Goal: Task Accomplishment & Management: Manage account settings

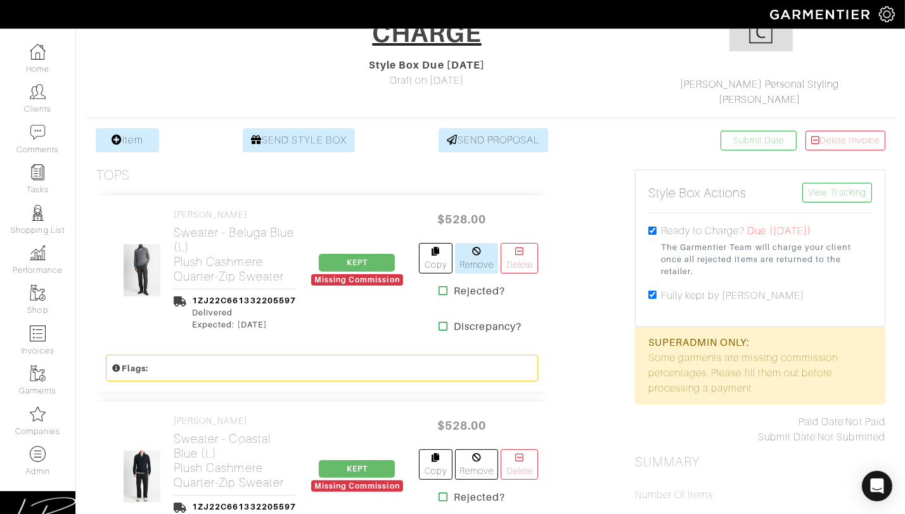
scroll to position [160, 0]
click at [650, 290] on input "checkbox" at bounding box center [653, 294] width 8 height 8
checkbox input "false"
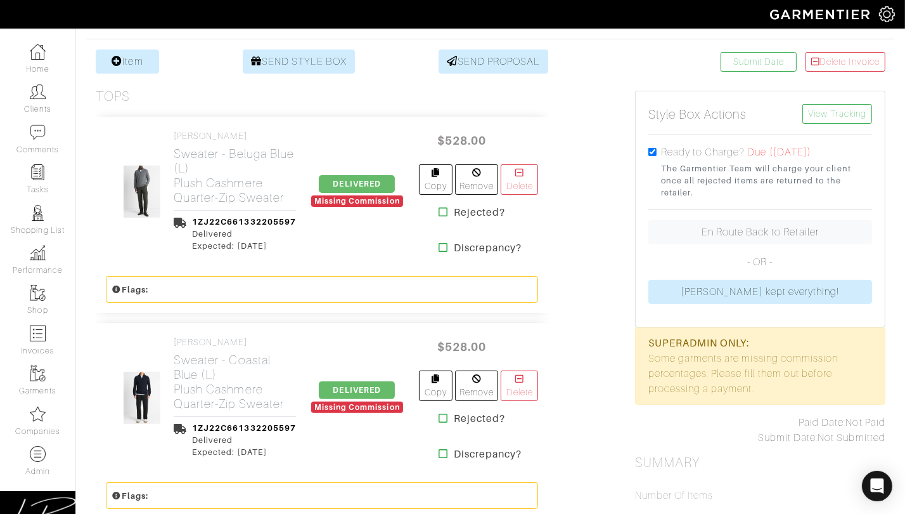
scroll to position [241, 0]
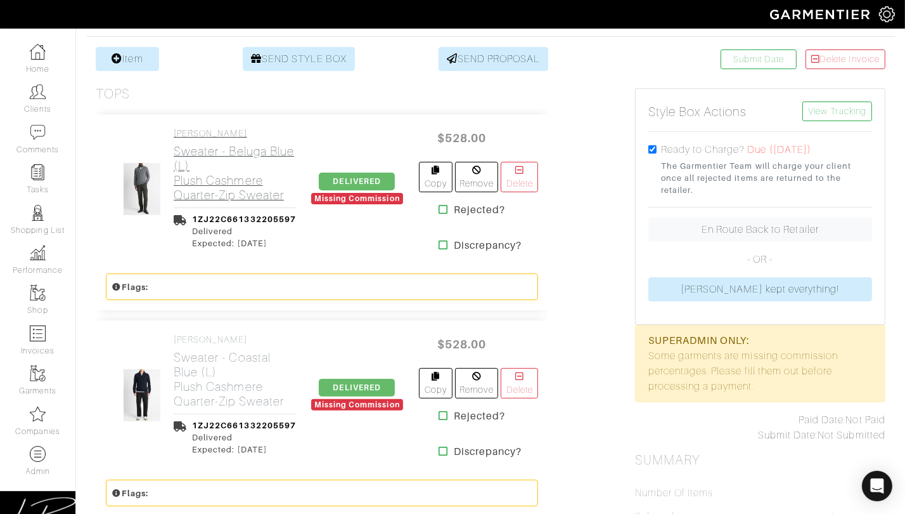
click at [195, 171] on h2 "Sweater - Beluga Blue (L) Plush Cashmere Quarter-Zip Sweater" at bounding box center [235, 173] width 122 height 58
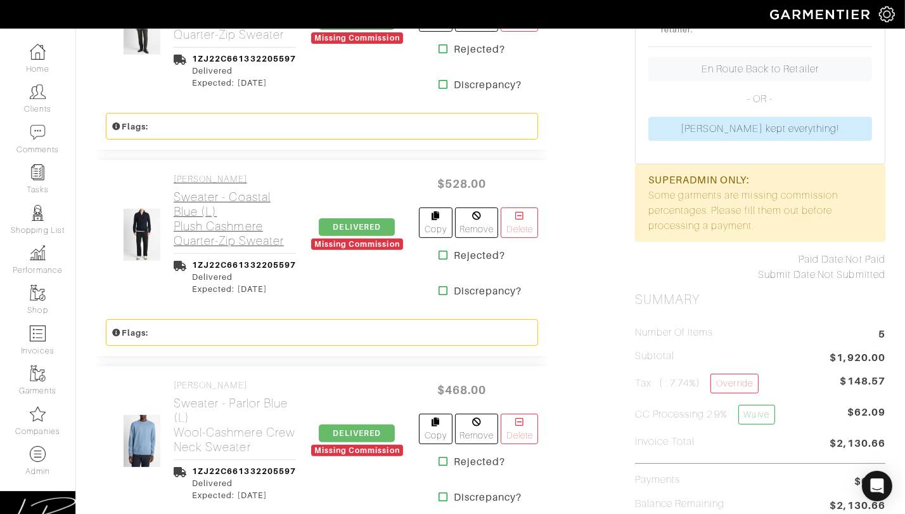
drag, startPoint x: 206, startPoint y: 226, endPoint x: 204, endPoint y: 243, distance: 17.9
click at [206, 226] on h2 "Sweater - Coastal Blue (L) Plush Cashmere Quarter-Zip Sweater" at bounding box center [235, 219] width 122 height 58
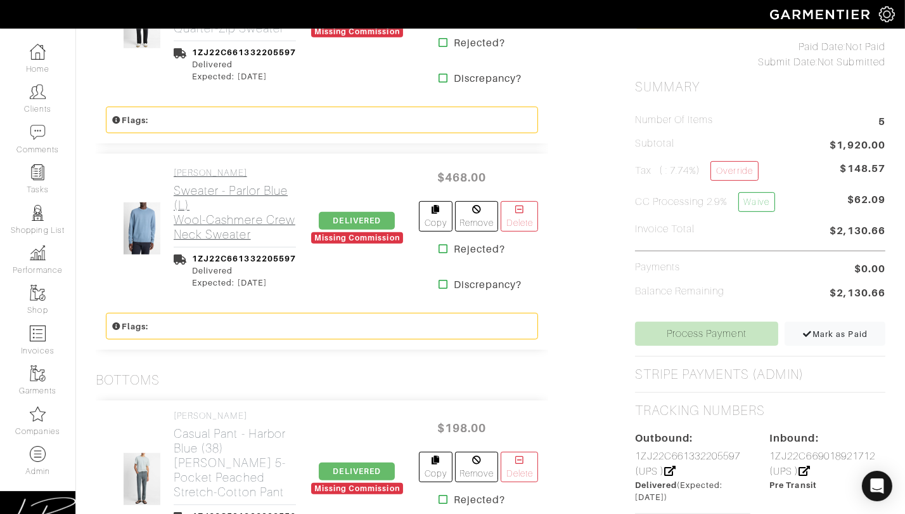
drag, startPoint x: 204, startPoint y: 211, endPoint x: 205, endPoint y: 231, distance: 20.3
click at [204, 211] on h2 "Sweater - Parlor Blue (L) Wool-Cashmere Crew Neck Sweater" at bounding box center [235, 212] width 122 height 58
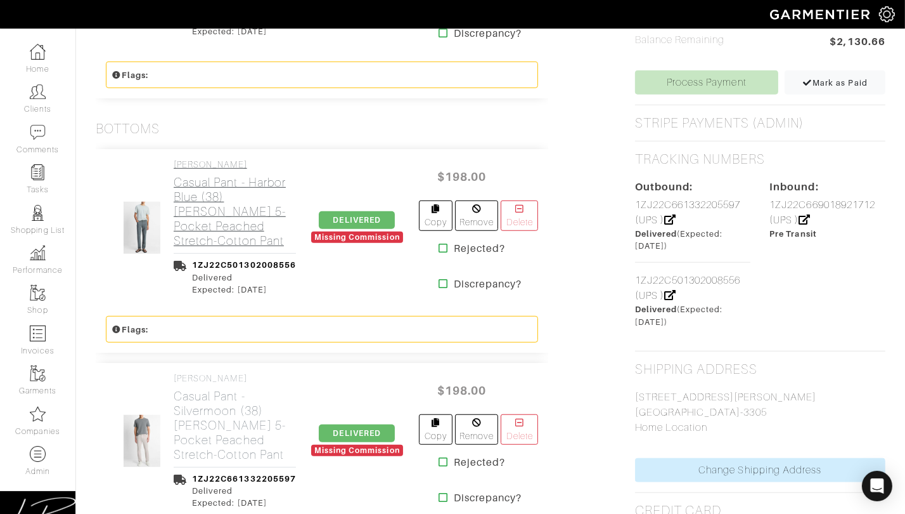
click at [210, 219] on h2 "Casual Pant - Harbor Blue (38) Dylan Slim 5-Pocket Peached Stretch-Cotton Pant" at bounding box center [235, 211] width 122 height 73
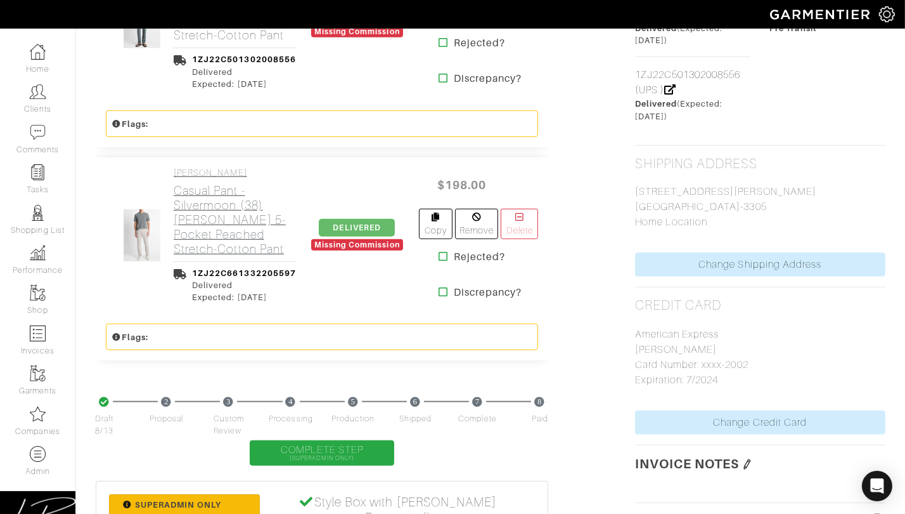
scroll to position [1071, 0]
click at [212, 229] on h2 "Casual Pant - Silvermoon (38) Dylan Slim 5-Pocket Peached Stretch-Cotton Pant" at bounding box center [235, 219] width 122 height 73
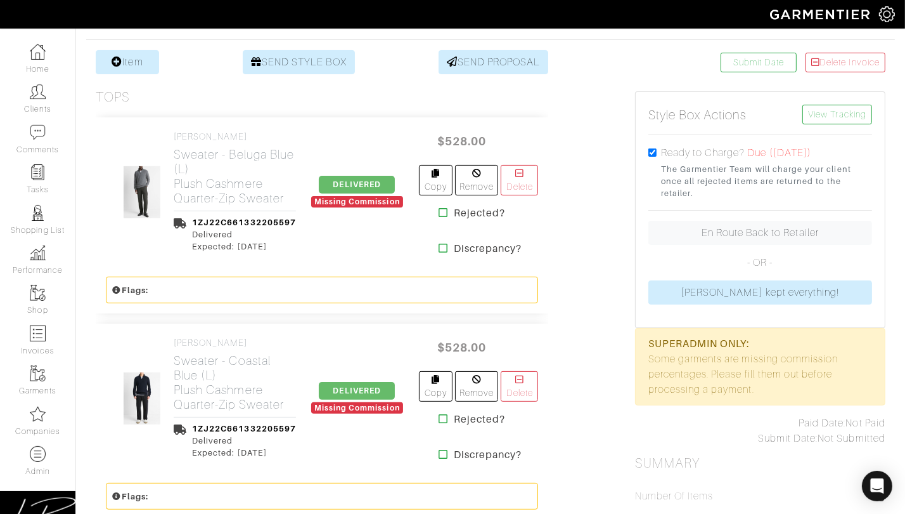
scroll to position [0, 0]
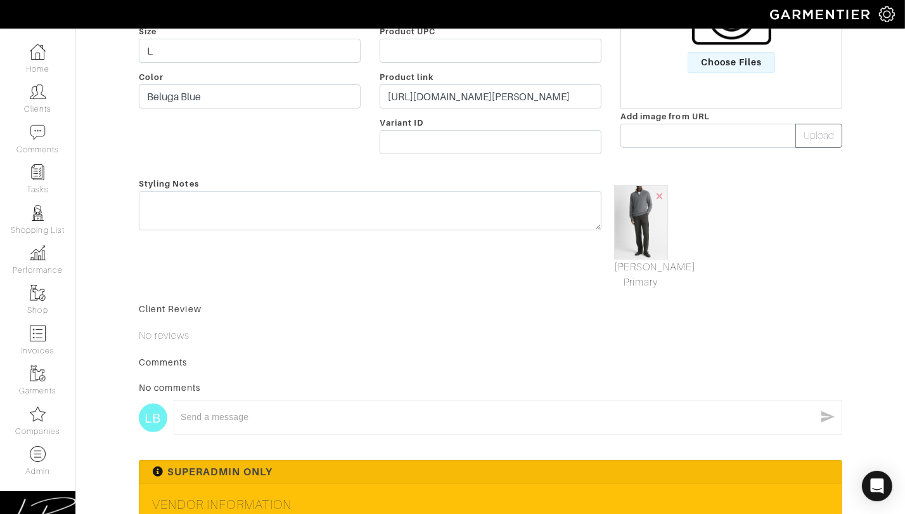
scroll to position [500, 0]
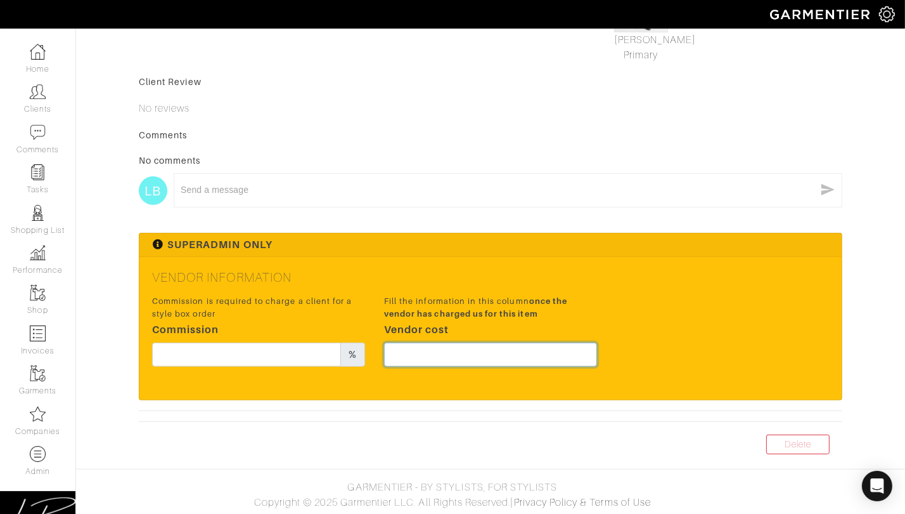
click at [479, 354] on input "text" at bounding box center [490, 354] width 213 height 24
type input "396"
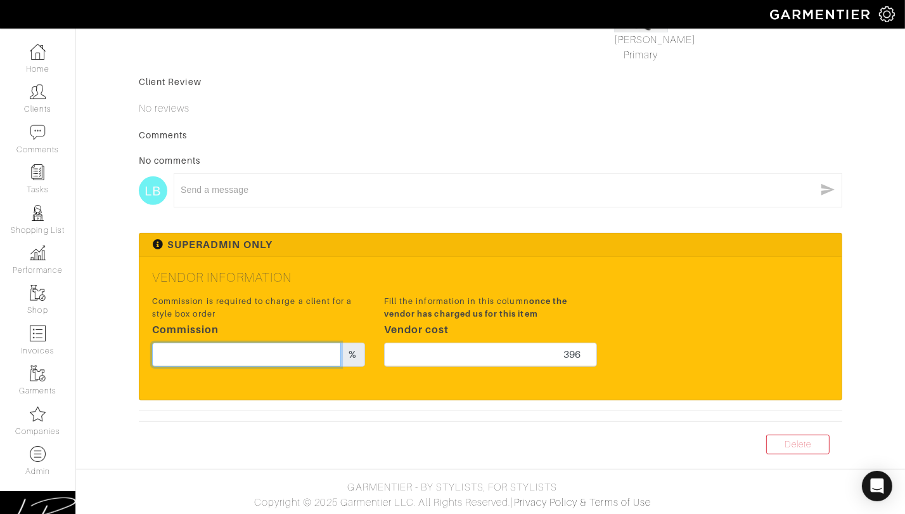
click at [252, 359] on input "text" at bounding box center [246, 354] width 189 height 24
type input "20"
click at [525, 251] on div "Superadmin Only" at bounding box center [490, 244] width 702 height 23
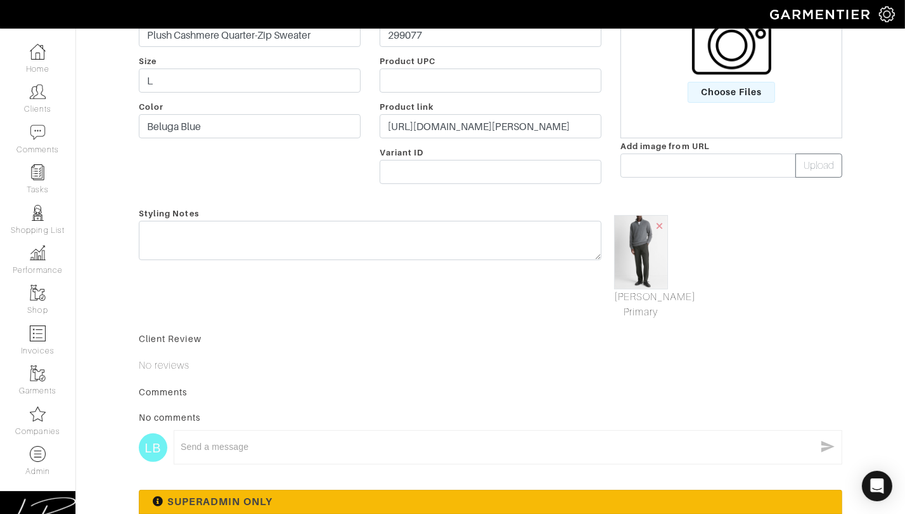
scroll to position [0, 0]
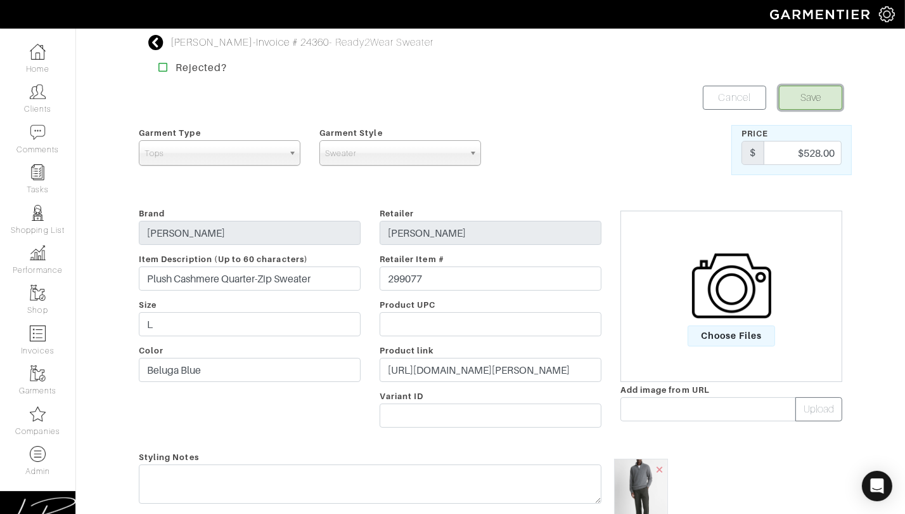
click at [823, 101] on button "Save" at bounding box center [810, 98] width 63 height 24
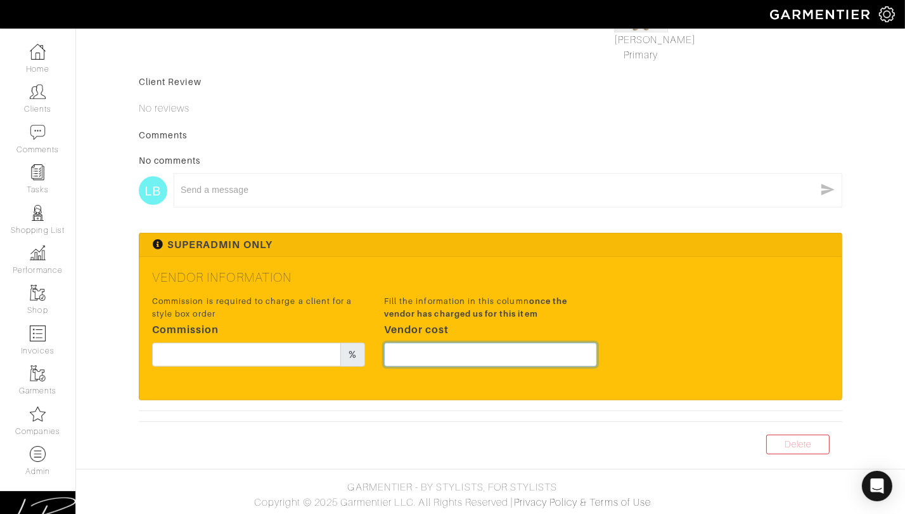
click at [458, 358] on input "text" at bounding box center [490, 354] width 213 height 24
type input "396"
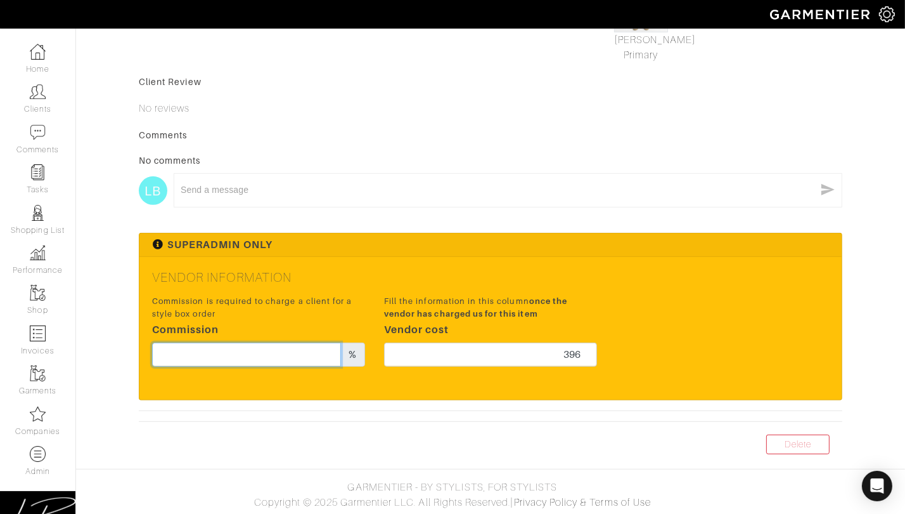
click at [270, 358] on input "text" at bounding box center [246, 354] width 189 height 24
type input "20"
click at [458, 276] on h5 "Vendor Information" at bounding box center [490, 276] width 677 height 15
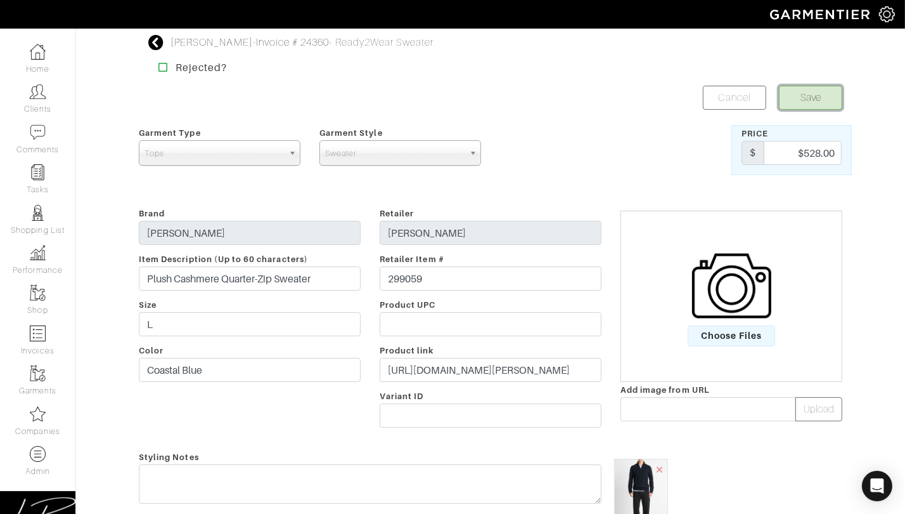
click at [807, 94] on button "Save" at bounding box center [810, 98] width 63 height 24
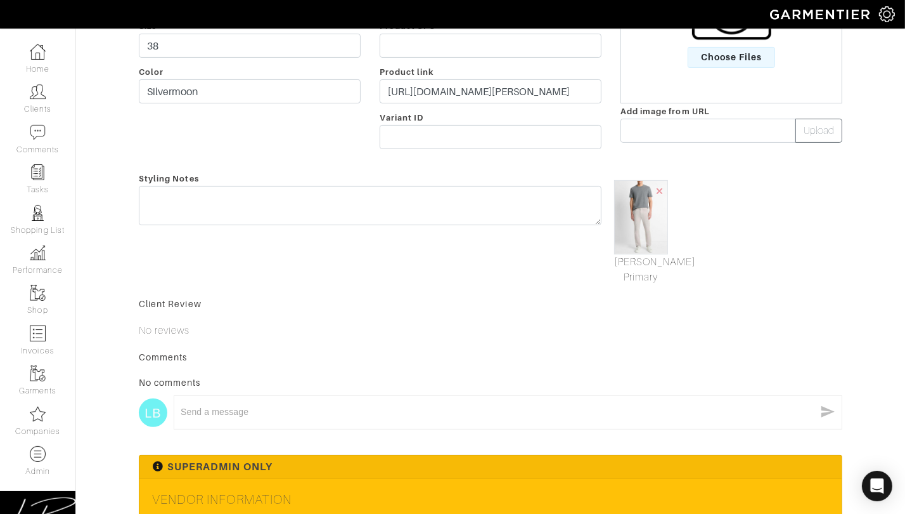
scroll to position [500, 0]
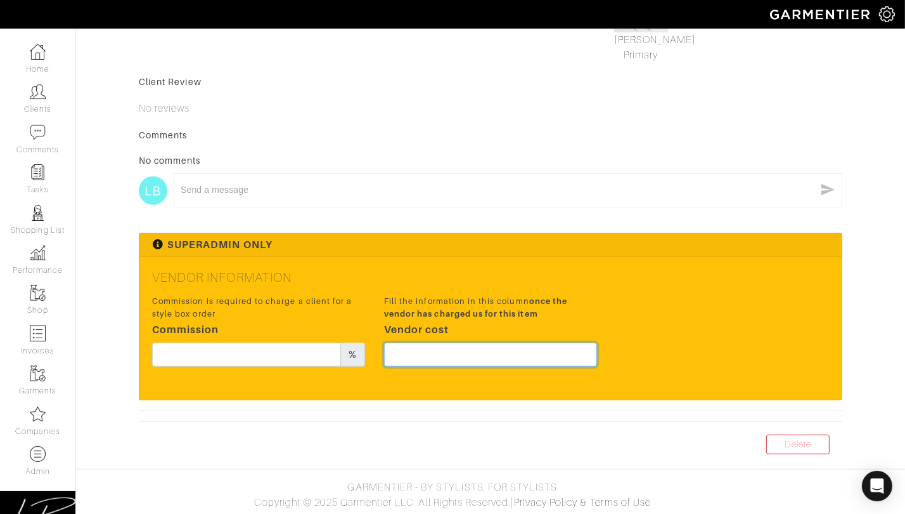
click at [444, 342] on input "text" at bounding box center [490, 354] width 213 height 24
type input "148.5"
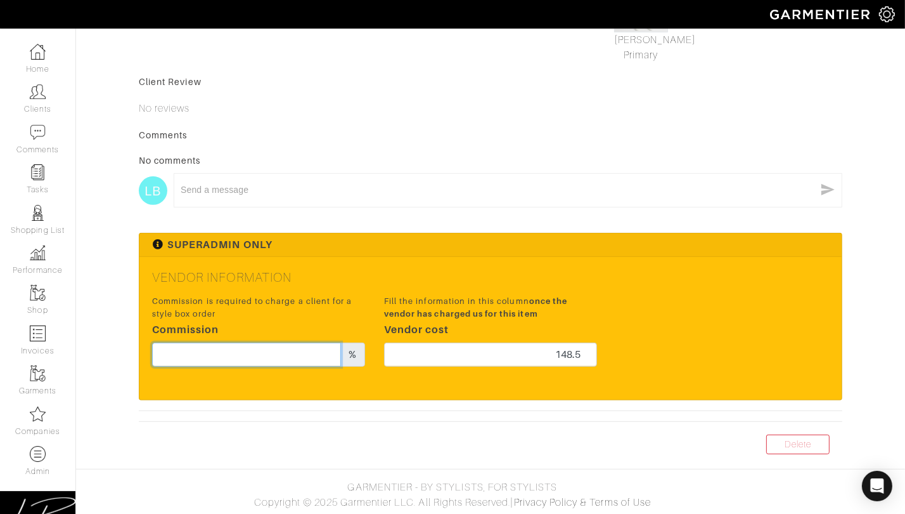
click at [220, 354] on input "text" at bounding box center [246, 354] width 189 height 24
type input "20"
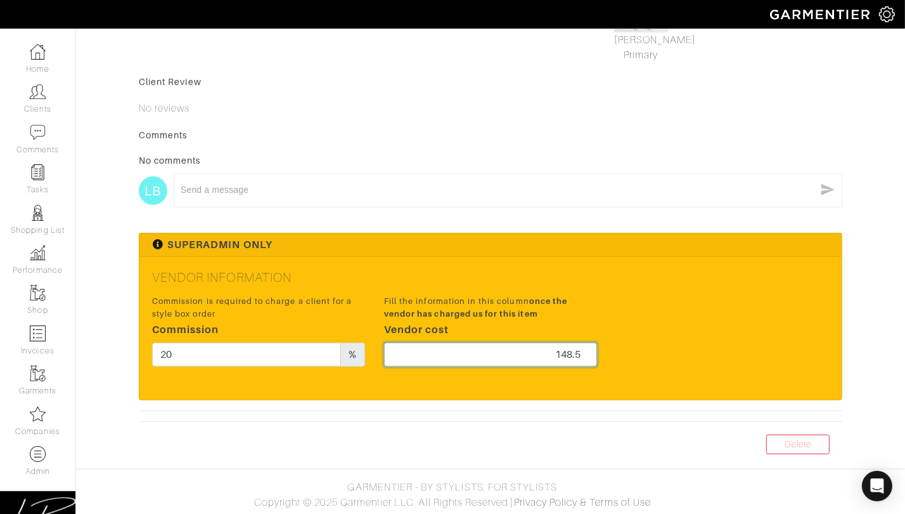
click at [453, 351] on input "148.5" at bounding box center [490, 354] width 213 height 24
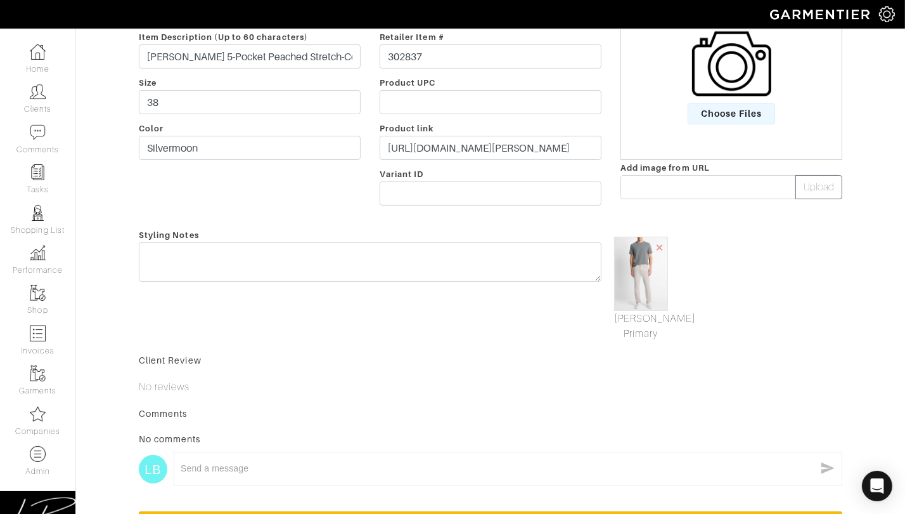
scroll to position [0, 0]
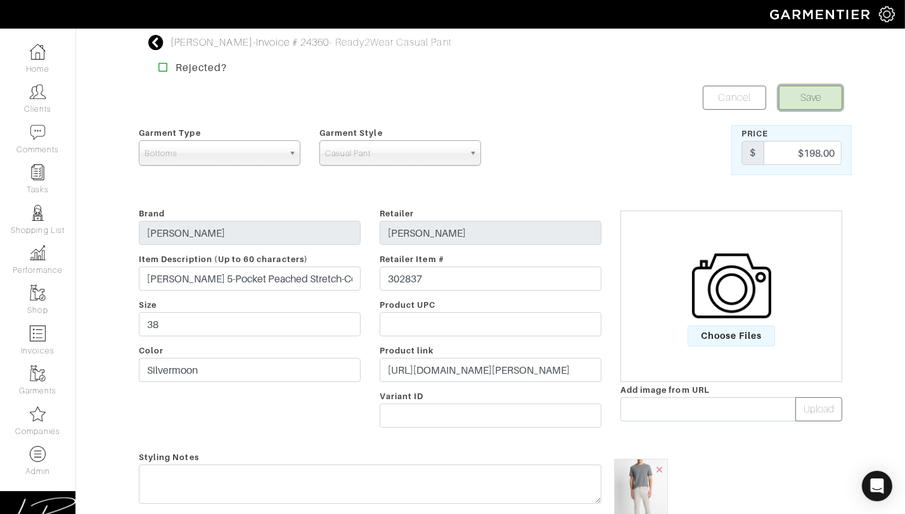
drag, startPoint x: 798, startPoint y: 98, endPoint x: 770, endPoint y: 102, distance: 28.2
click at [798, 98] on button "Save" at bounding box center [810, 98] width 63 height 24
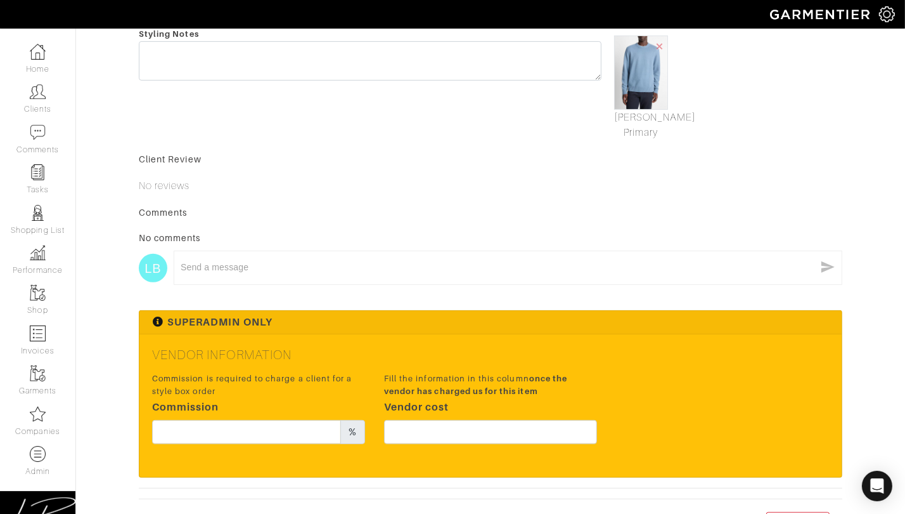
scroll to position [500, 0]
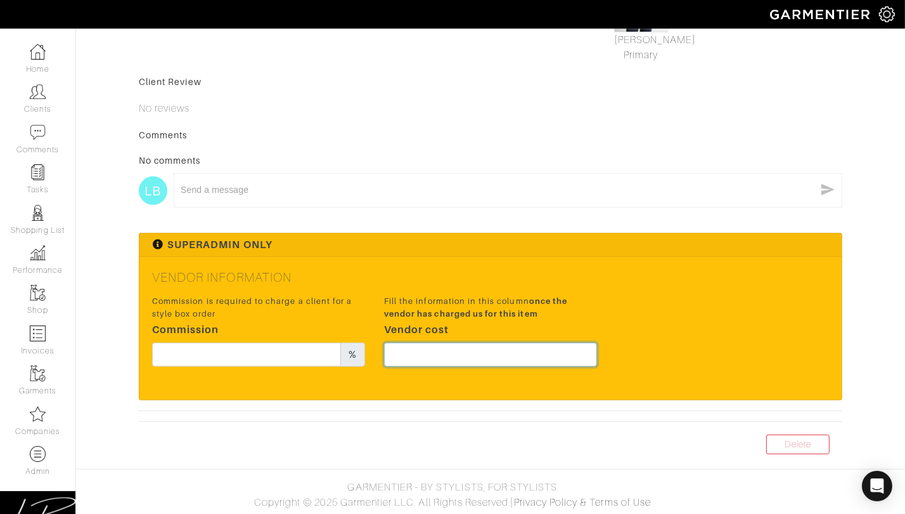
click at [482, 352] on input "text" at bounding box center [490, 354] width 213 height 24
type input "2"
type input "351"
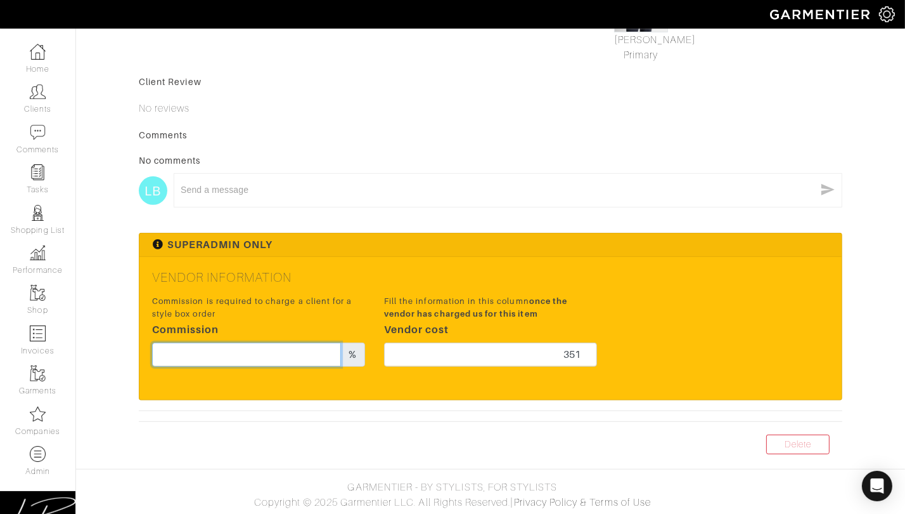
click at [288, 355] on input "text" at bounding box center [246, 354] width 189 height 24
type input "20"
drag, startPoint x: 535, startPoint y: 135, endPoint x: 555, endPoint y: 201, distance: 69.0
click at [535, 135] on div "Comments" at bounding box center [491, 135] width 704 height 13
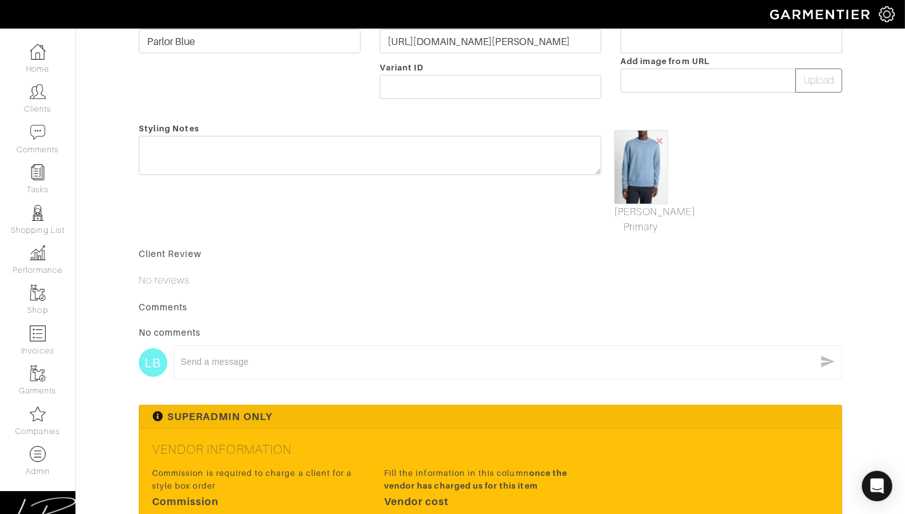
scroll to position [0, 0]
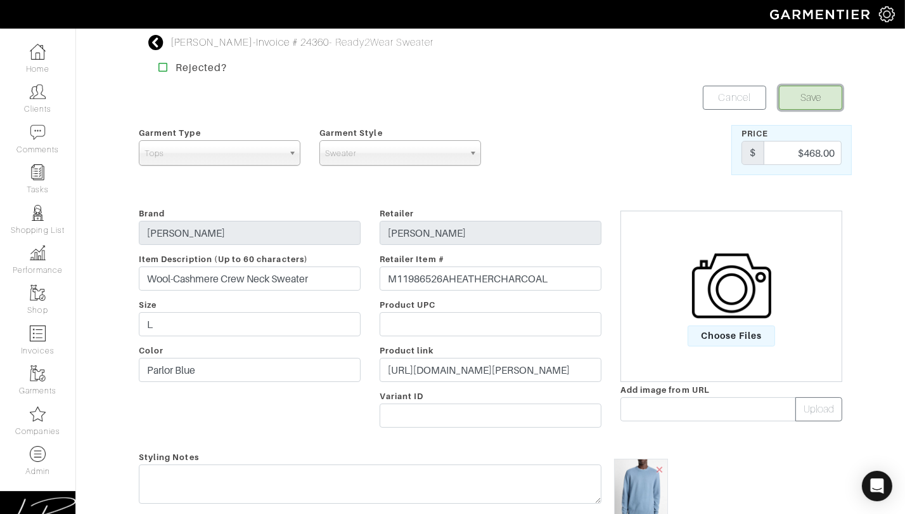
click at [789, 100] on button "Save" at bounding box center [810, 98] width 63 height 24
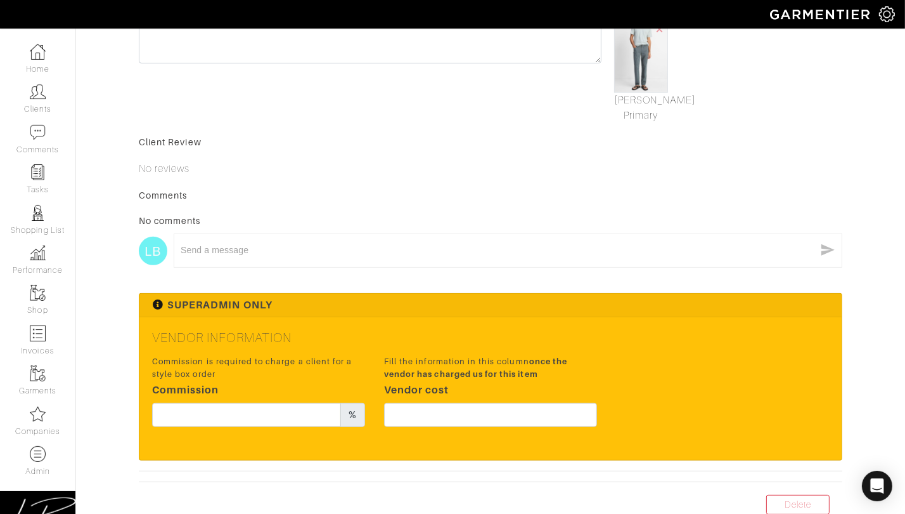
scroll to position [500, 0]
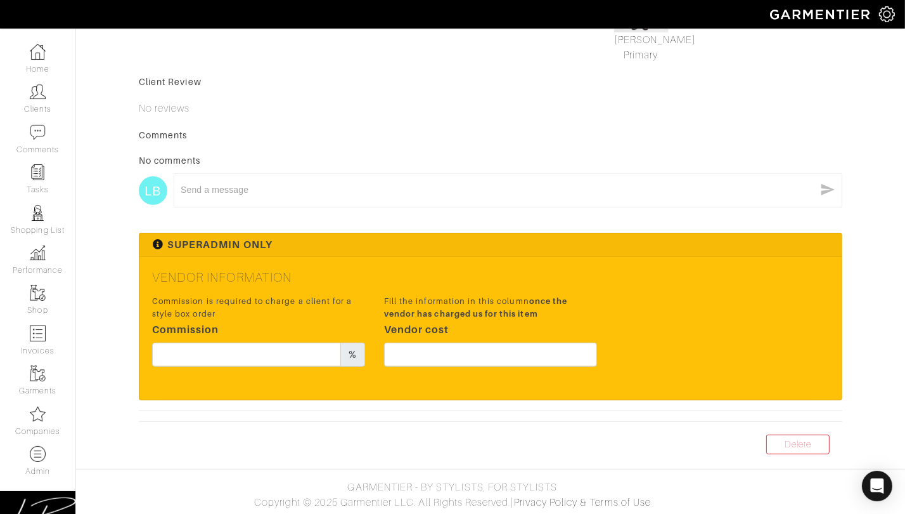
drag, startPoint x: 521, startPoint y: 340, endPoint x: 528, endPoint y: 346, distance: 9.0
click at [526, 345] on div "Fill the information in this column once the vendor has charged us for this ite…" at bounding box center [491, 334] width 232 height 84
click at [531, 346] on input "text" at bounding box center [490, 354] width 213 height 24
paste input "148.5"
type input "148.5"
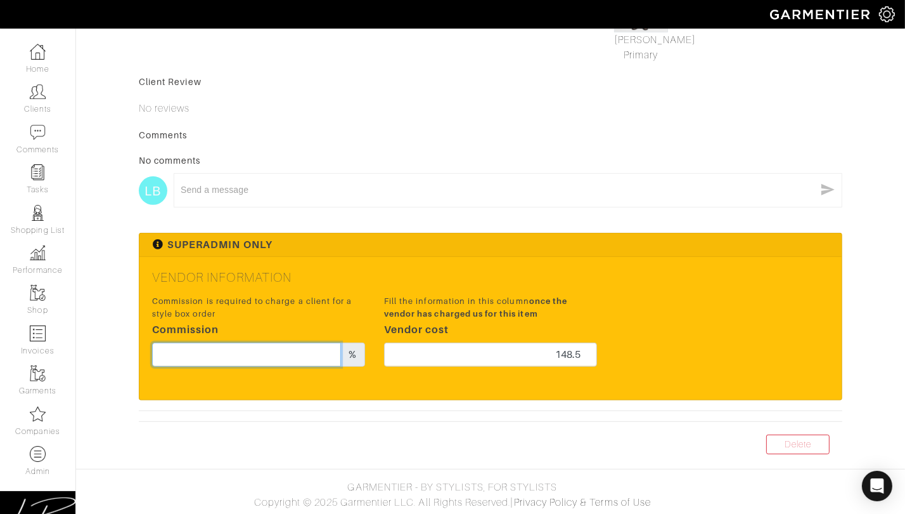
click at [295, 354] on input "text" at bounding box center [246, 354] width 189 height 24
type input "20"
click at [505, 257] on div "Vendor Information Commission is required to charge a client for a style box or…" at bounding box center [490, 328] width 702 height 142
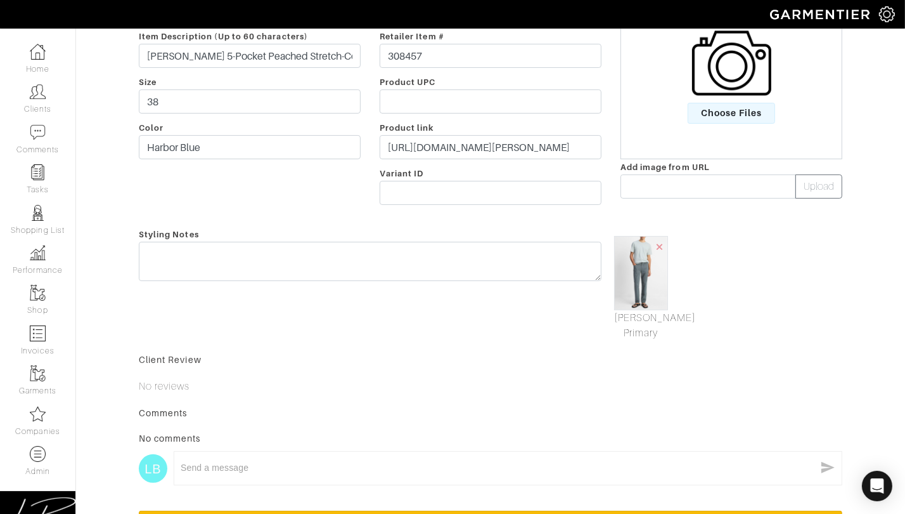
scroll to position [0, 0]
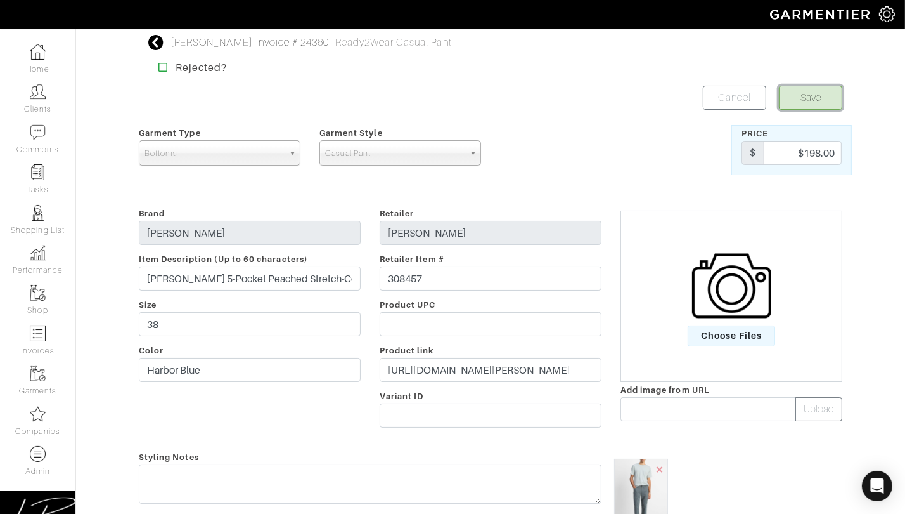
click at [810, 103] on button "Save" at bounding box center [810, 98] width 63 height 24
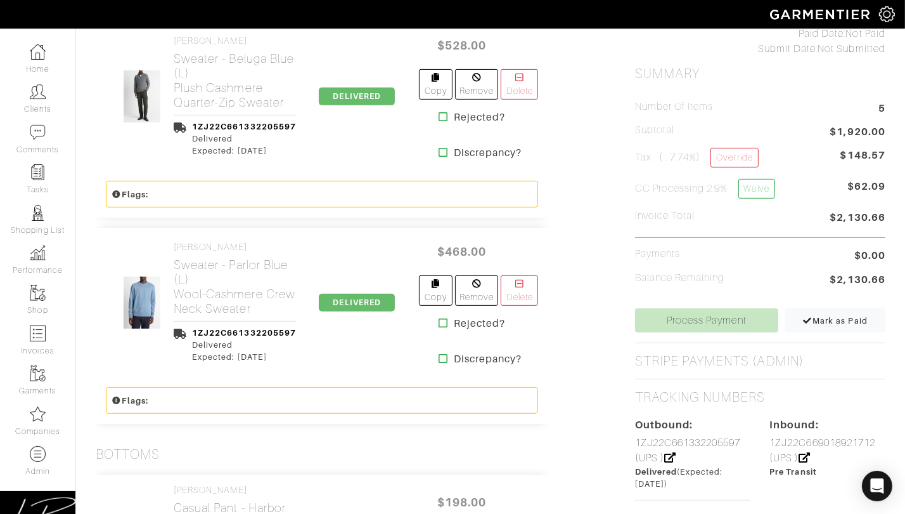
scroll to position [526, 0]
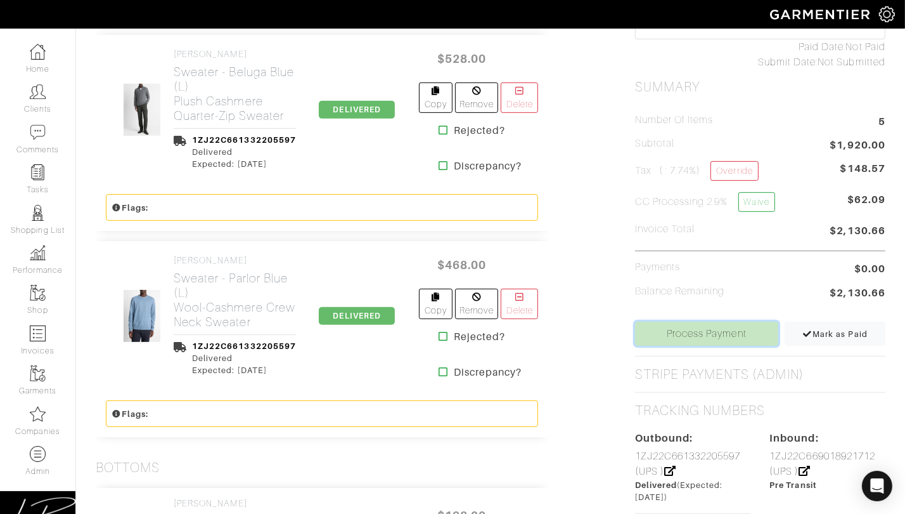
click at [669, 321] on link "Process Payment" at bounding box center [706, 333] width 143 height 24
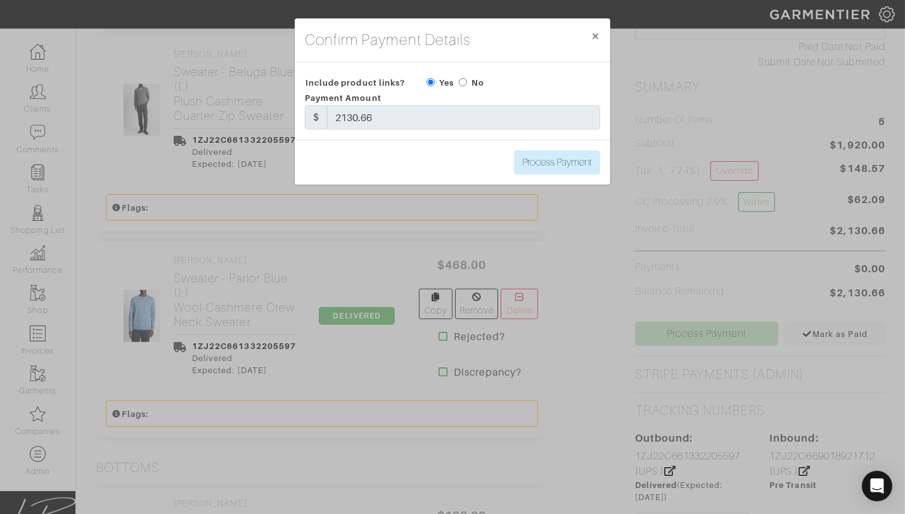
drag, startPoint x: 460, startPoint y: 82, endPoint x: 485, endPoint y: 110, distance: 37.8
click at [461, 82] on input "radio" at bounding box center [463, 82] width 8 height 8
radio input "true"
click at [546, 171] on input "Process Payment" at bounding box center [557, 162] width 86 height 24
type input "Process Payment"
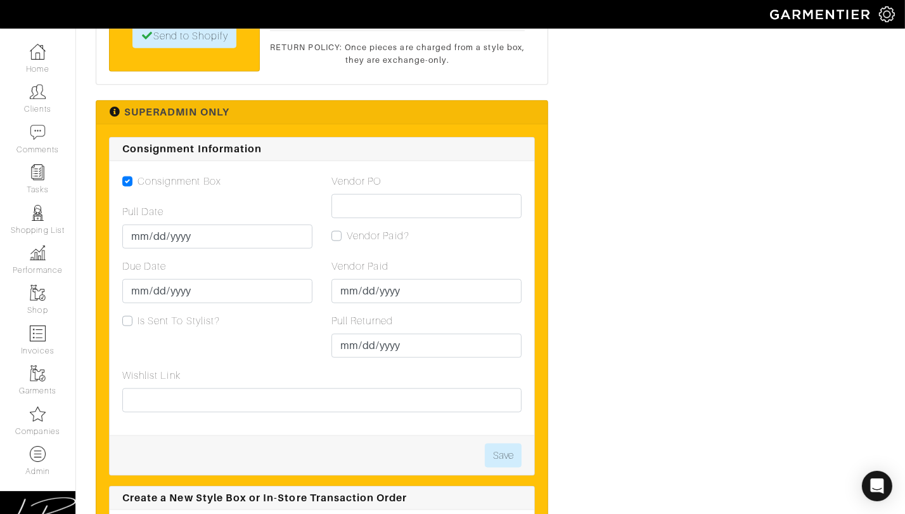
scroll to position [1534, 0]
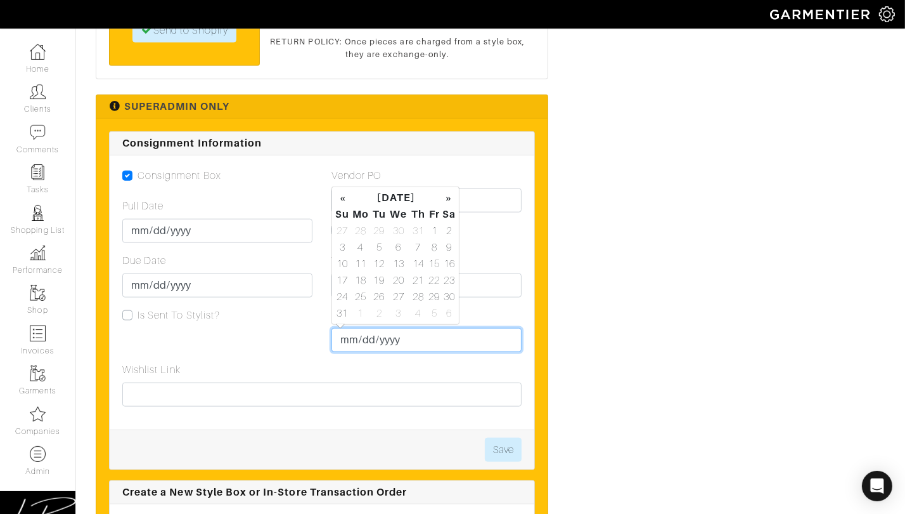
click at [352, 340] on input "Pull Returned" at bounding box center [427, 340] width 190 height 24
click at [361, 278] on td "18" at bounding box center [360, 280] width 21 height 16
type input "2025-08-18"
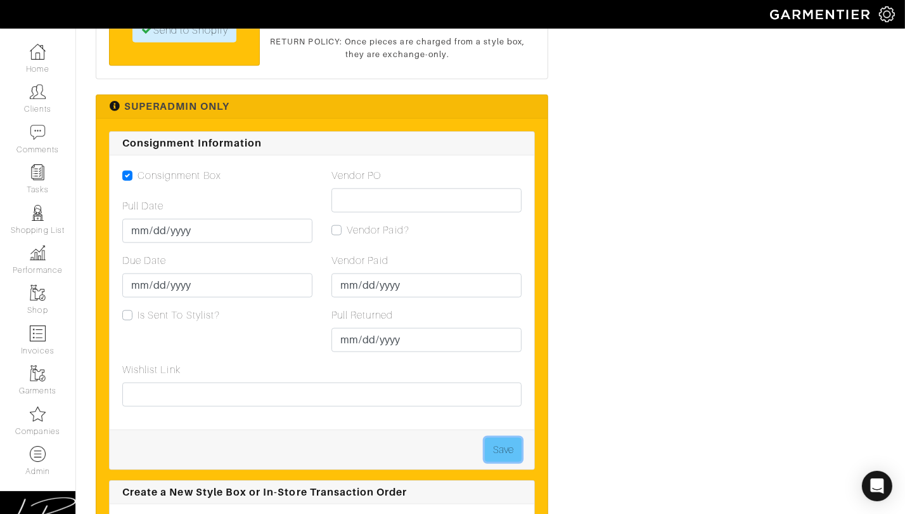
click at [500, 442] on button "Save" at bounding box center [503, 449] width 37 height 24
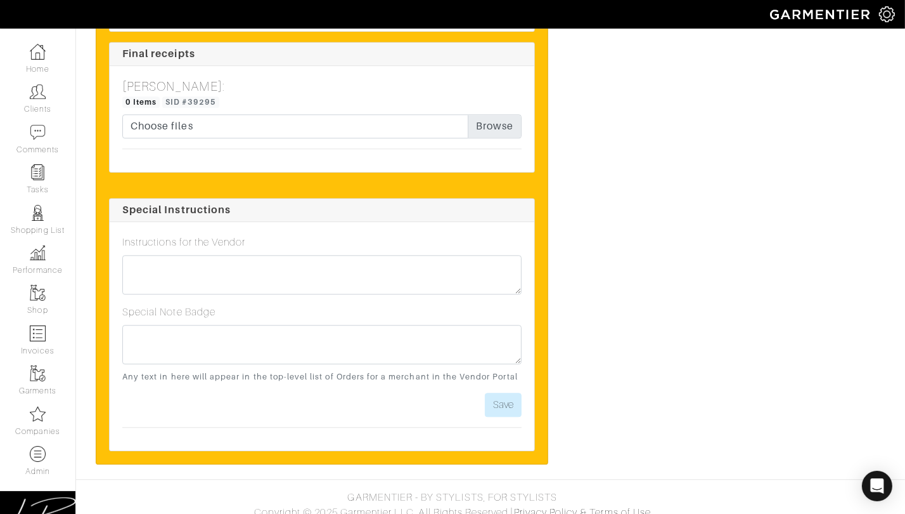
scroll to position [3306, 0]
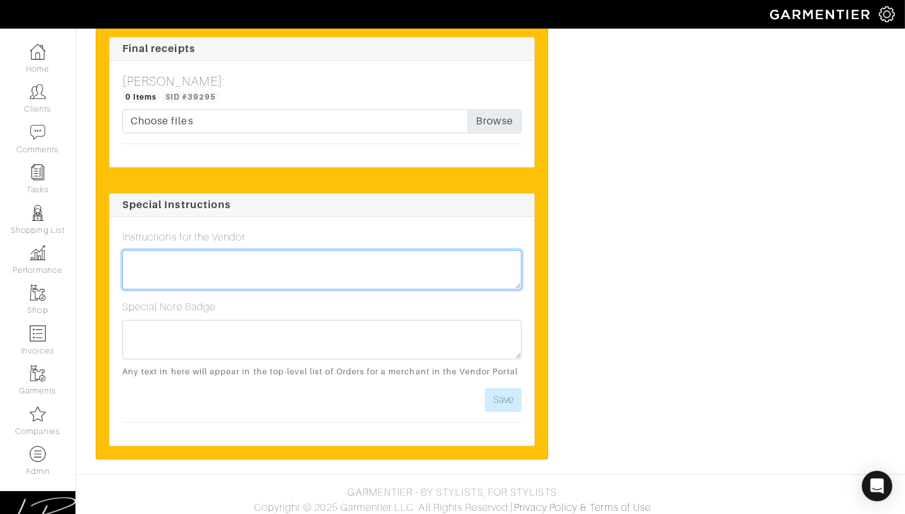
click at [243, 254] on textarea at bounding box center [321, 269] width 399 height 39
type textarea "Fully kept! :)"
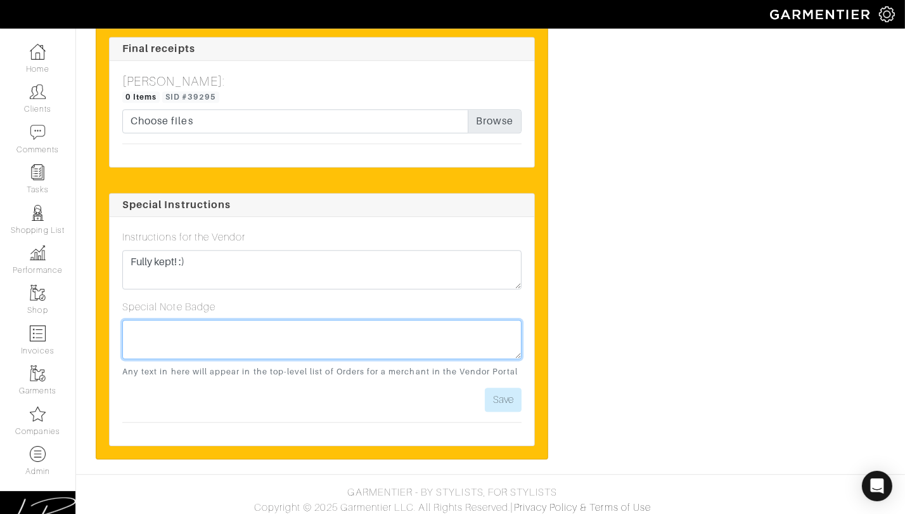
paste textarea "Fully kept! :)"
type textarea "Fully kept! :)"
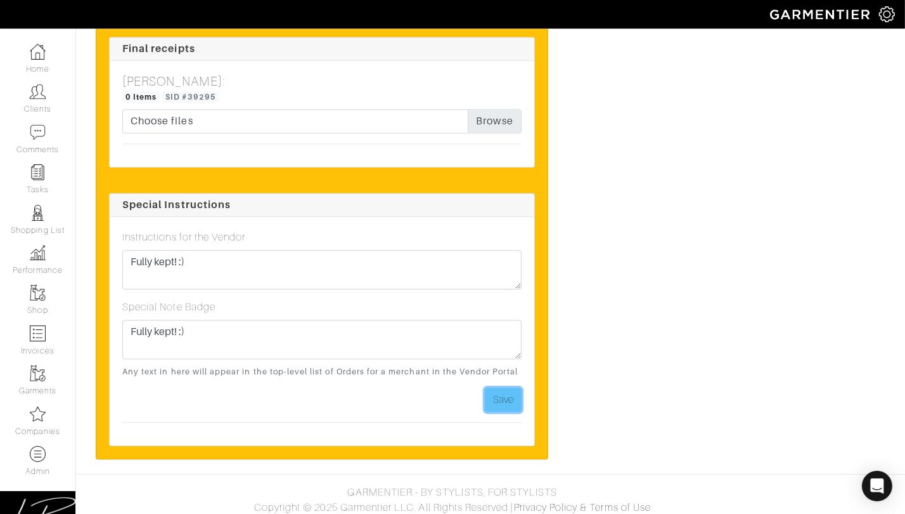
click at [515, 391] on button "Save" at bounding box center [503, 399] width 37 height 24
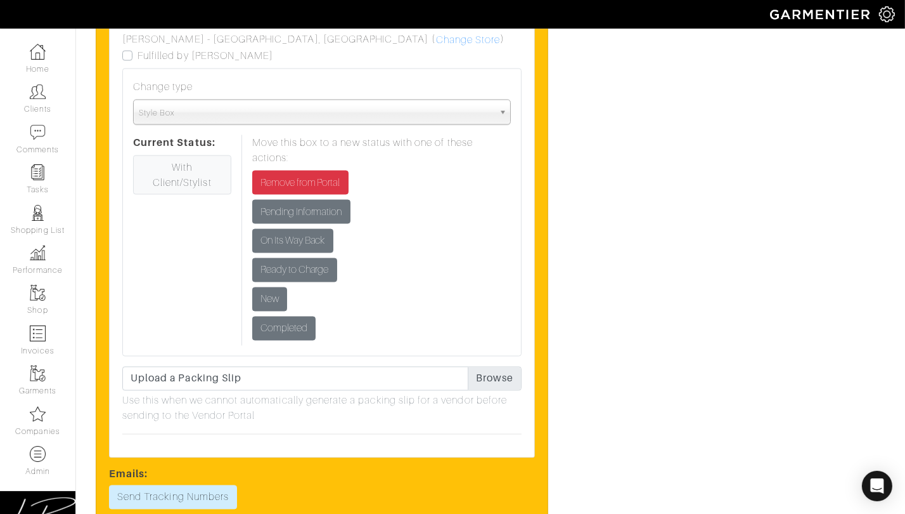
scroll to position [2253, 0]
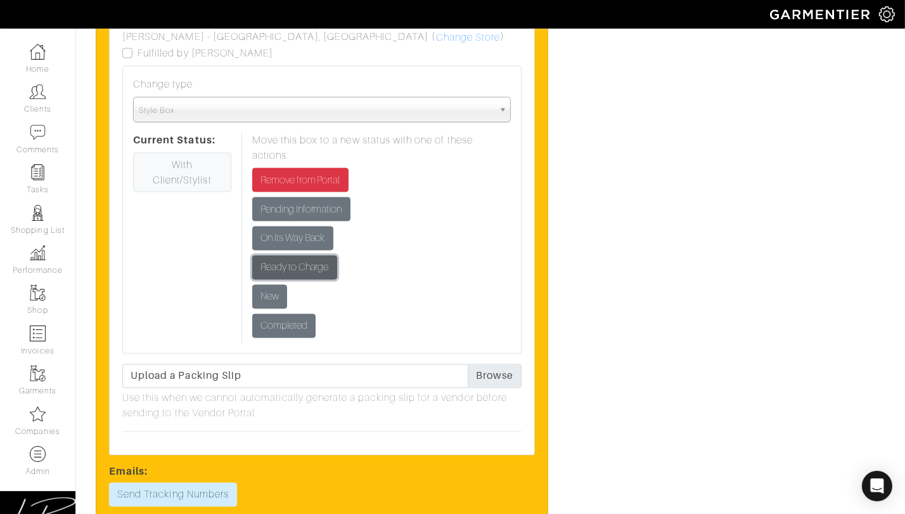
drag, startPoint x: 306, startPoint y: 256, endPoint x: 351, endPoint y: 265, distance: 45.9
click at [306, 256] on input "Ready to Charge" at bounding box center [294, 267] width 85 height 24
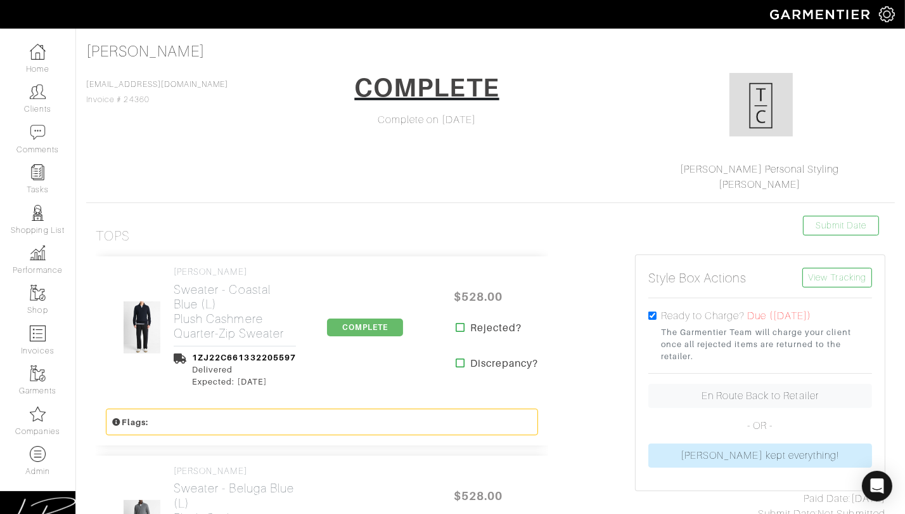
scroll to position [11, 0]
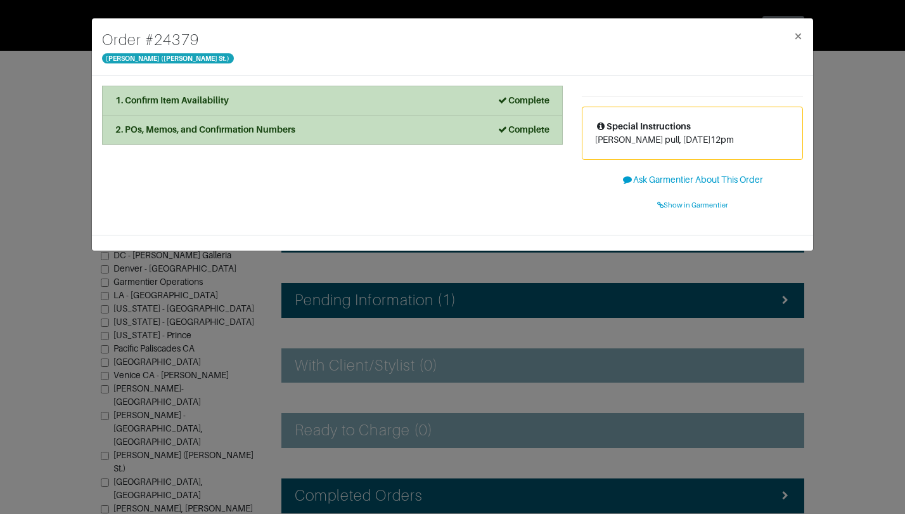
scroll to position [35, 0]
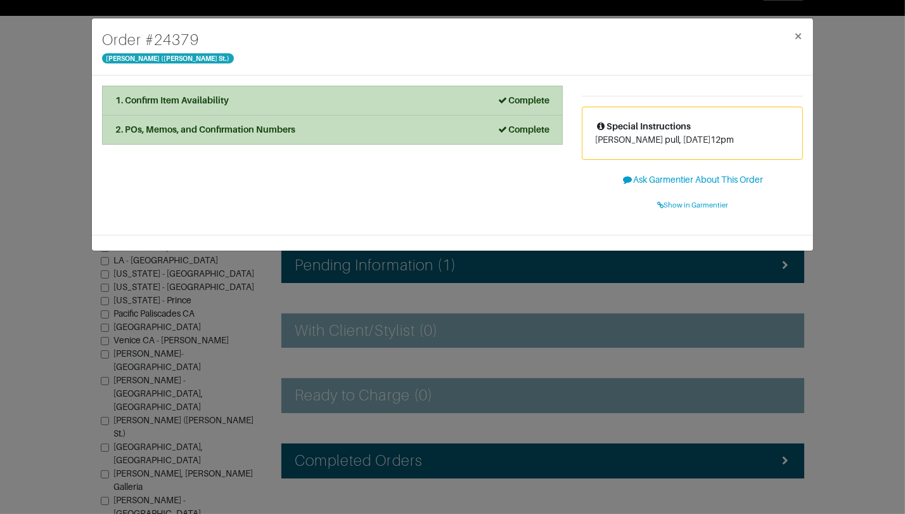
drag, startPoint x: 260, startPoint y: 317, endPoint x: 243, endPoint y: 298, distance: 25.6
click at [260, 317] on div "Order # 24379 Vince - Dallas (Knox St.) × 1. Confirm Item Availability Complete…" at bounding box center [452, 257] width 905 height 514
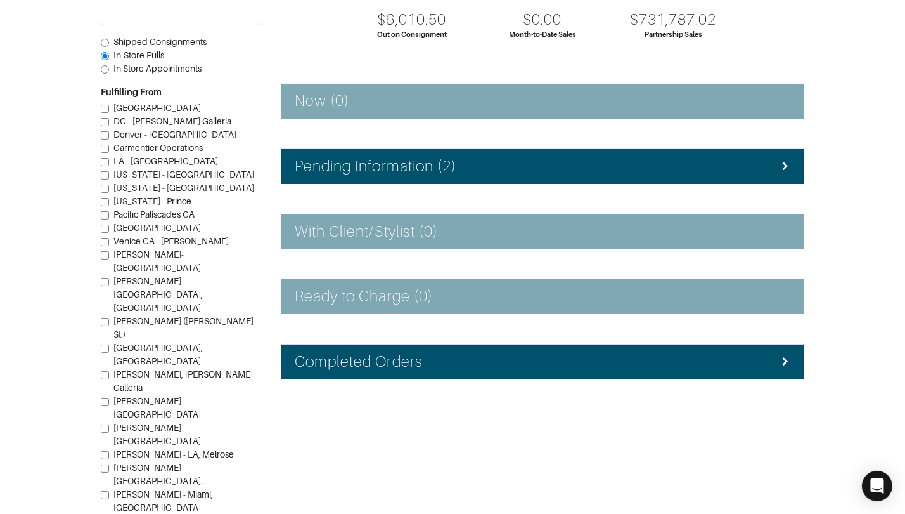
scroll to position [132, 0]
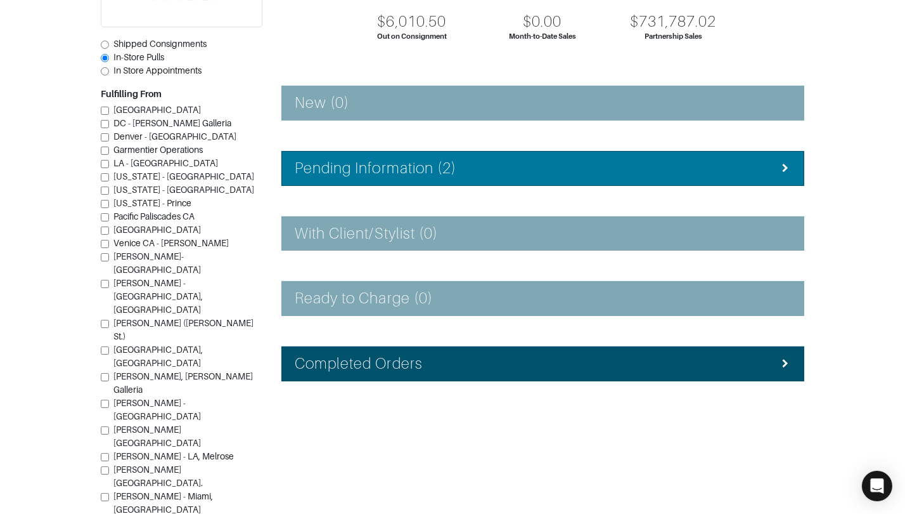
click at [345, 178] on li "Pending Information (2)" at bounding box center [542, 168] width 523 height 35
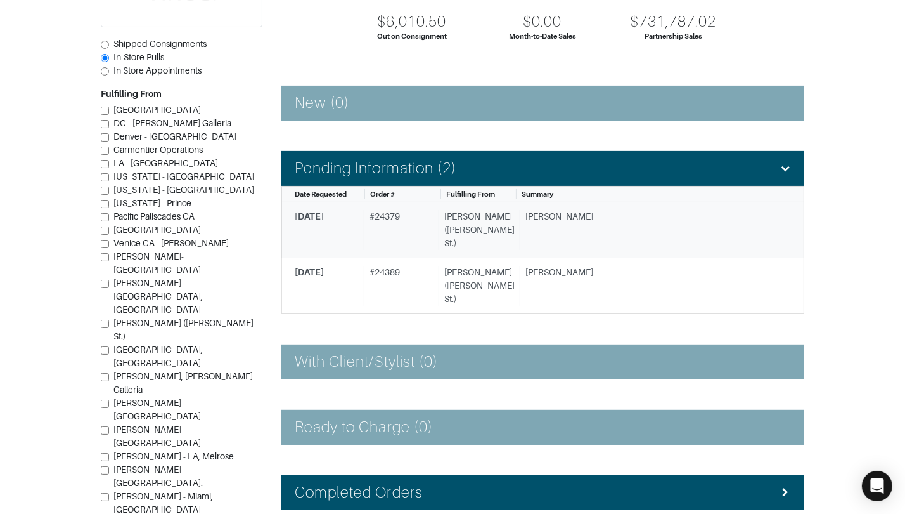
click at [400, 217] on div "# 24379" at bounding box center [399, 230] width 70 height 40
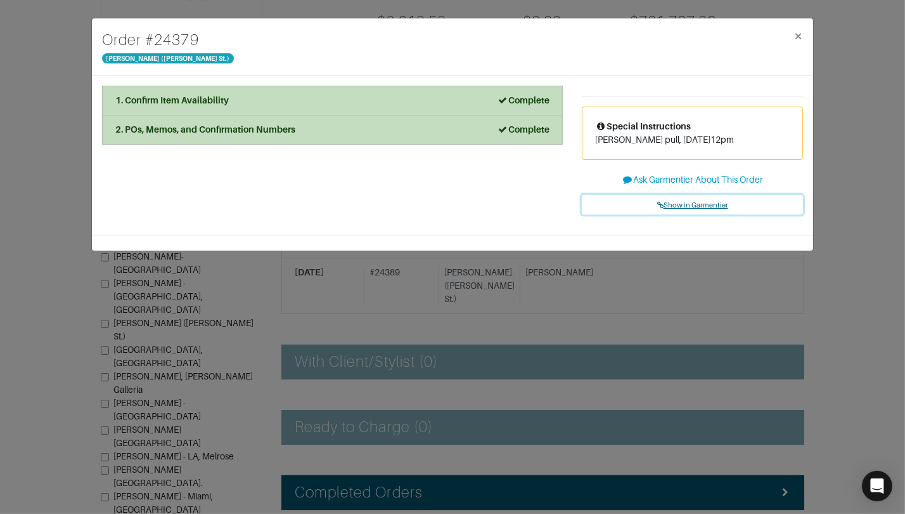
click at [676, 205] on span "Show in Garmentier" at bounding box center [692, 205] width 71 height 8
drag, startPoint x: 831, startPoint y: 75, endPoint x: 791, endPoint y: 70, distance: 40.2
click at [831, 75] on div "Order # 24379 Vince - Dallas (Knox St.) × 1. Confirm Item Availability Complete…" at bounding box center [452, 257] width 905 height 514
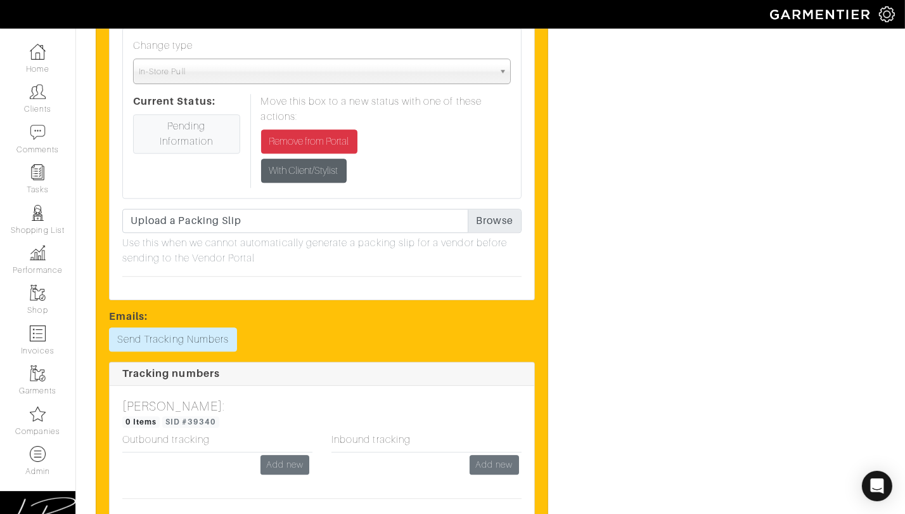
scroll to position [3429, 0]
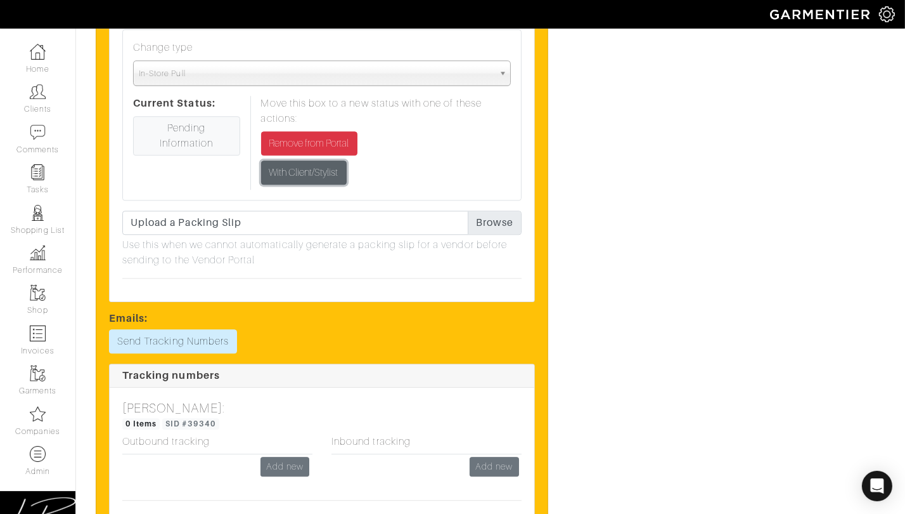
click at [297, 184] on input "With Client/Stylist" at bounding box center [304, 172] width 86 height 24
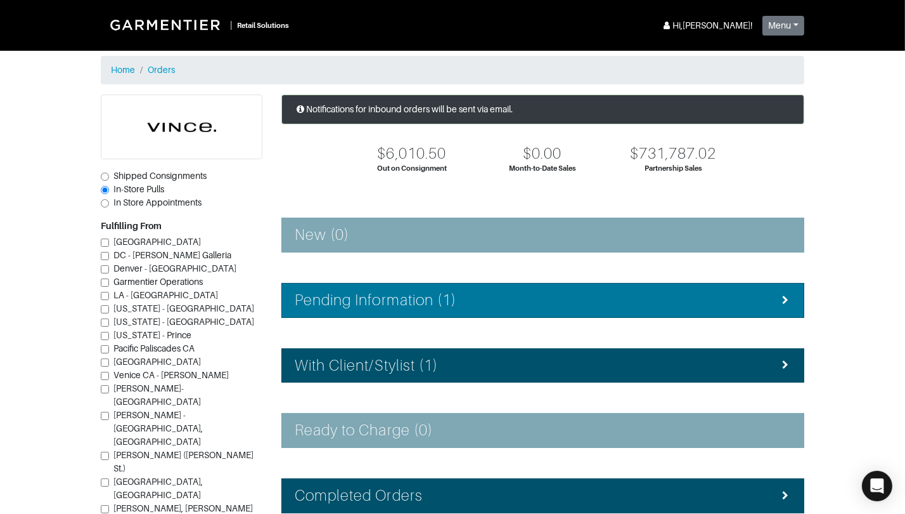
click at [425, 301] on h4 "Pending Information (1)" at bounding box center [376, 300] width 162 height 18
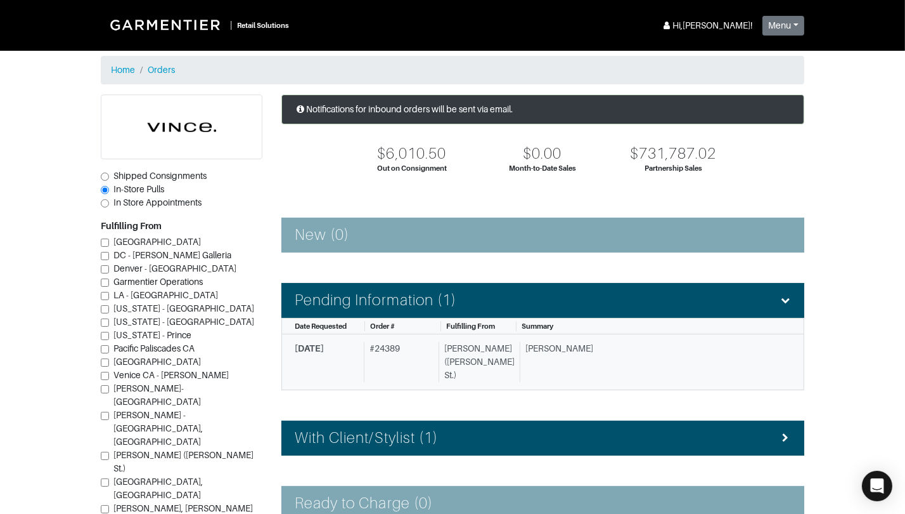
click at [474, 350] on div "[PERSON_NAME] ([PERSON_NAME] St.)" at bounding box center [477, 362] width 76 height 40
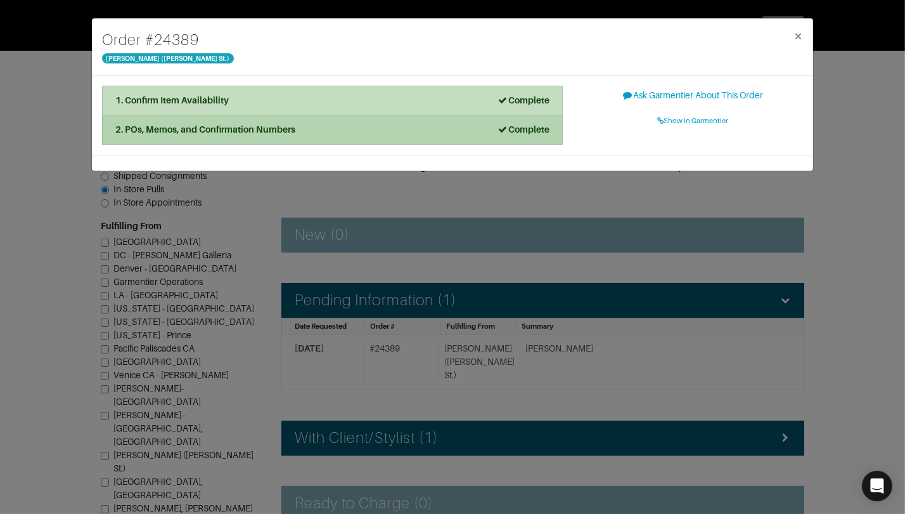
click at [424, 127] on div "2. POs, Memos, and Confirmation Numbers Complete" at bounding box center [332, 129] width 434 height 13
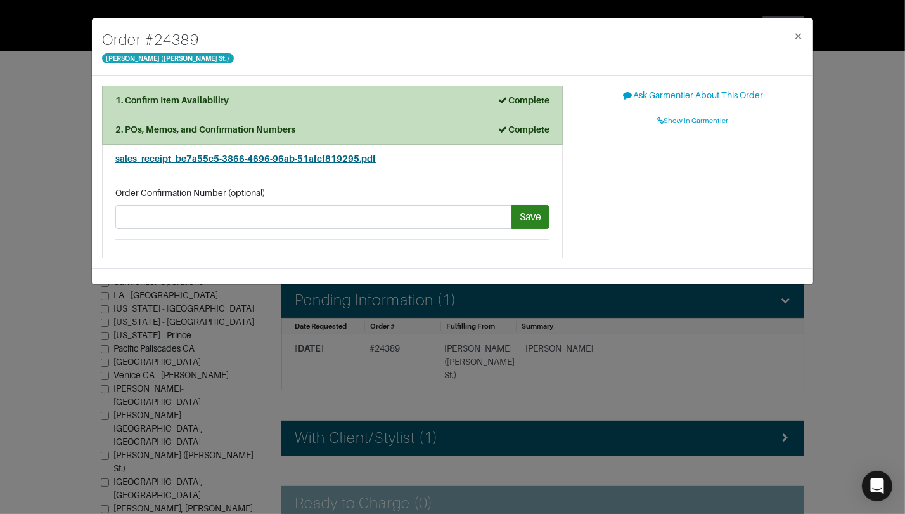
click at [343, 161] on span "sales_receipt_be7a55c5-3866-4696-96ab-51afcf819295.pdf" at bounding box center [245, 158] width 261 height 10
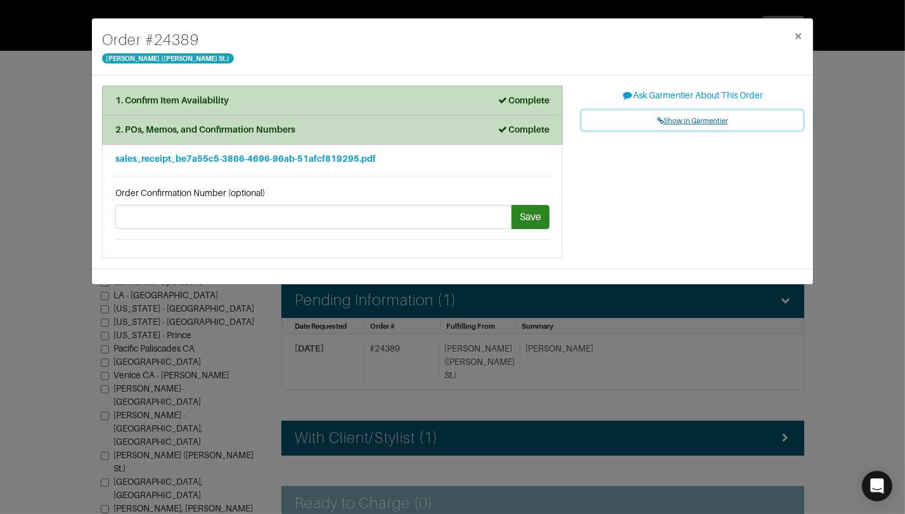
click at [694, 121] on span "Show in Garmentier" at bounding box center [692, 121] width 71 height 8
drag, startPoint x: 29, startPoint y: 115, endPoint x: 35, endPoint y: 111, distance: 6.9
click at [32, 113] on div "Order # 24389 Vince - Dallas (Knox St.) × 1. Confirm Item Availability Complete…" at bounding box center [452, 257] width 905 height 514
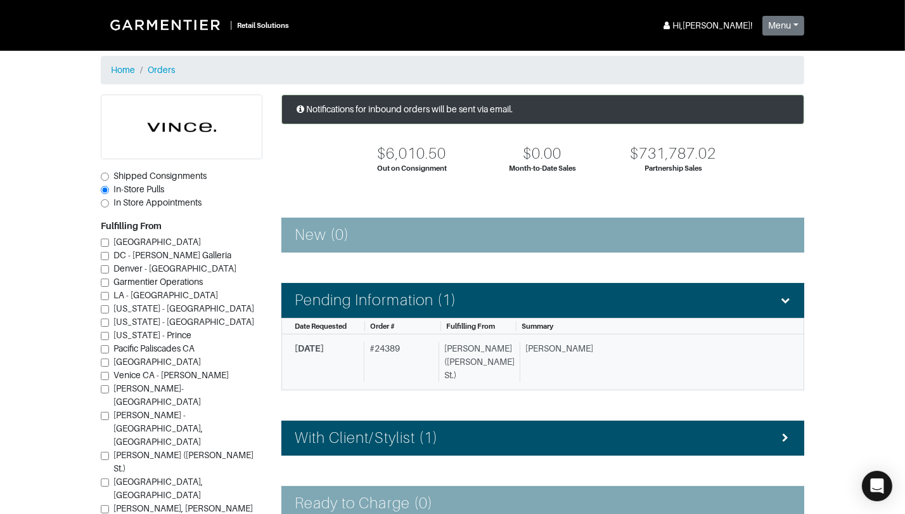
click at [446, 346] on div "[PERSON_NAME] ([PERSON_NAME] St.)" at bounding box center [477, 362] width 76 height 40
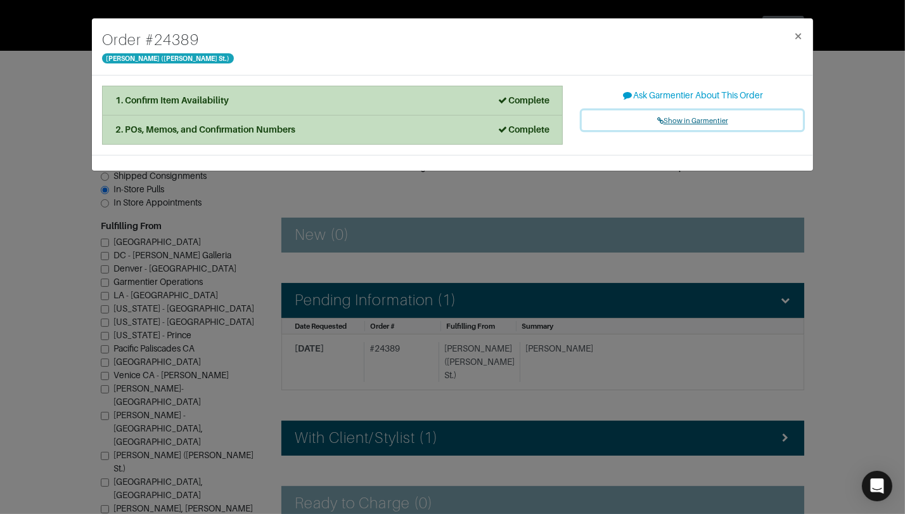
click at [668, 121] on span "Show in Garmentier" at bounding box center [692, 121] width 71 height 8
click at [436, 237] on div "Order # 24389 Vince - Dallas (Knox St.) × 1. Confirm Item Availability Complete…" at bounding box center [452, 257] width 905 height 514
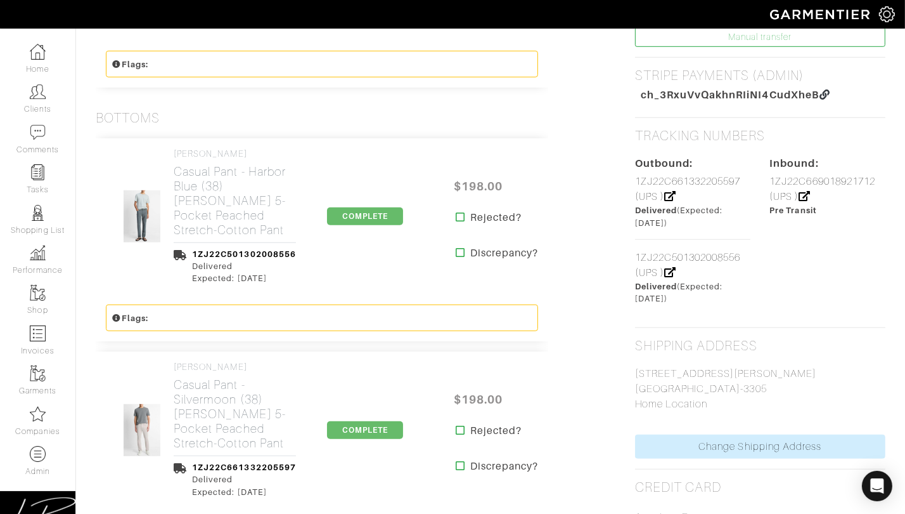
scroll to position [837, 0]
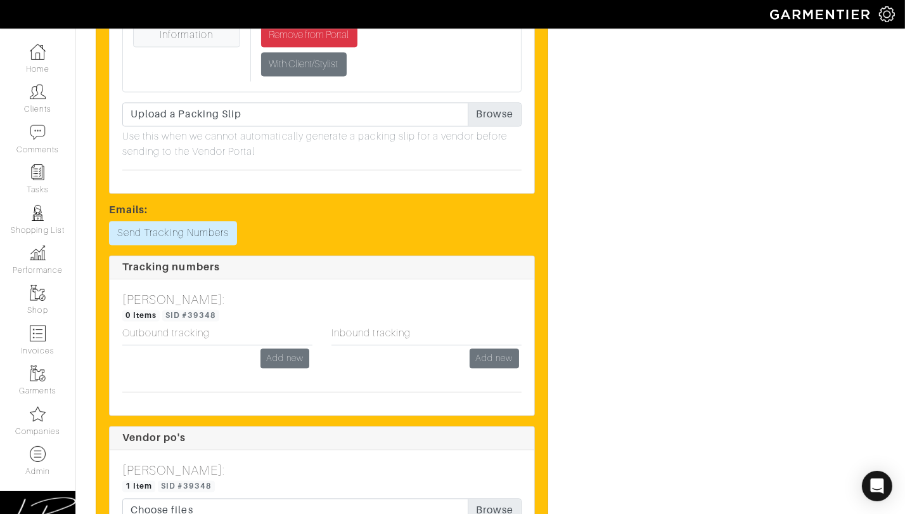
scroll to position [2560, 0]
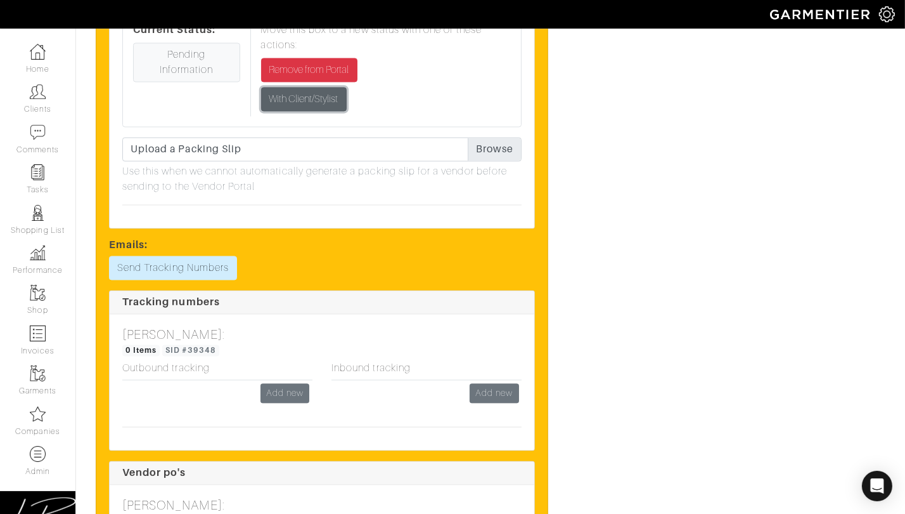
click at [306, 111] on input "With Client/Stylist" at bounding box center [304, 99] width 86 height 24
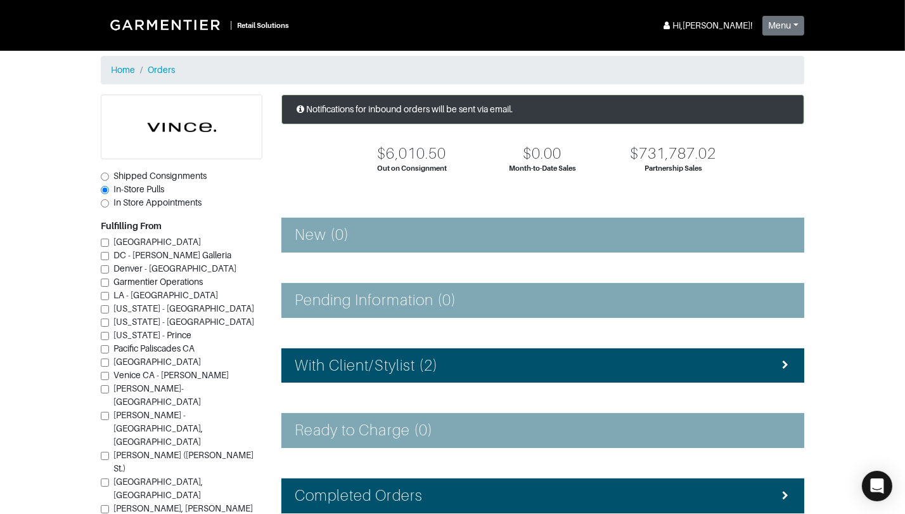
click at [169, 178] on span "Shipped Consignments" at bounding box center [159, 176] width 93 height 10
click at [109, 178] on input "Shipped Consignments" at bounding box center [105, 176] width 8 height 8
radio input "true"
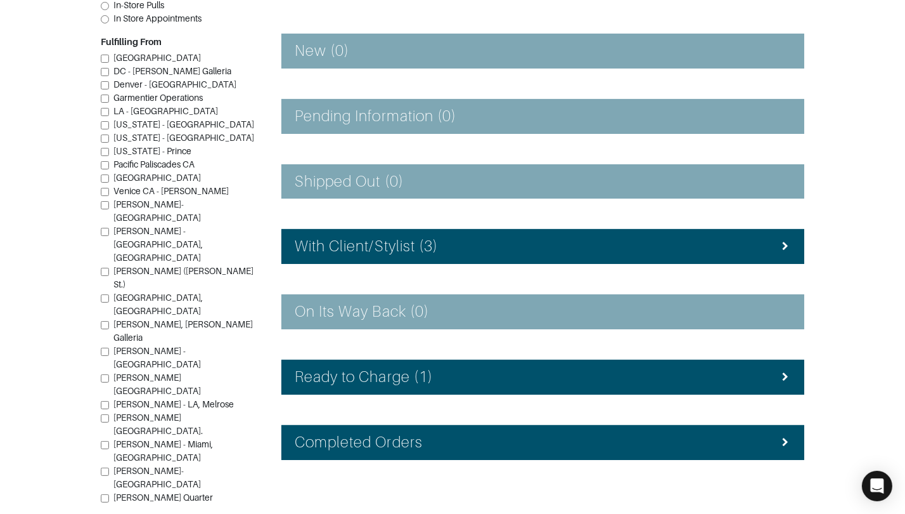
scroll to position [200, 0]
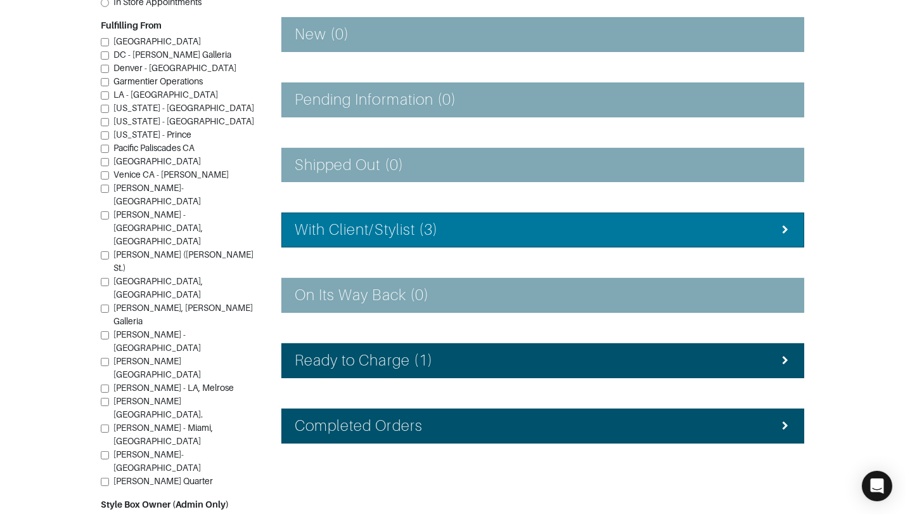
click at [453, 237] on div "With Client/Stylist (3)" at bounding box center [543, 230] width 496 height 18
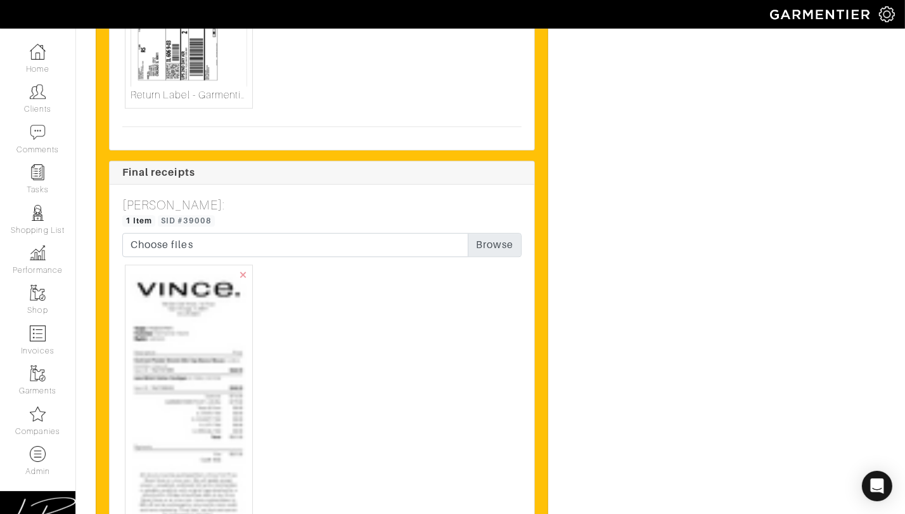
scroll to position [3685, 0]
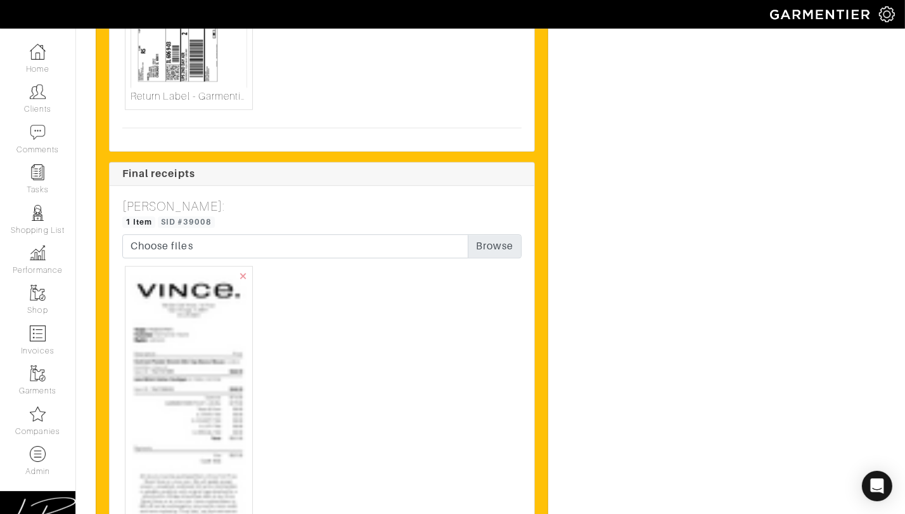
click at [183, 301] on img at bounding box center [189, 514] width 117 height 486
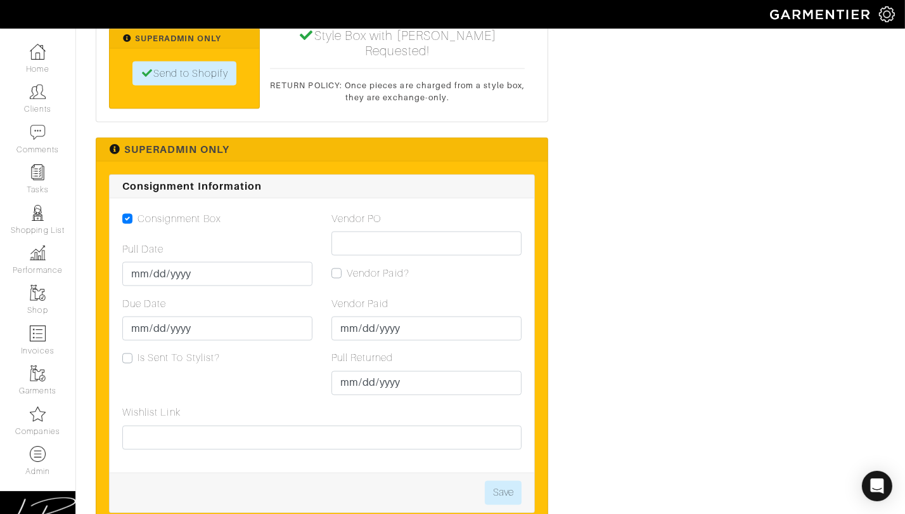
scroll to position [2137, 0]
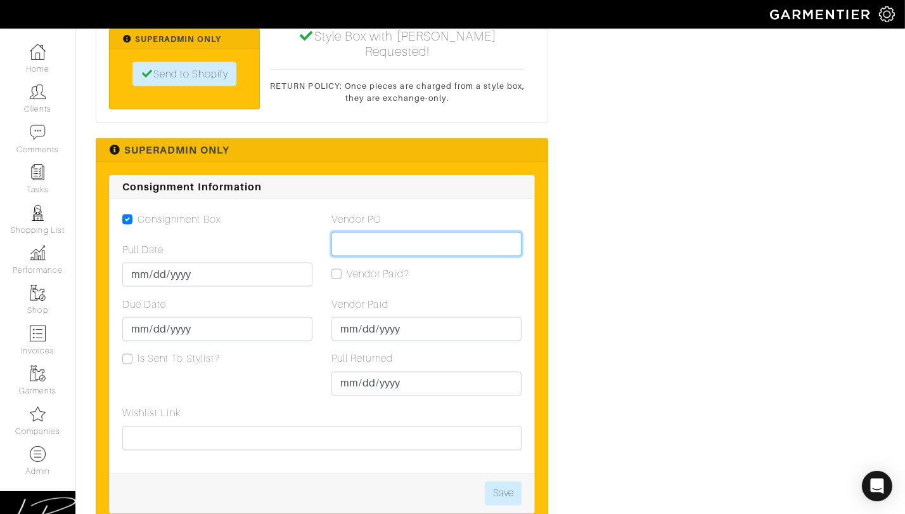
click at [395, 232] on input "Vendor PO" at bounding box center [427, 244] width 190 height 24
paste input "VN0003379875"
type input "VN0003379875"
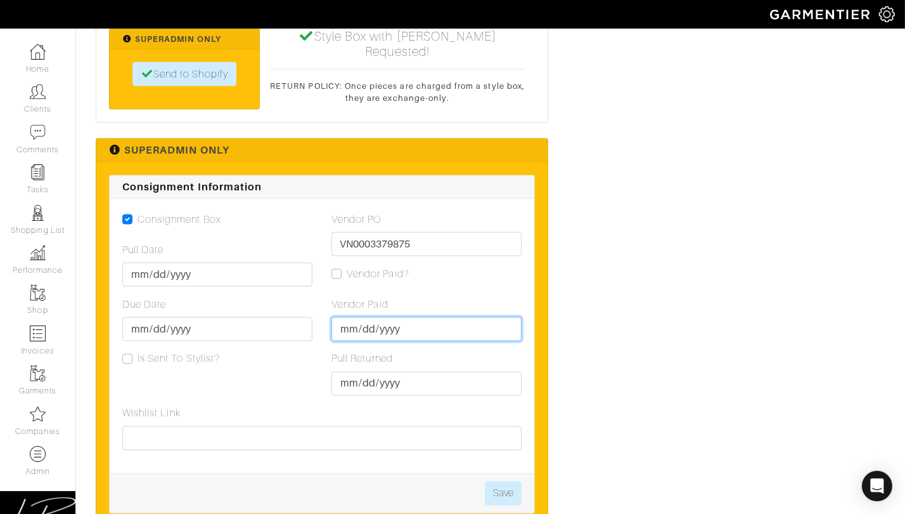
click at [356, 317] on input "Vendor Paid" at bounding box center [427, 329] width 190 height 24
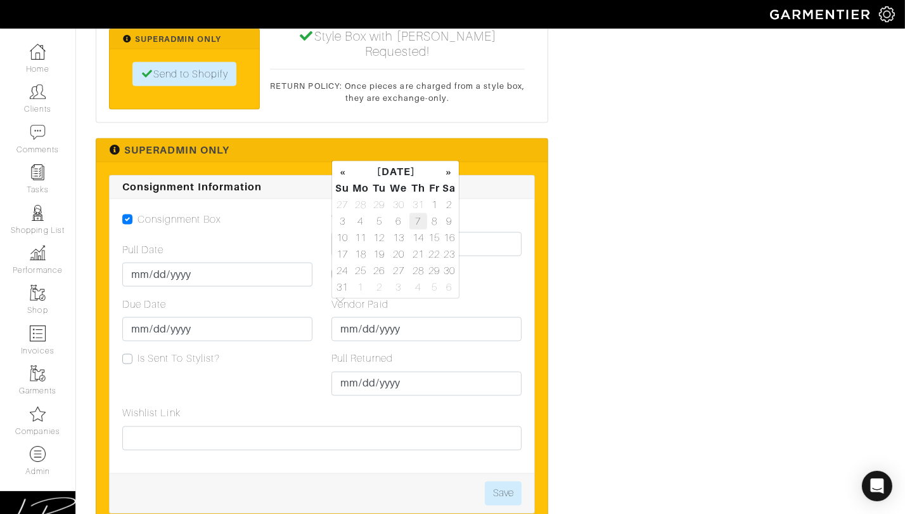
click at [420, 219] on td "7" at bounding box center [419, 221] width 18 height 16
type input "2025-08-07"
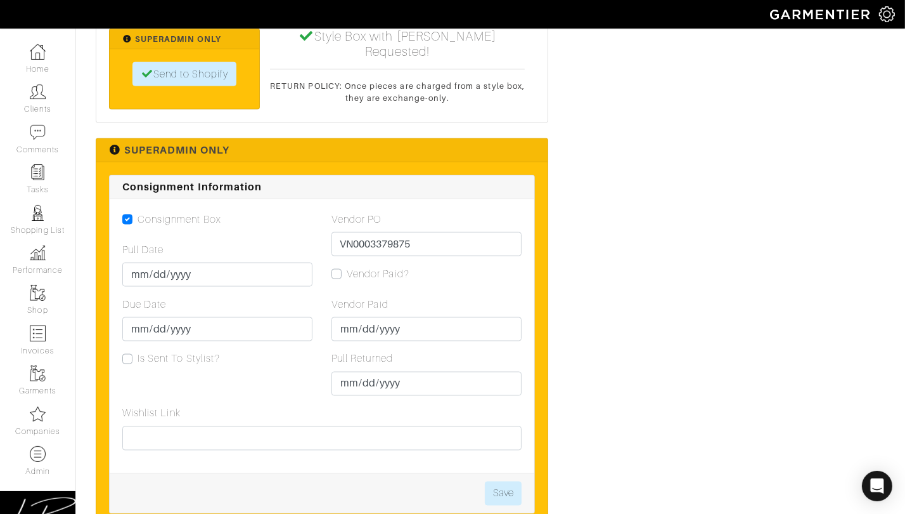
click at [527, 259] on div "Vendor PO VN0003379875 Vendor Paid? Vendor Paid 2025-08-07 Pull Returned 2025-0…" at bounding box center [426, 309] width 209 height 194
click at [499, 481] on button "Save" at bounding box center [503, 493] width 37 height 24
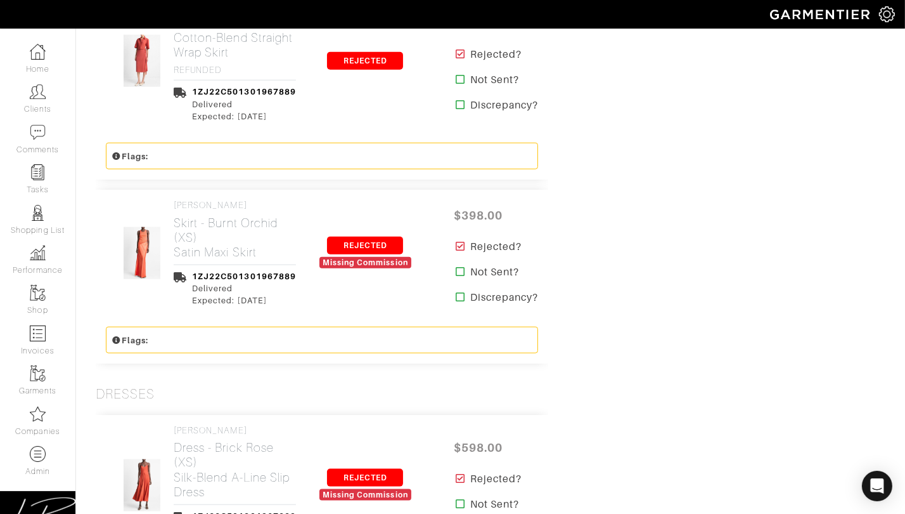
scroll to position [1986, 0]
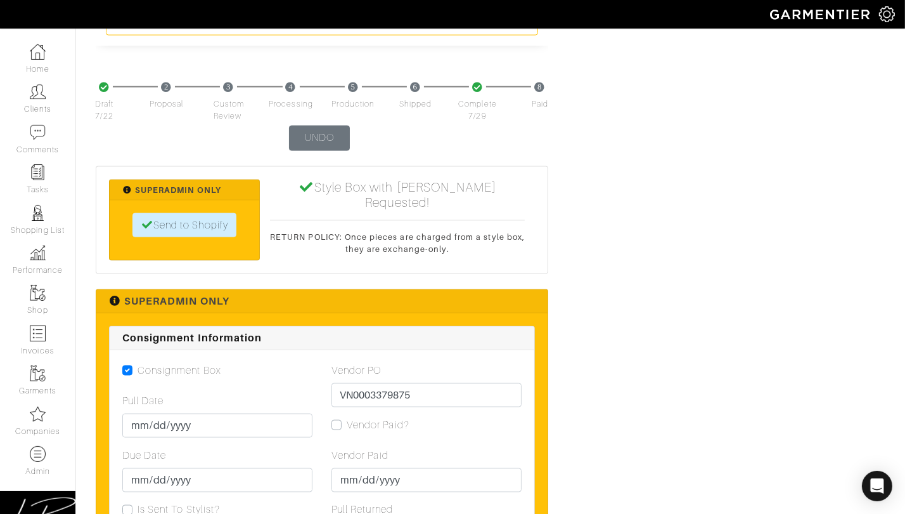
drag, startPoint x: 340, startPoint y: 406, endPoint x: 411, endPoint y: 413, distance: 71.9
click at [347, 417] on label "Vendor Paid?" at bounding box center [378, 424] width 63 height 15
click at [340, 417] on input "Vendor Paid?" at bounding box center [337, 423] width 10 height 13
checkbox input "true"
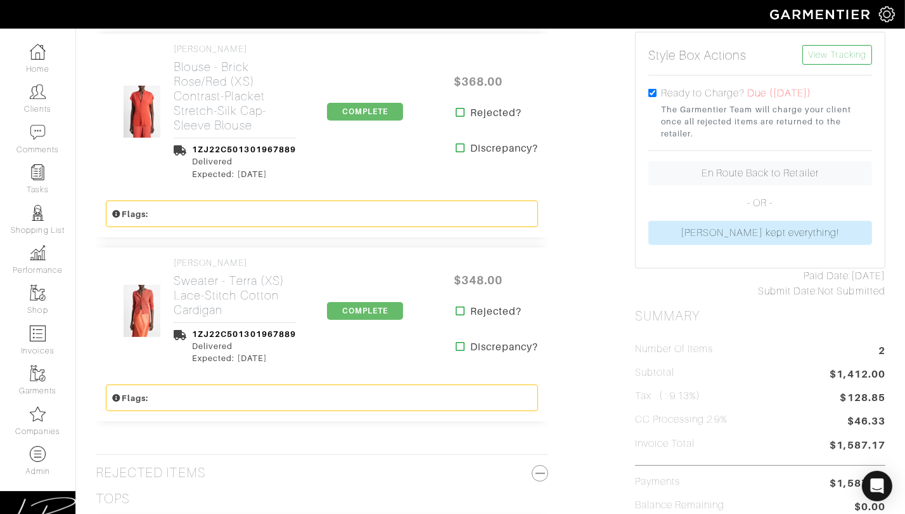
scroll to position [0, 0]
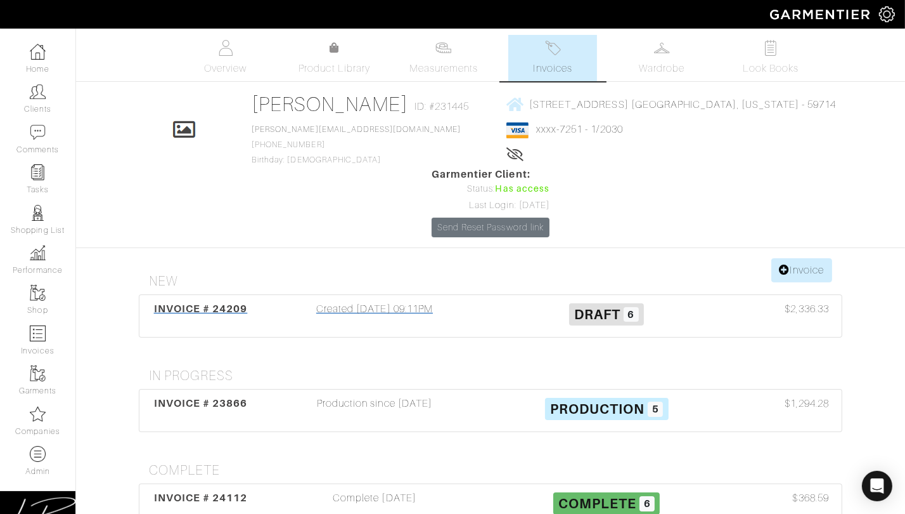
click at [394, 301] on div "Created 07/28/25 09:11PM" at bounding box center [375, 315] width 232 height 29
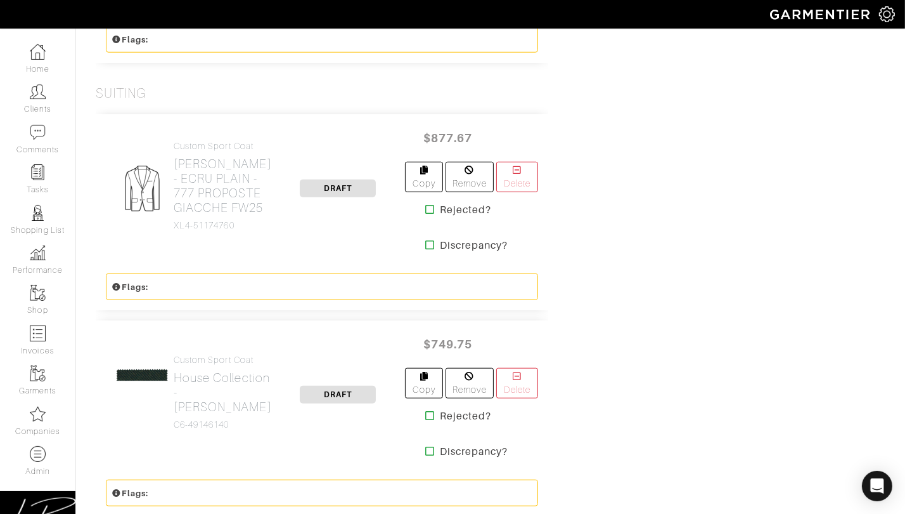
scroll to position [1135, 0]
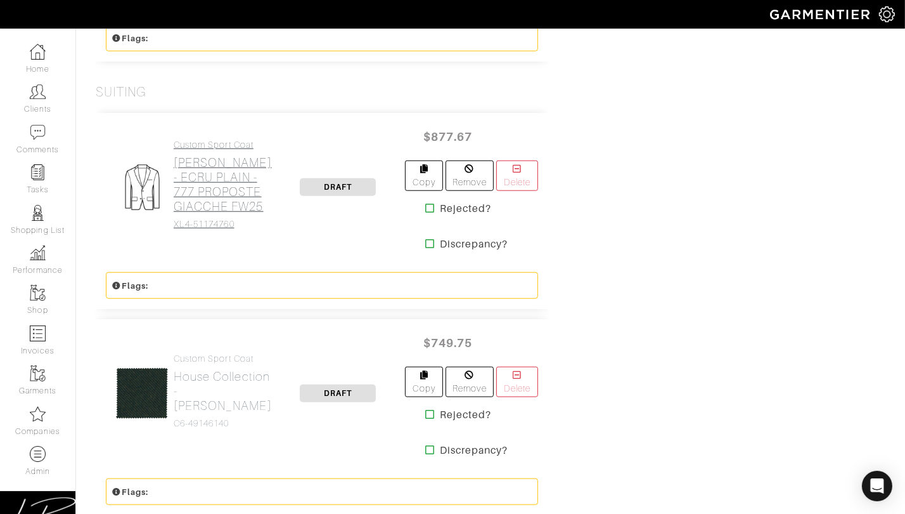
click at [193, 163] on h2 "[PERSON_NAME] - ECRU PLAIN - 777 PROPOSTE GIACCHE FW25" at bounding box center [223, 184] width 98 height 58
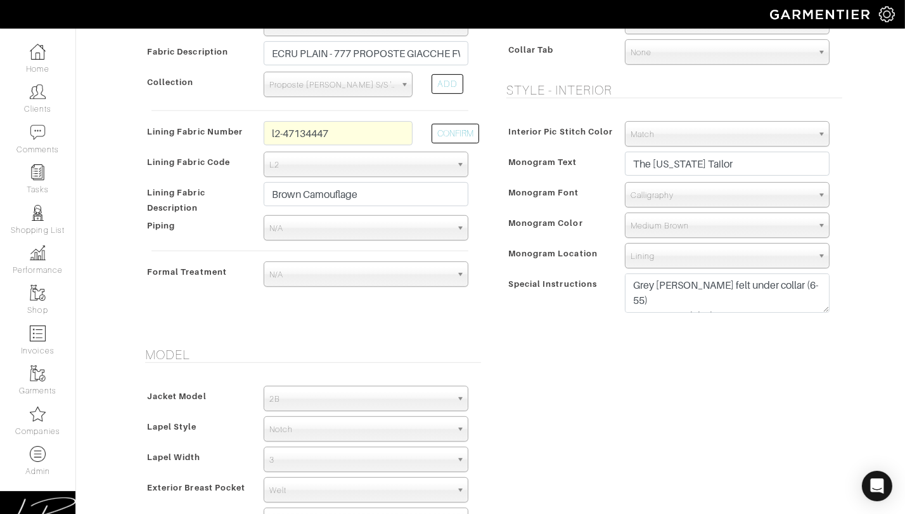
scroll to position [597, 0]
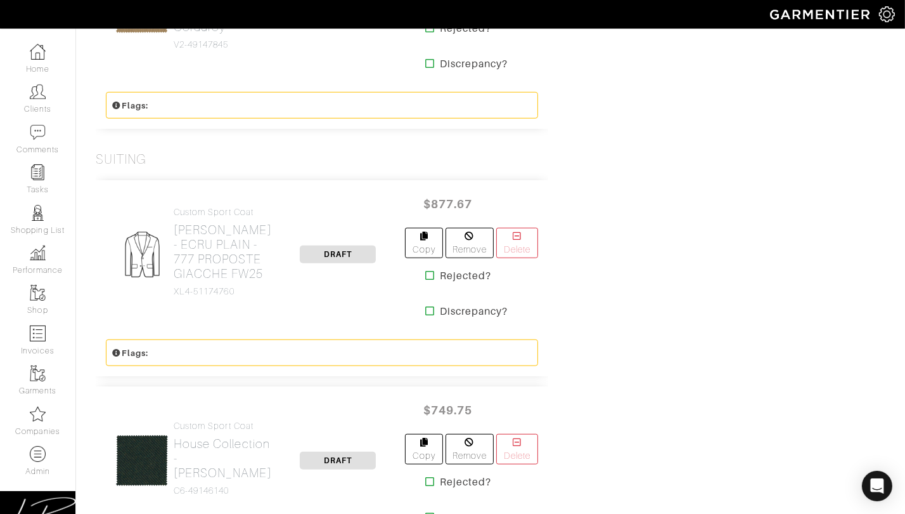
scroll to position [1058, 0]
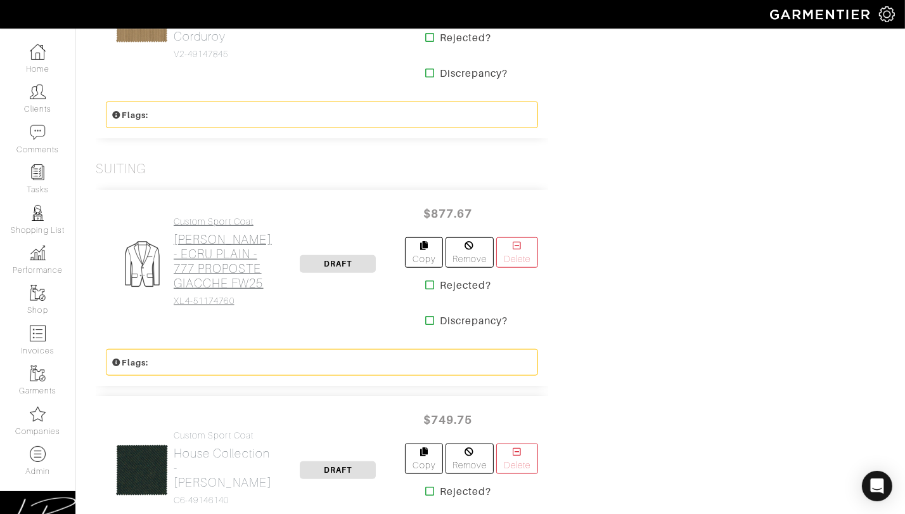
click at [198, 232] on h2 "Loro Piana - ECRU PLAIN - 777 PROPOSTE GIACCHE FW25" at bounding box center [223, 261] width 98 height 58
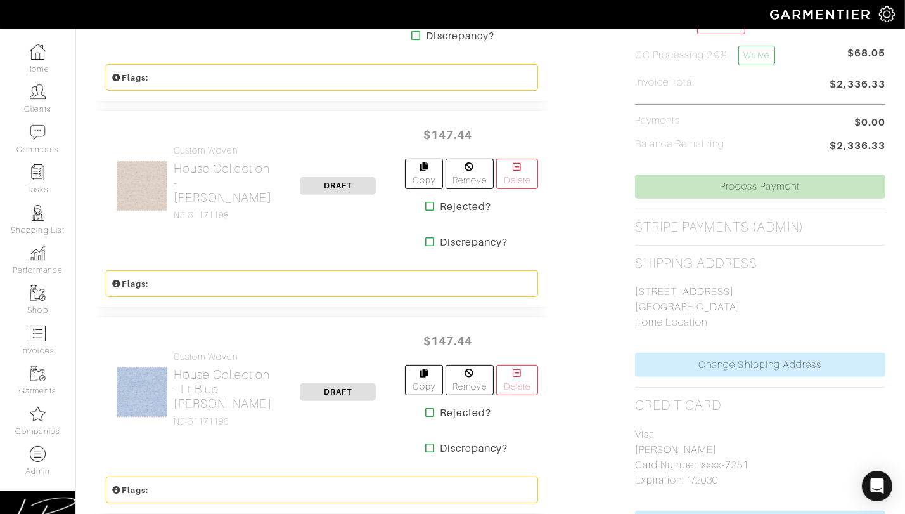
scroll to position [0, 0]
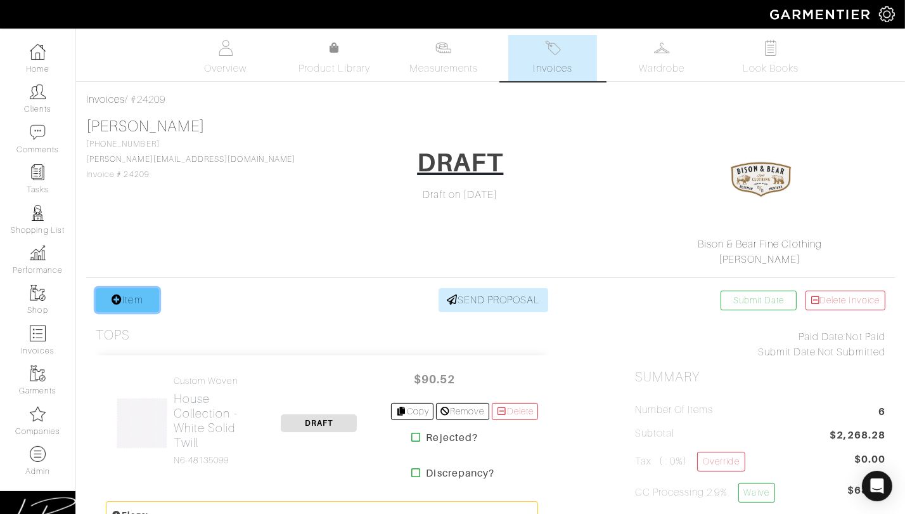
click at [138, 296] on link "Item" at bounding box center [127, 300] width 63 height 24
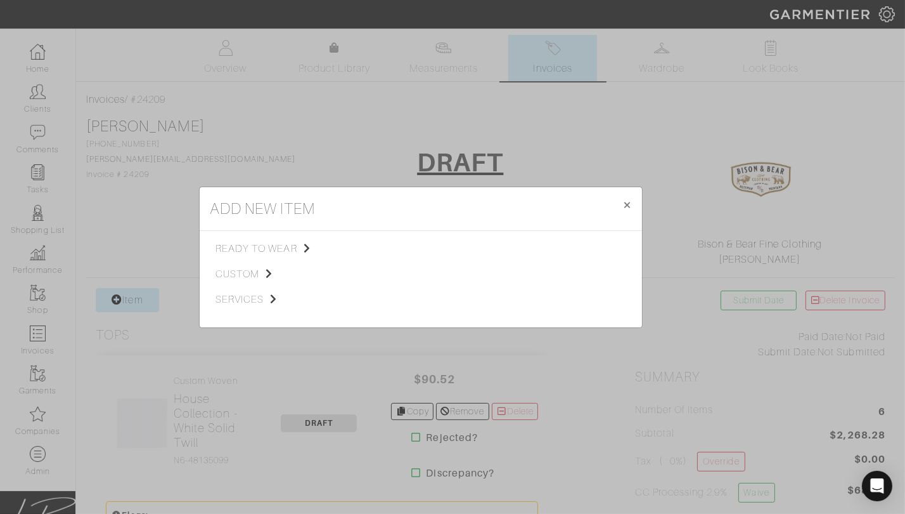
click at [235, 269] on span "custom" at bounding box center [279, 273] width 127 height 15
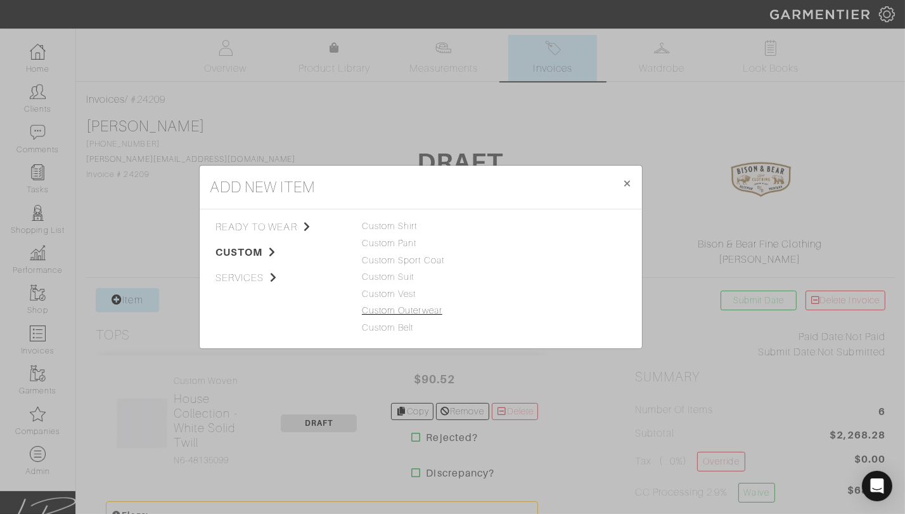
click at [391, 307] on link "Custom Outerwear" at bounding box center [402, 310] width 81 height 10
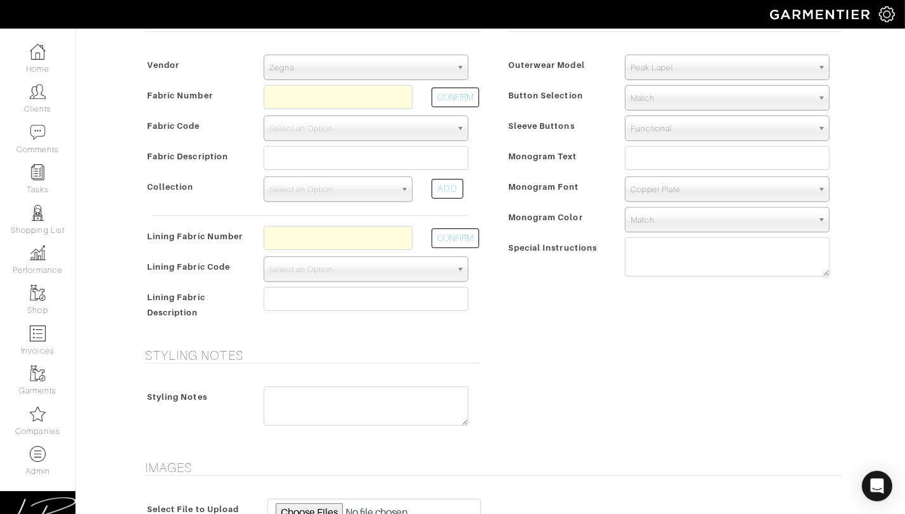
scroll to position [323, 0]
click at [344, 92] on input "text" at bounding box center [338, 96] width 149 height 24
paste input "XL4-51174760"
type input "XL4-51174760"
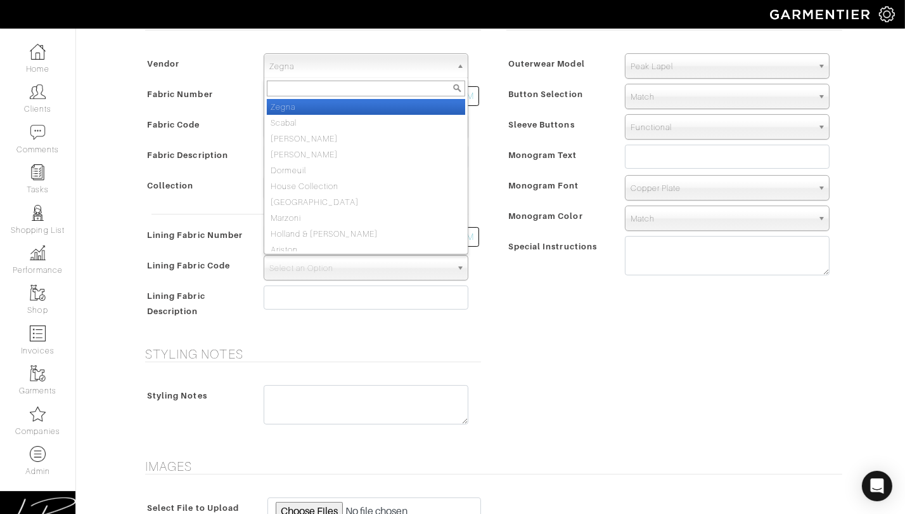
drag, startPoint x: 339, startPoint y: 59, endPoint x: 339, endPoint y: 82, distance: 23.5
click at [339, 59] on span "Zegna" at bounding box center [360, 66] width 182 height 25
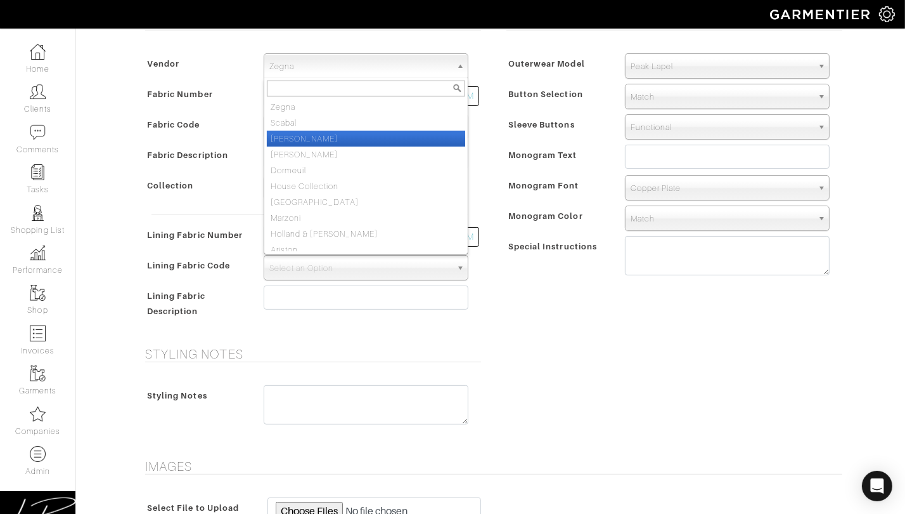
click at [332, 133] on li "Loro Piana" at bounding box center [366, 139] width 198 height 16
select select "76"
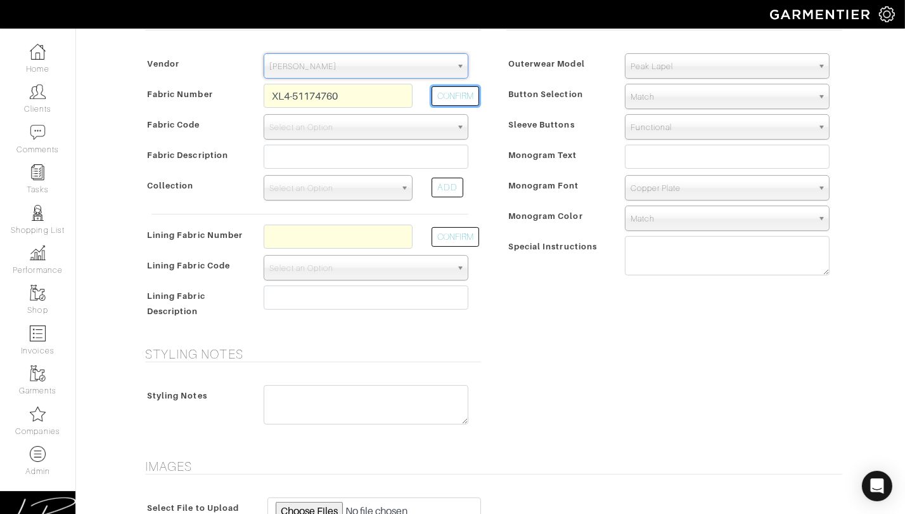
click at [444, 97] on button "CONFIRM" at bounding box center [456, 96] width 48 height 20
select select "1097"
type input "ECRU PLAIN - 777 PROPOSTE GIACCHE FW25"
select select
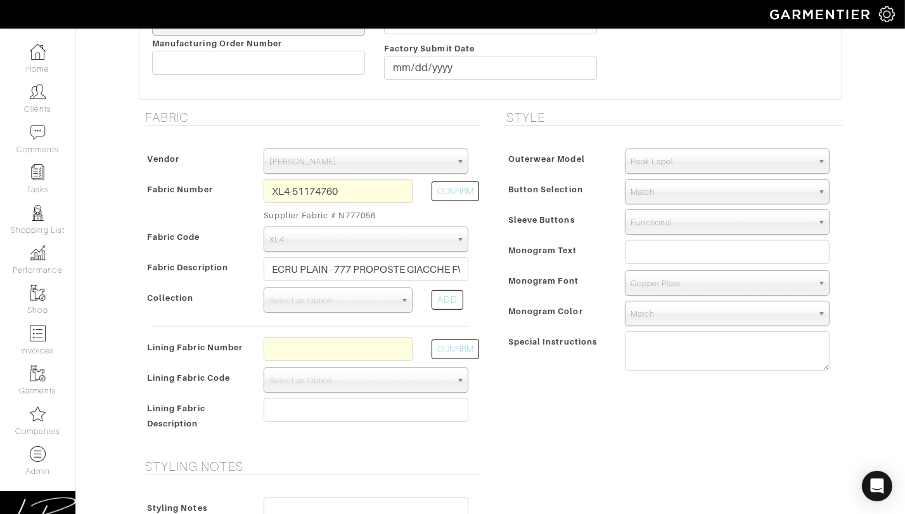
scroll to position [418, 0]
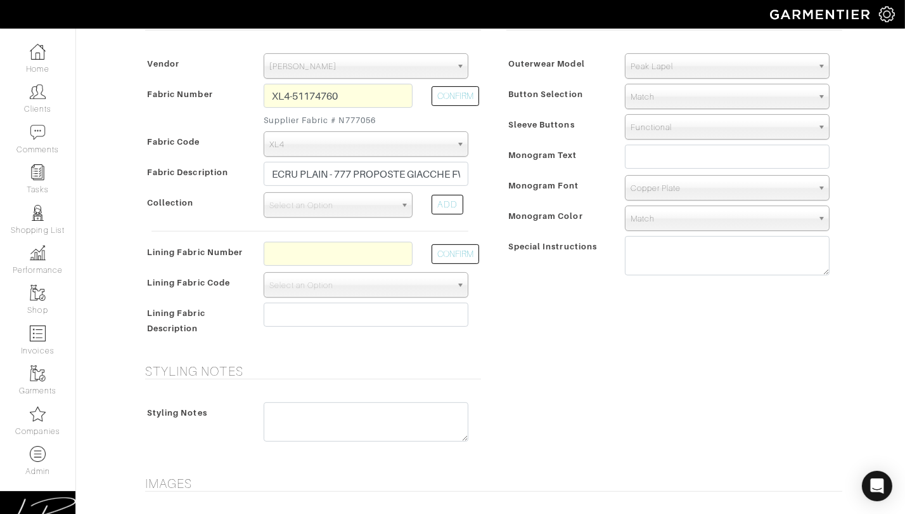
type input "2758.74"
click at [326, 205] on span "Select an Option" at bounding box center [332, 205] width 126 height 25
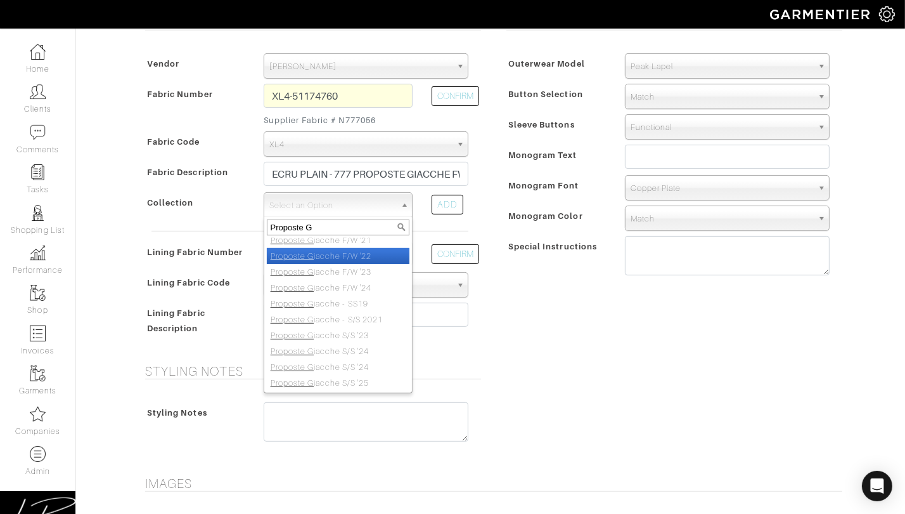
scroll to position [38, 0]
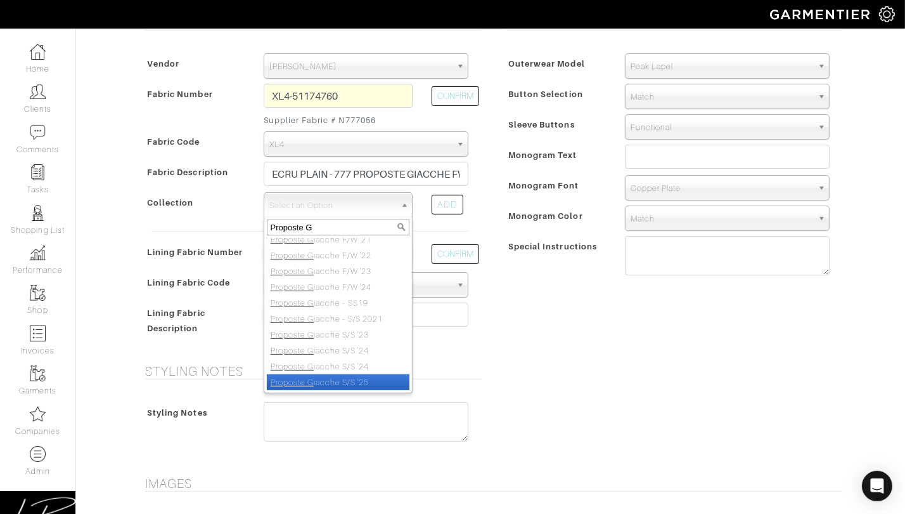
type input "Proposte G"
drag, startPoint x: 367, startPoint y: 384, endPoint x: 407, endPoint y: 361, distance: 46.0
click at [367, 384] on li "Proposte G iacche S/S '25" at bounding box center [338, 382] width 143 height 16
select select "1034"
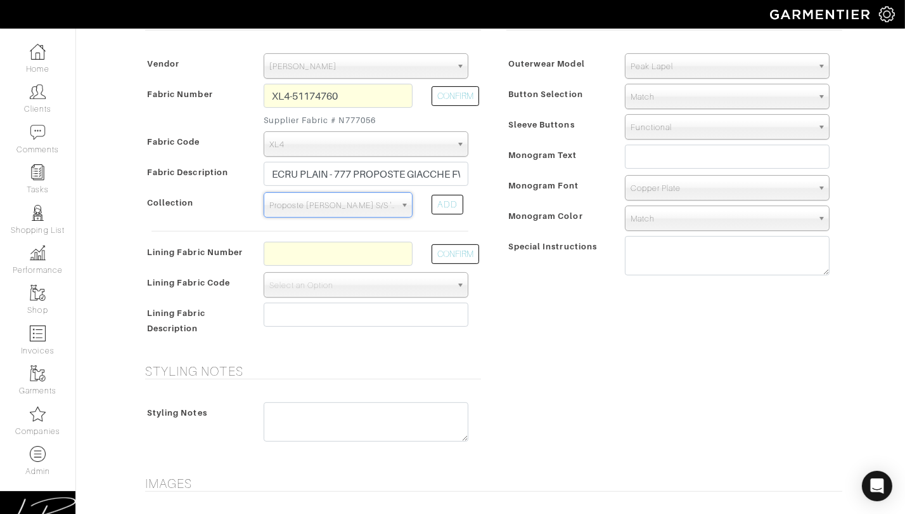
click at [501, 314] on div "Style Outerwear Model Peak Lapel Notch Lapel Bal Collar Peak Lapel Notch Lapel …" at bounding box center [671, 181] width 361 height 333
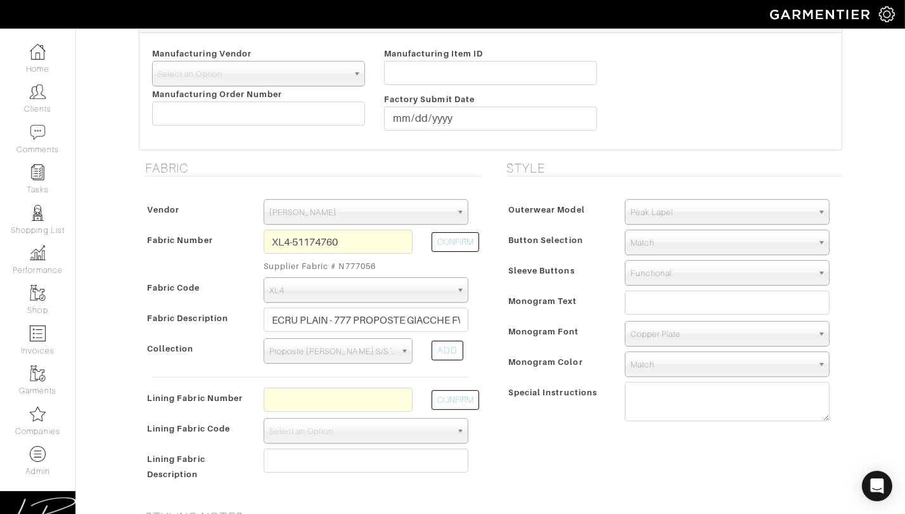
scroll to position [247, 0]
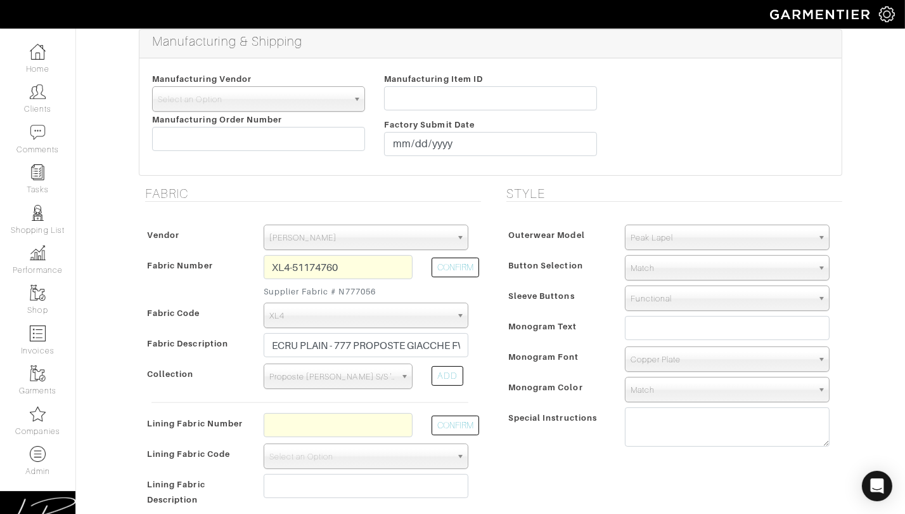
click at [659, 243] on span "Peak Lapel" at bounding box center [722, 237] width 182 height 25
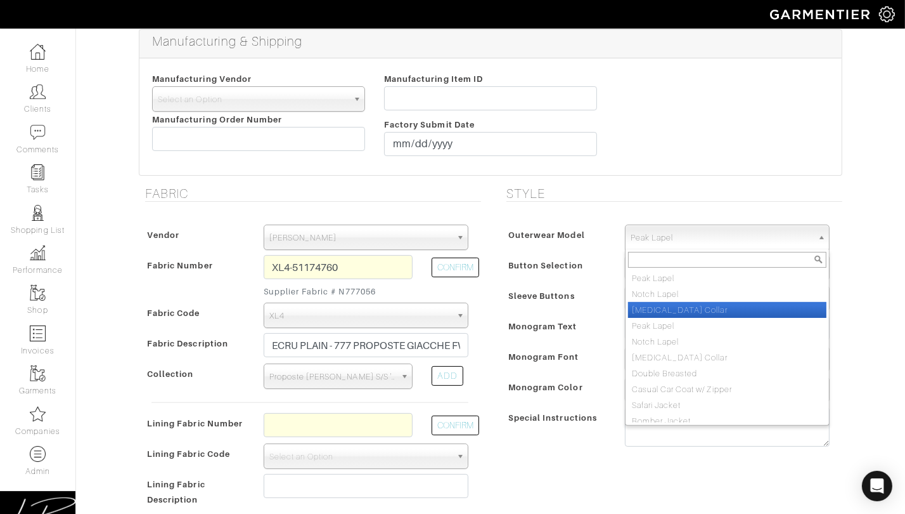
scroll to position [6, 0]
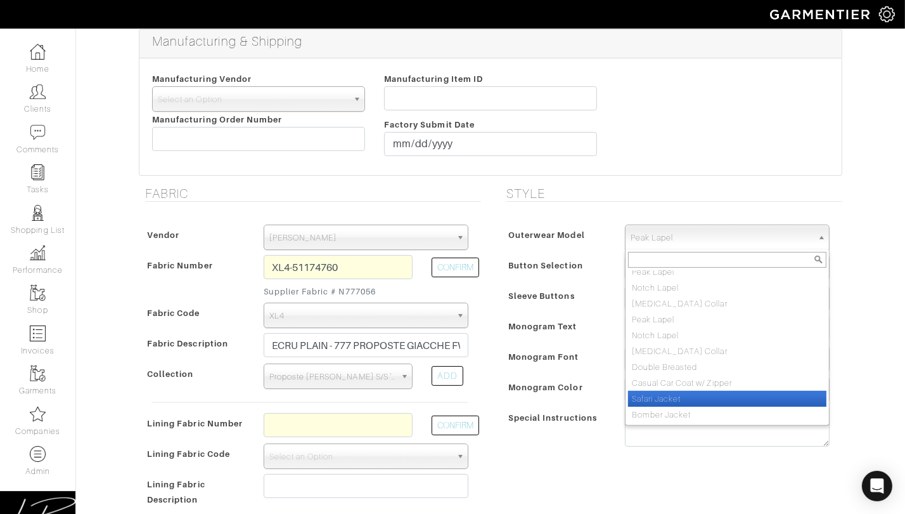
click at [671, 394] on li "Safari Jacket" at bounding box center [727, 399] width 198 height 16
select select "32"
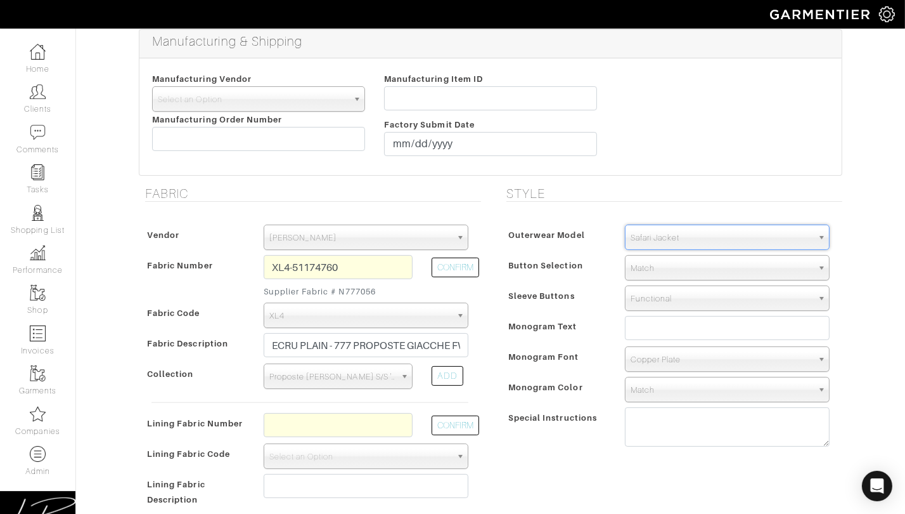
drag, startPoint x: 531, startPoint y: 296, endPoint x: 568, endPoint y: 324, distance: 46.7
click at [531, 296] on span "Sleeve Buttons" at bounding box center [541, 296] width 67 height 18
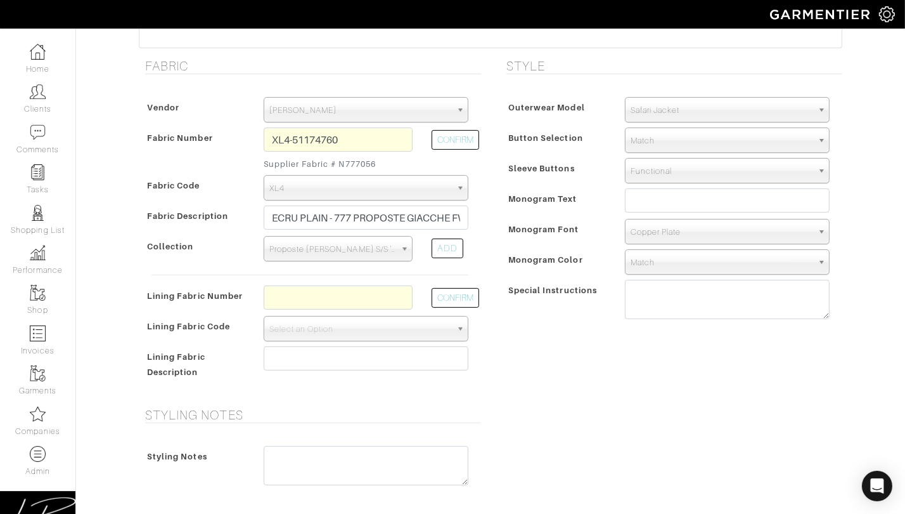
scroll to position [380, 0]
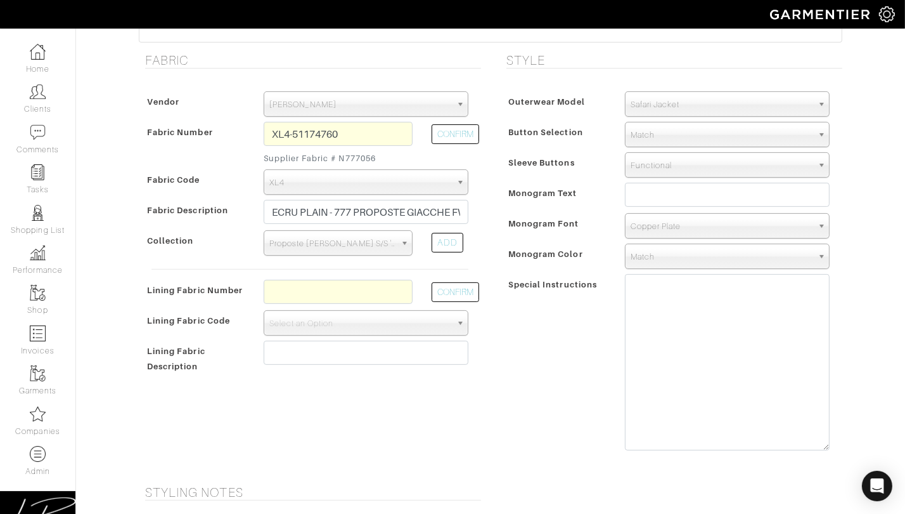
drag, startPoint x: 827, startPoint y: 310, endPoint x: 824, endPoint y: 436, distance: 126.2
click at [833, 445] on div at bounding box center [728, 365] width 224 height 183
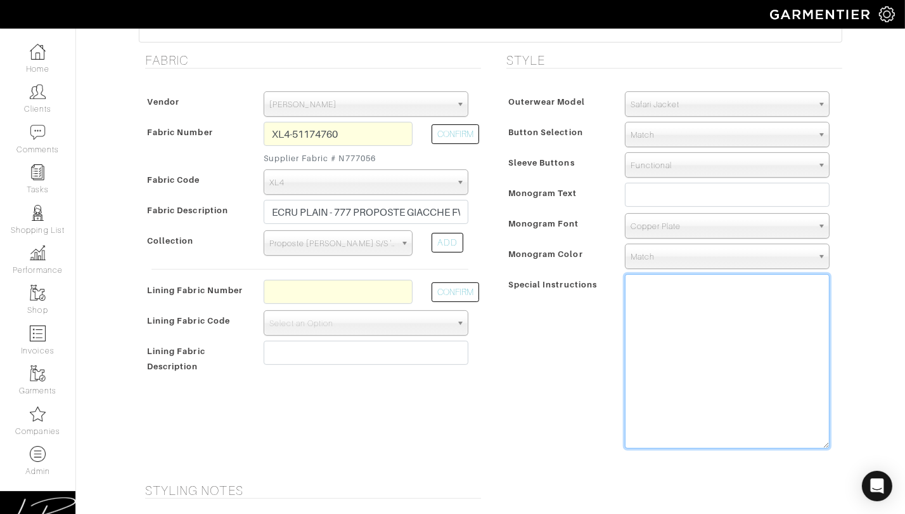
click at [738, 295] on textarea at bounding box center [727, 361] width 205 height 174
click at [707, 281] on textarea "Shirt collar Pockets: Patch with inverted pleat, flap and button" at bounding box center [727, 361] width 205 height 174
click at [702, 313] on textarea "Shirt collar Pockets: Patch with inverted pleat, flap and button" at bounding box center [727, 361] width 205 height 174
click at [789, 301] on textarea "Shirt collar Pockets: Patch with inverted pleat, flap and button" at bounding box center [727, 361] width 205 height 174
type textarea "Shirt collar Pockets: Patch with inverted pleat with point flap and button"
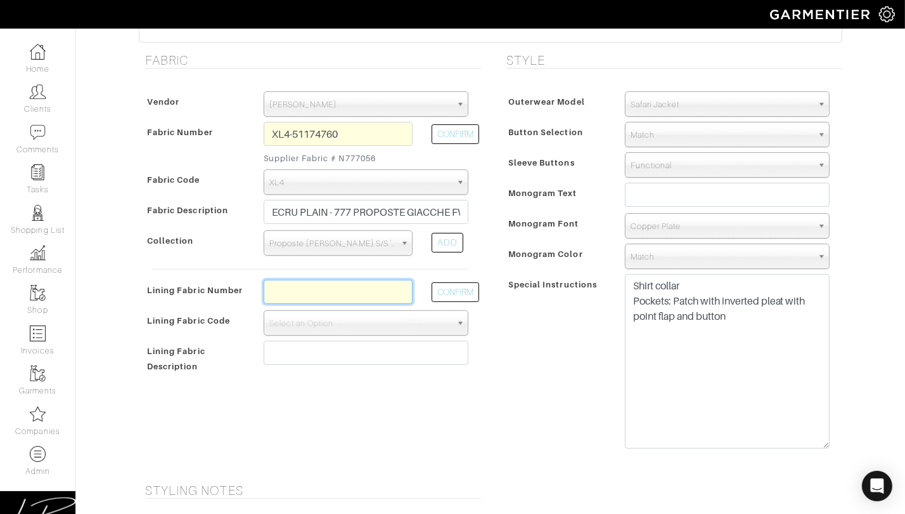
click at [365, 293] on input "text" at bounding box center [338, 292] width 149 height 24
paste input "l2-47134447"
type input "l2-47134447"
click at [484, 290] on div "Fabric Vendor Zegna Scabal Loro Piana Gladson Dormeuil House Collection London …" at bounding box center [309, 260] width 361 height 415
click at [459, 292] on button "CONFIRM" at bounding box center [456, 292] width 48 height 20
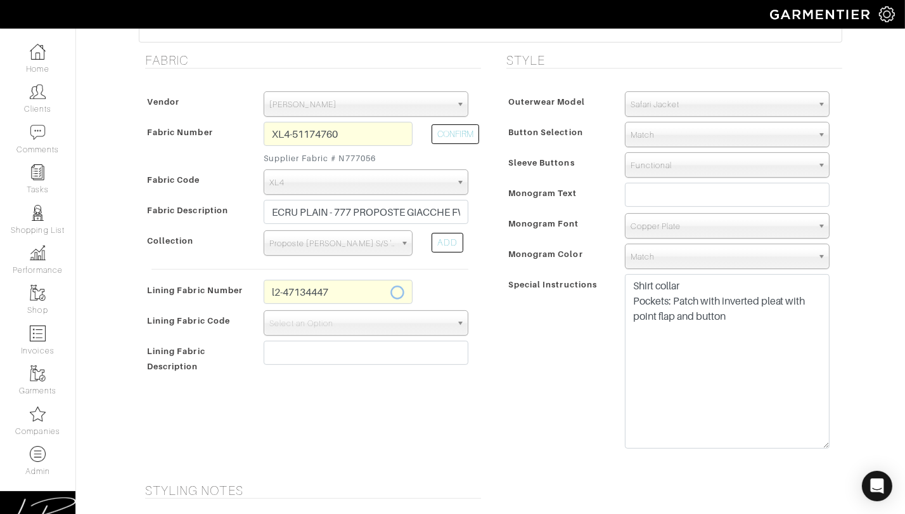
select select "6294"
type input "Brown Camouflage"
type input "2773.74"
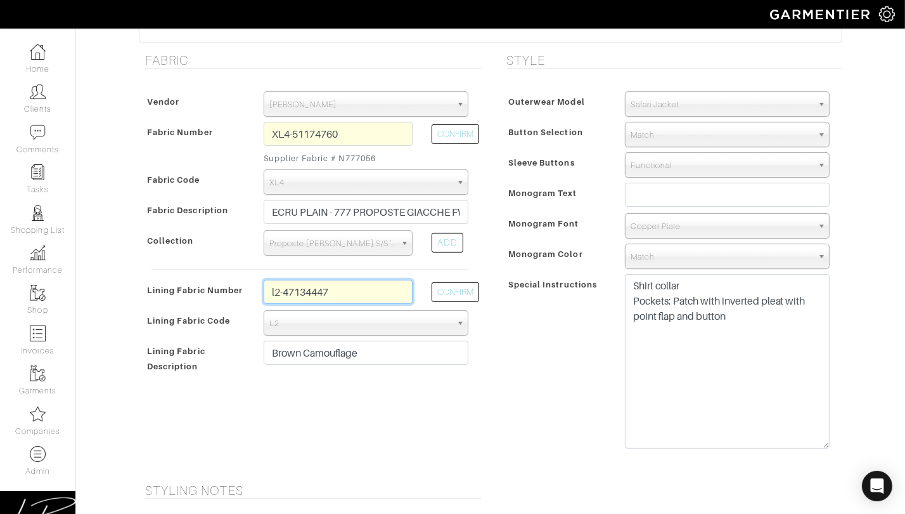
drag, startPoint x: 352, startPoint y: 280, endPoint x: 363, endPoint y: 288, distance: 14.5
click at [363, 288] on input "l2-47134447" at bounding box center [338, 292] width 149 height 24
click at [458, 296] on button "CONFIRM" at bounding box center [456, 292] width 48 height 20
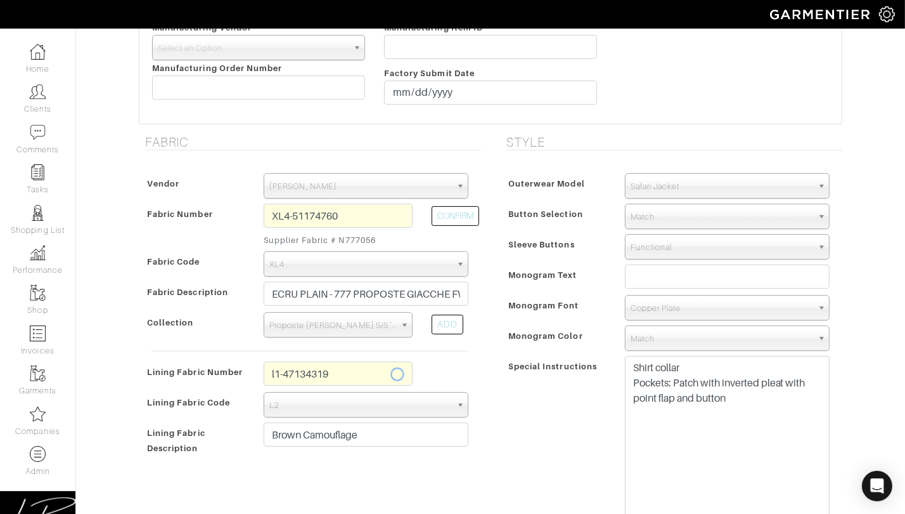
scroll to position [301, 0]
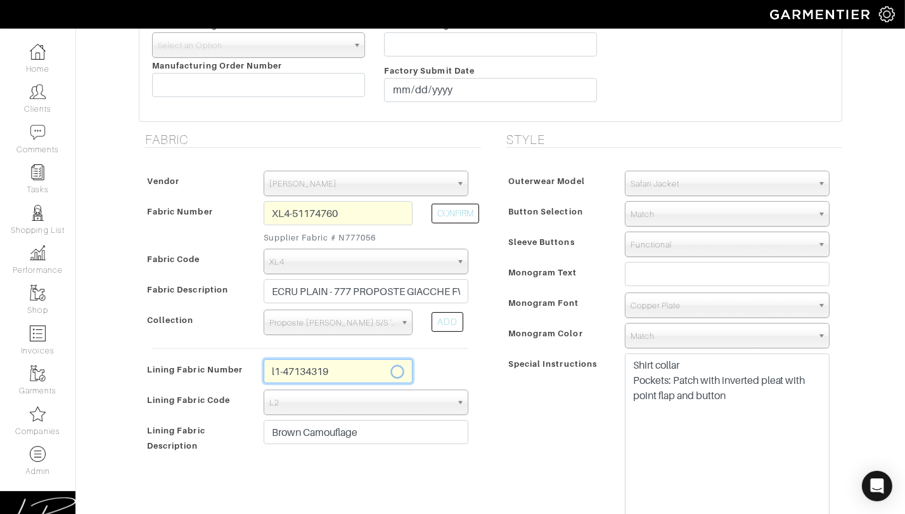
drag, startPoint x: 352, startPoint y: 366, endPoint x: 354, endPoint y: 356, distance: 10.2
click at [354, 356] on div "Vendor Zegna Scabal Loro Piana Gladson Dormeuil House Collection London Marzoni…" at bounding box center [310, 311] width 342 height 307
type input "l1-47134319"
click at [502, 355] on div "Outerwear Model Peak Lapel Notch Lapel Bal Collar Peak Lapel Notch Lapel Bal Co…" at bounding box center [671, 352] width 342 height 389
click at [211, 228] on div "Fabric Number" at bounding box center [198, 226] width 112 height 45
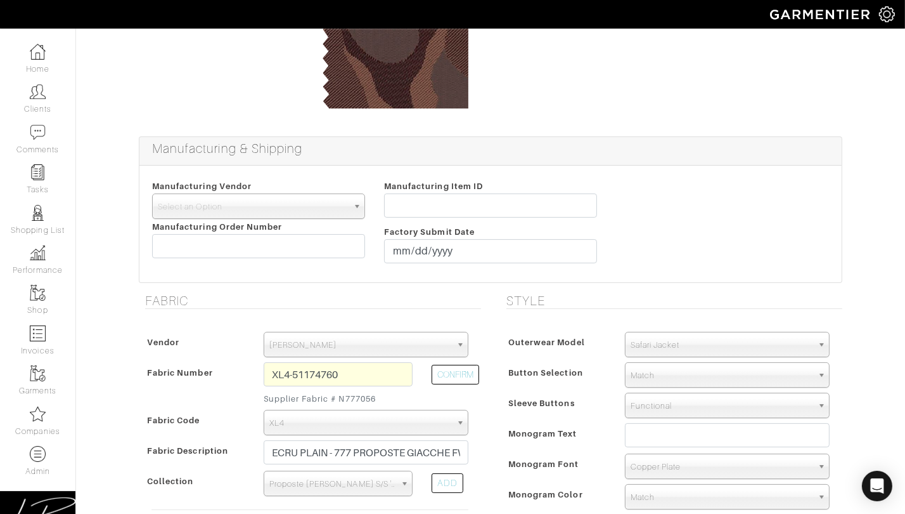
scroll to position [0, 0]
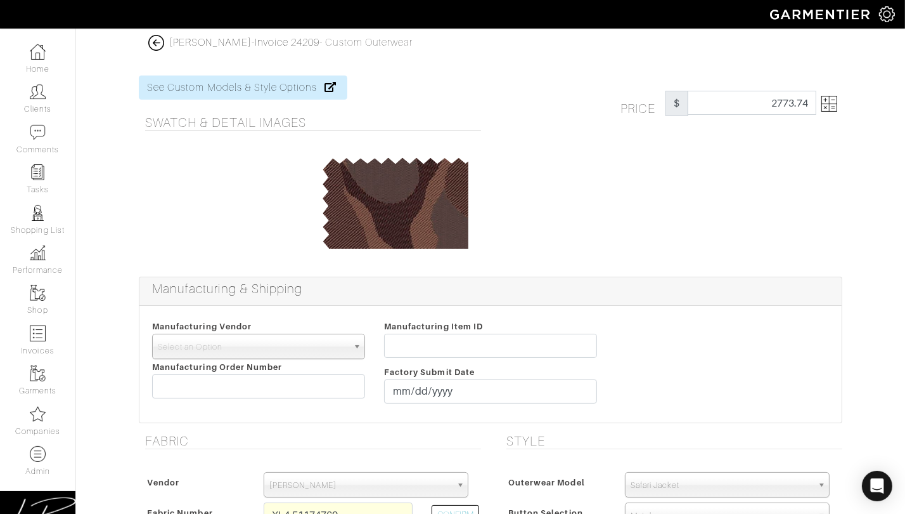
click at [837, 99] on div "Price $ 2773.74" at bounding box center [731, 103] width 241 height 25
click at [828, 99] on img at bounding box center [830, 104] width 16 height 16
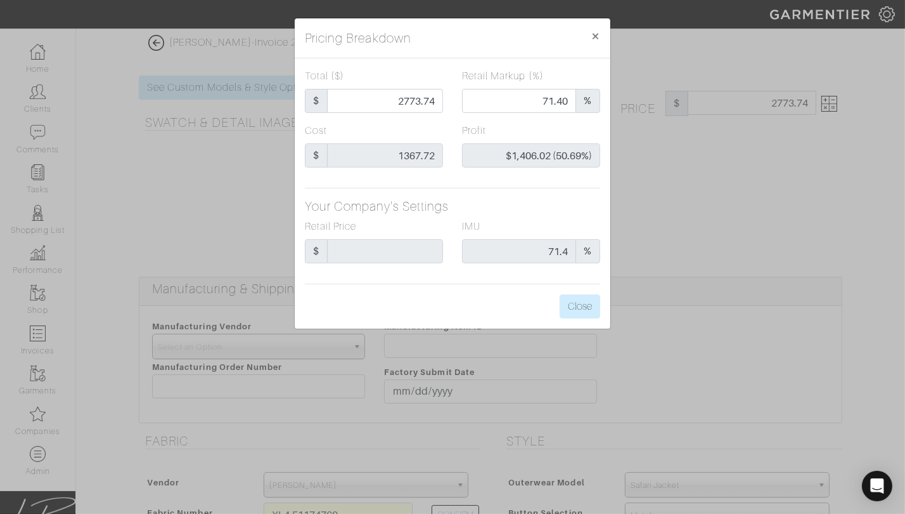
drag, startPoint x: 828, startPoint y: 99, endPoint x: 763, endPoint y: 150, distance: 83.1
click at [828, 99] on div "Pricing Breakdown × Total ($) $ 2773.74 Retail Markup (%) 71.40 % Cost $ 1367.7…" at bounding box center [452, 257] width 905 height 514
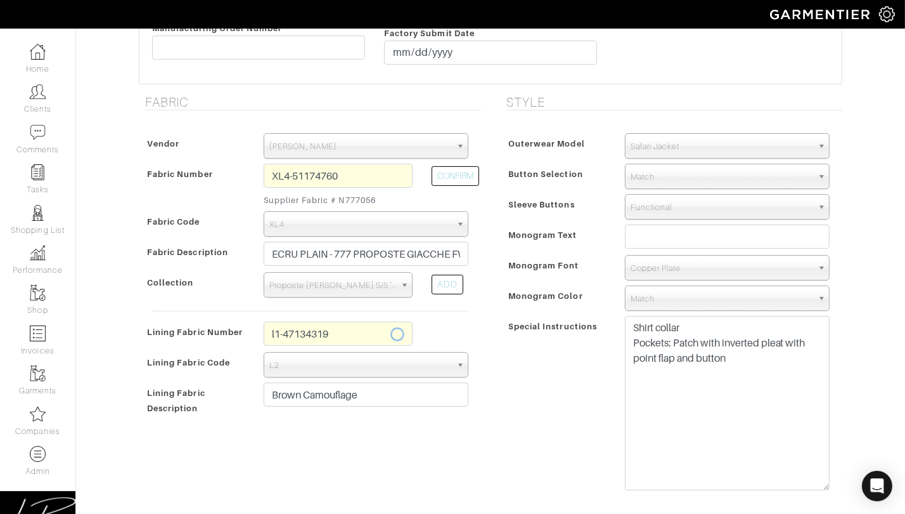
scroll to position [340, 0]
drag, startPoint x: 365, startPoint y: 172, endPoint x: 366, endPoint y: 163, distance: 9.1
click at [365, 162] on input "XL4-51174760" at bounding box center [338, 174] width 149 height 24
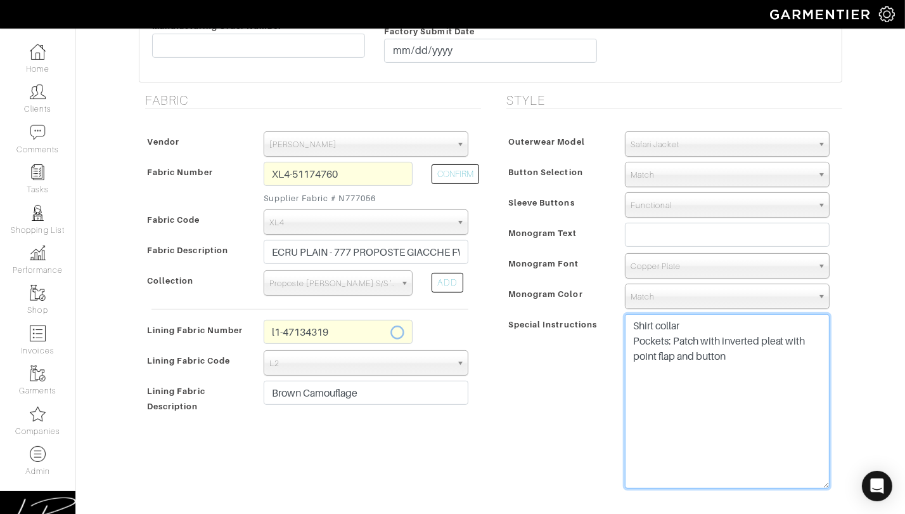
click at [711, 351] on textarea "Shirt collar Pockets: Patch with inverted pleat with point flap and button" at bounding box center [727, 401] width 205 height 174
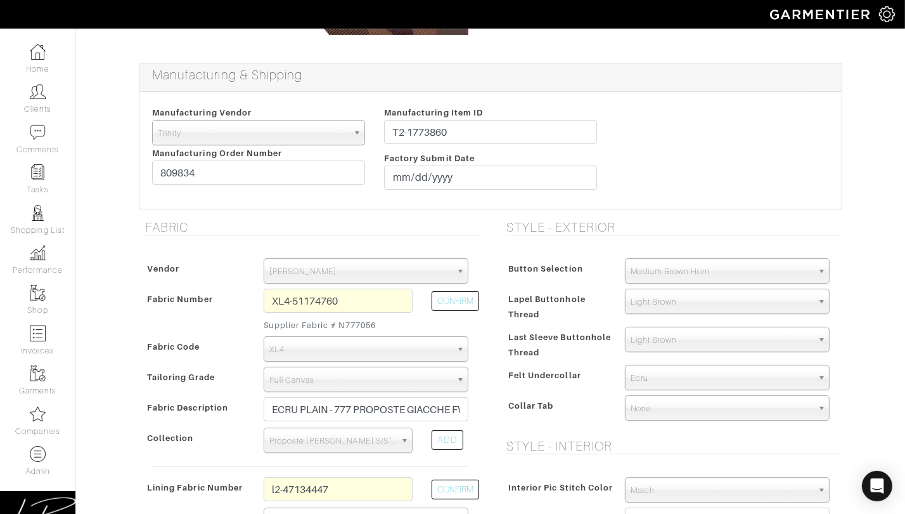
scroll to position [240, 0]
drag, startPoint x: 364, startPoint y: 302, endPoint x: 365, endPoint y: 287, distance: 15.9
click at [365, 287] on input "XL4-51174760" at bounding box center [338, 299] width 149 height 24
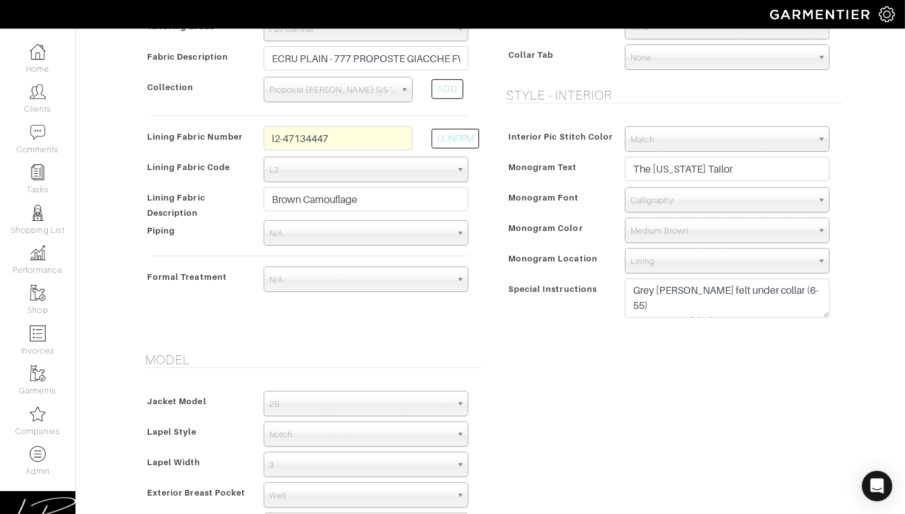
scroll to position [591, 0]
click at [354, 118] on div "Vendor Zegna Scabal Loro Piana Gladson Dormeuil House Collection London Marzoni…" at bounding box center [310, 100] width 342 height 415
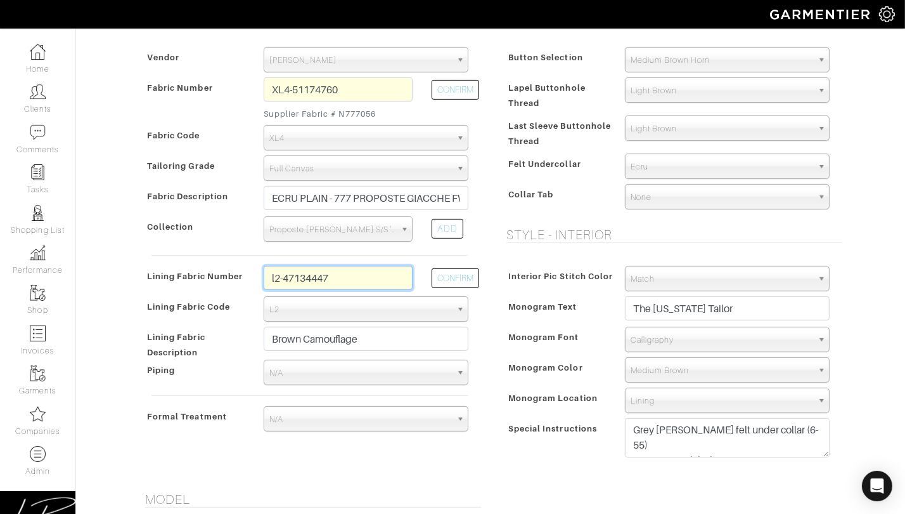
scroll to position [433, 0]
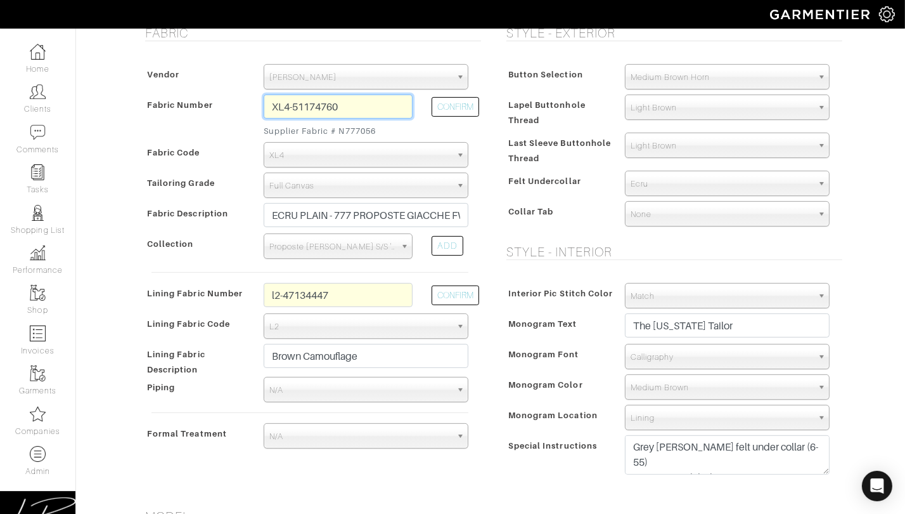
drag, startPoint x: 368, startPoint y: 103, endPoint x: 216, endPoint y: 34, distance: 166.5
click at [252, 92] on div "Vendor Zegna Scabal Loro Piana Gladson Dormeuil House Collection London Marzoni…" at bounding box center [310, 258] width 342 height 415
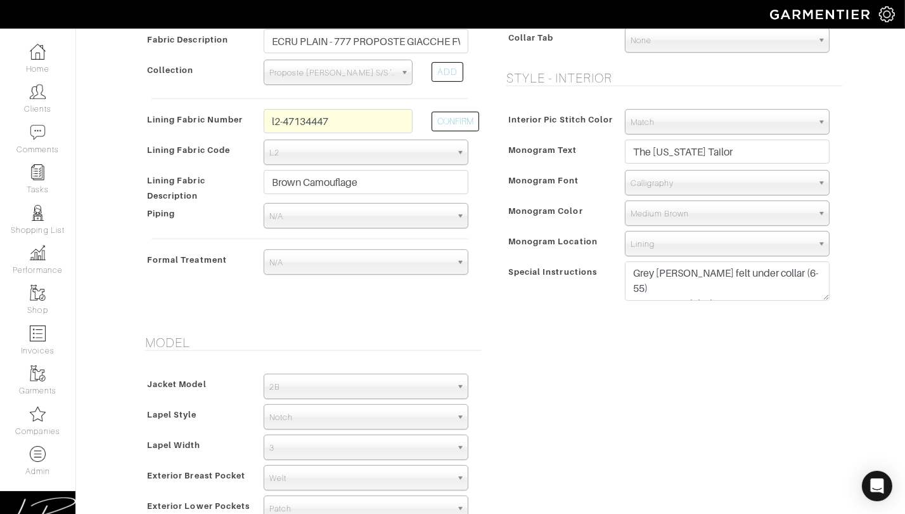
scroll to position [629, 0]
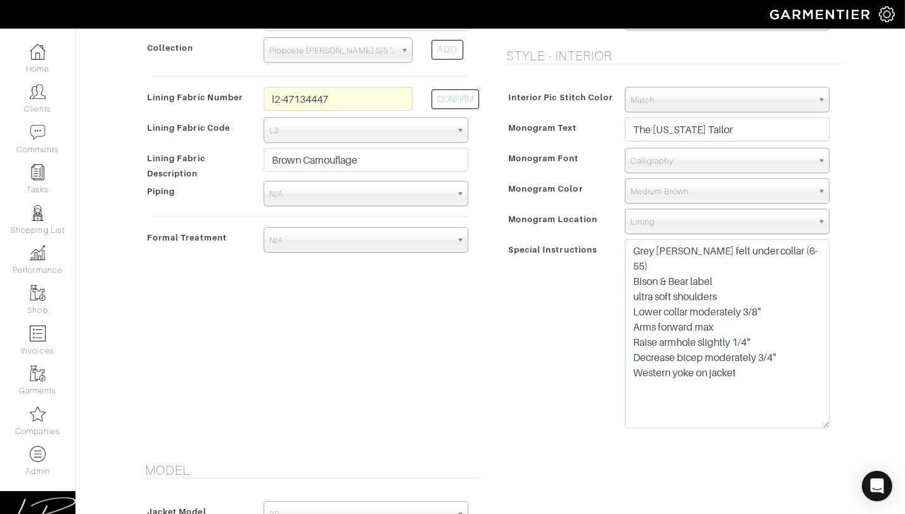
drag, startPoint x: 825, startPoint y: 276, endPoint x: 820, endPoint y: 406, distance: 130.1
click at [836, 424] on div "Grey [PERSON_NAME] felt under collar (6-55) Bison & Bear label ultra soft shoul…" at bounding box center [728, 336] width 224 height 195
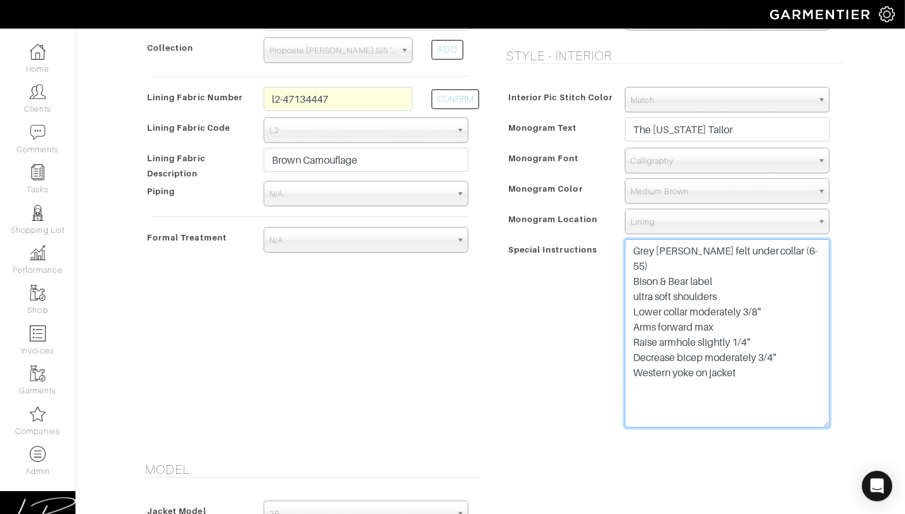
click at [633, 295] on textarea "Grey [PERSON_NAME] felt under collar (6-55) Bison & Bear label ultra soft shoul…" at bounding box center [727, 333] width 205 height 188
drag, startPoint x: 634, startPoint y: 300, endPoint x: 827, endPoint y: 372, distance: 205.6
click at [827, 372] on textarea "Grey [PERSON_NAME] felt under collar (6-55) Bison & Bear label ultra soft shoul…" at bounding box center [727, 333] width 205 height 188
click at [815, 352] on textarea "Grey Tan Paisley felt under collar (6-55) Bison & Bear label ultra soft shoulde…" at bounding box center [727, 333] width 205 height 188
drag, startPoint x: 813, startPoint y: 349, endPoint x: 631, endPoint y: 293, distance: 190.9
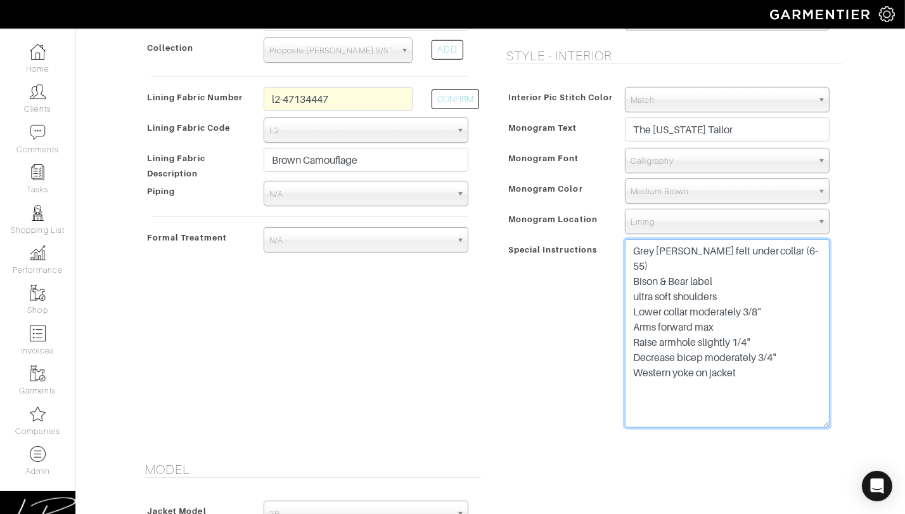
click at [631, 293] on textarea "Grey Tan Paisley felt under collar (6-55) Bison & Bear label ultra soft shoulde…" at bounding box center [727, 333] width 205 height 188
click at [784, 356] on textarea "Grey Tan Paisley felt under collar (6-55) Bison & Bear label ultra soft shoulde…" at bounding box center [727, 333] width 205 height 188
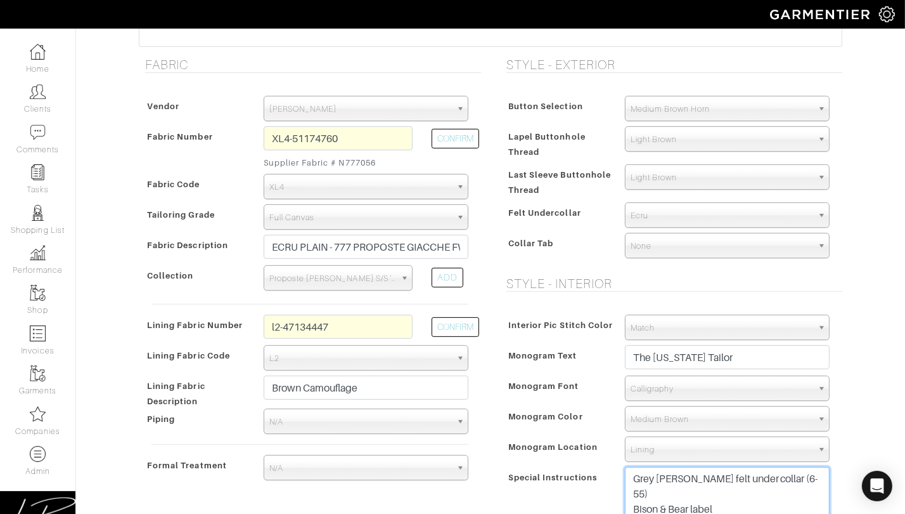
scroll to position [403, 0]
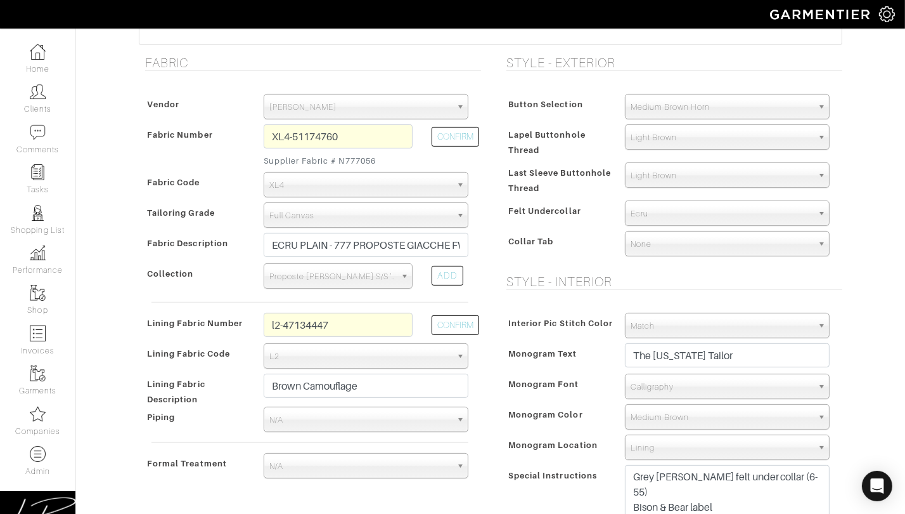
drag, startPoint x: 340, startPoint y: 158, endPoint x: 411, endPoint y: 159, distance: 71.6
click at [414, 160] on div "XL4-51174760 Supplier Fabric # N777056" at bounding box center [338, 148] width 168 height 48
copy small "N777056"
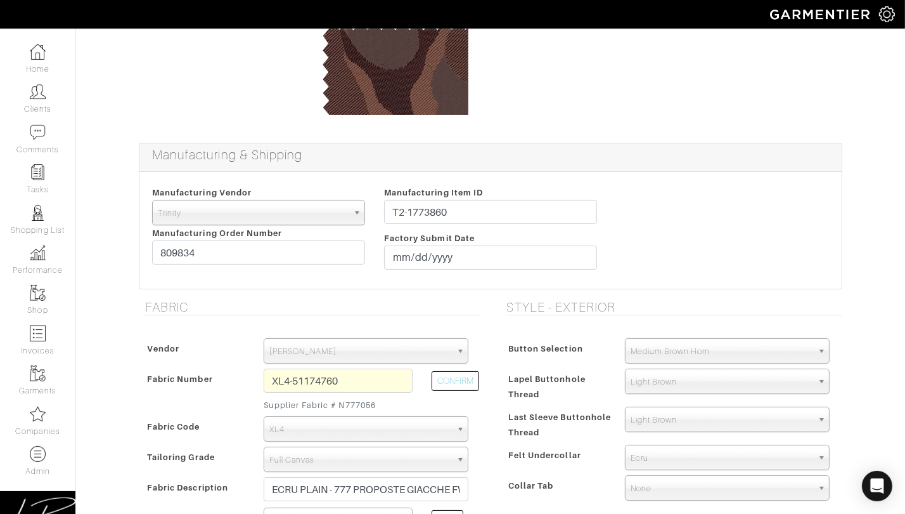
scroll to position [0, 0]
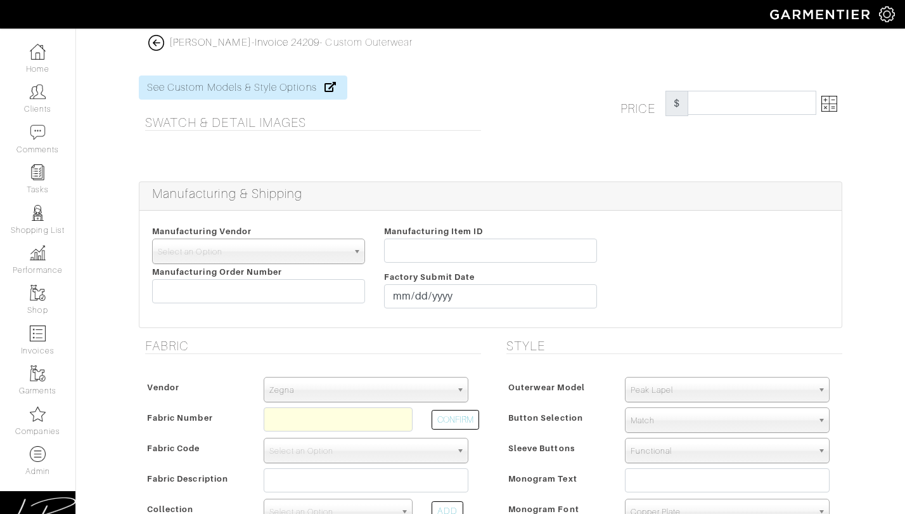
scroll to position [245, 0]
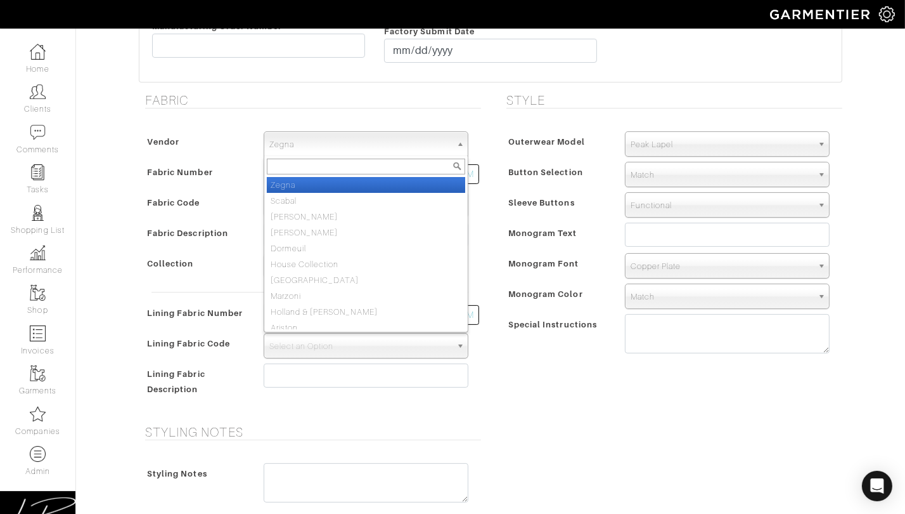
click at [320, 144] on span "Zegna" at bounding box center [360, 144] width 182 height 25
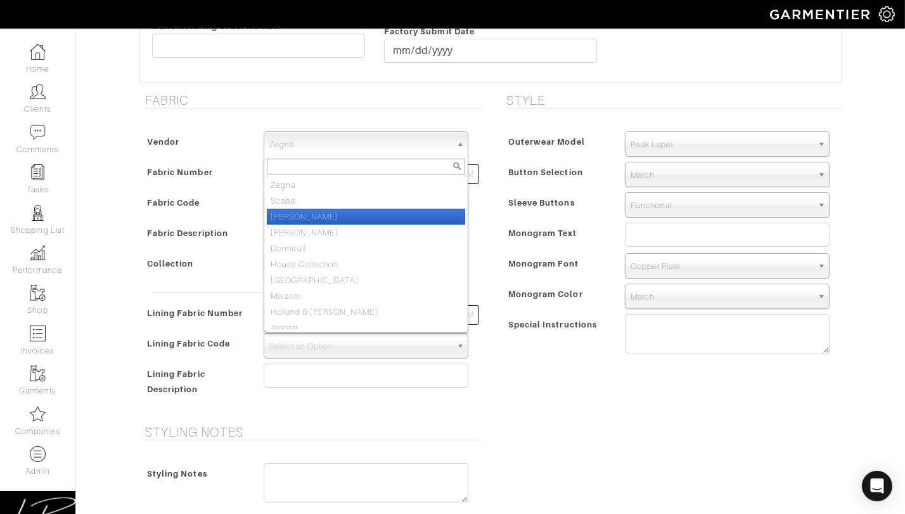
click at [321, 210] on li "[PERSON_NAME]" at bounding box center [366, 217] width 198 height 16
select select "76"
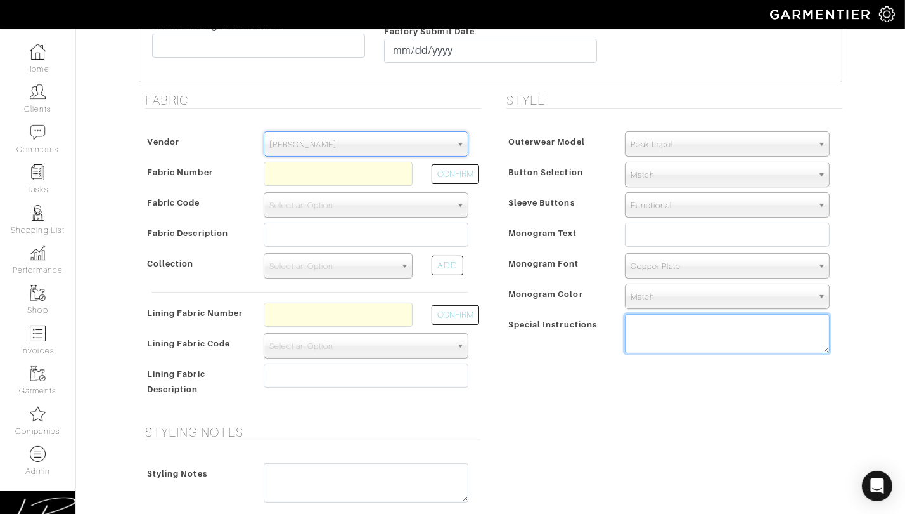
drag, startPoint x: 664, startPoint y: 321, endPoint x: 651, endPoint y: 317, distance: 13.4
click at [664, 321] on textarea at bounding box center [727, 333] width 205 height 39
paste textarea "Shirt collar Pockets: Patch with inverted pleat with point flap and button"
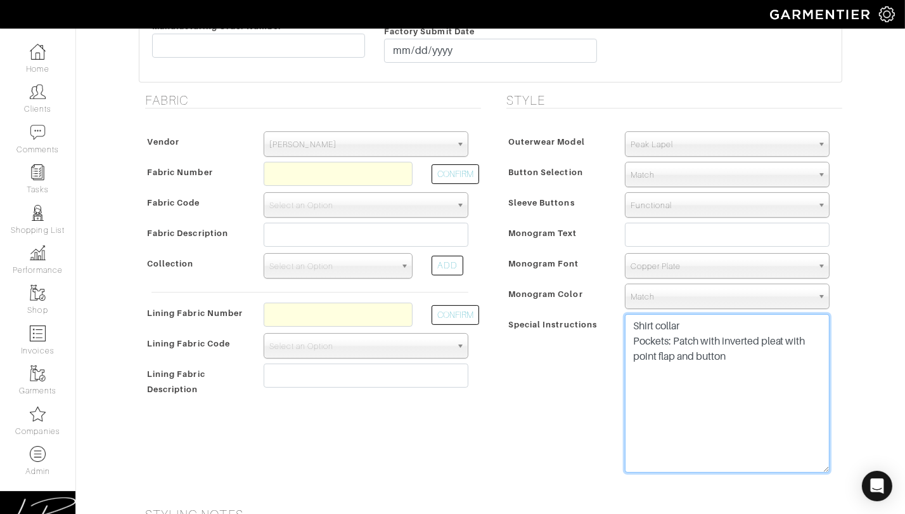
drag, startPoint x: 824, startPoint y: 349, endPoint x: 818, endPoint y: 459, distance: 109.8
click at [820, 468] on textarea "Shirt collar Pockets: Patch with inverted pleat with point flap and button" at bounding box center [727, 393] width 205 height 158
type textarea "Shirt collar Pockets: Patch with inverted pleat with point flap and button"
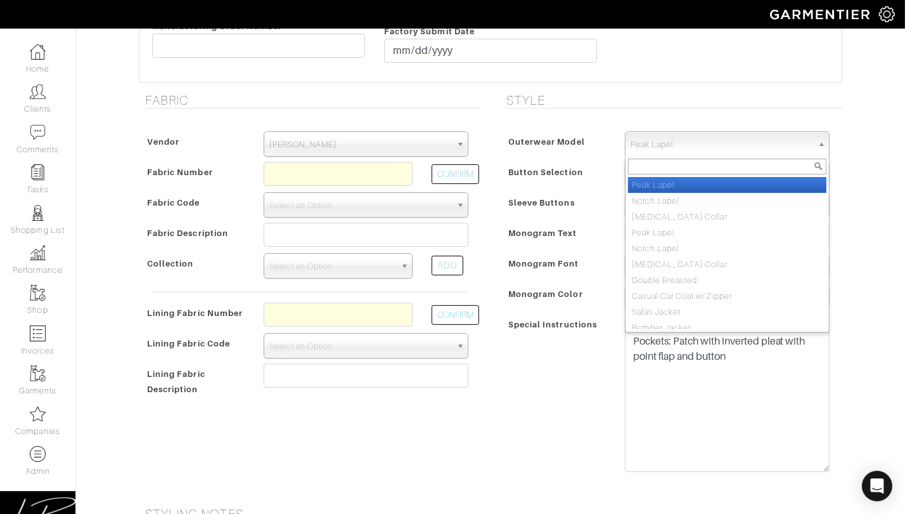
click at [662, 140] on span "Peak Lapel" at bounding box center [722, 144] width 182 height 25
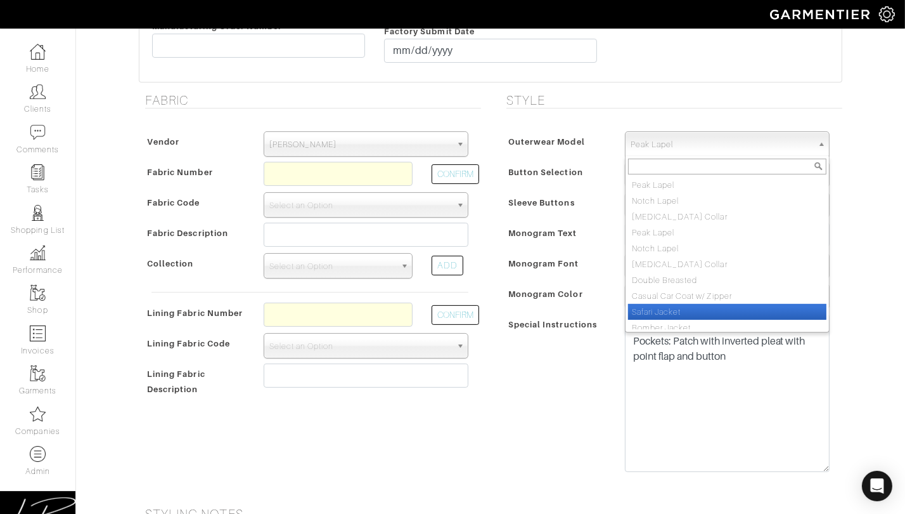
drag, startPoint x: 644, startPoint y: 305, endPoint x: 638, endPoint y: 300, distance: 7.6
click at [644, 304] on li "Safari Jacket" at bounding box center [727, 312] width 198 height 16
select select "32"
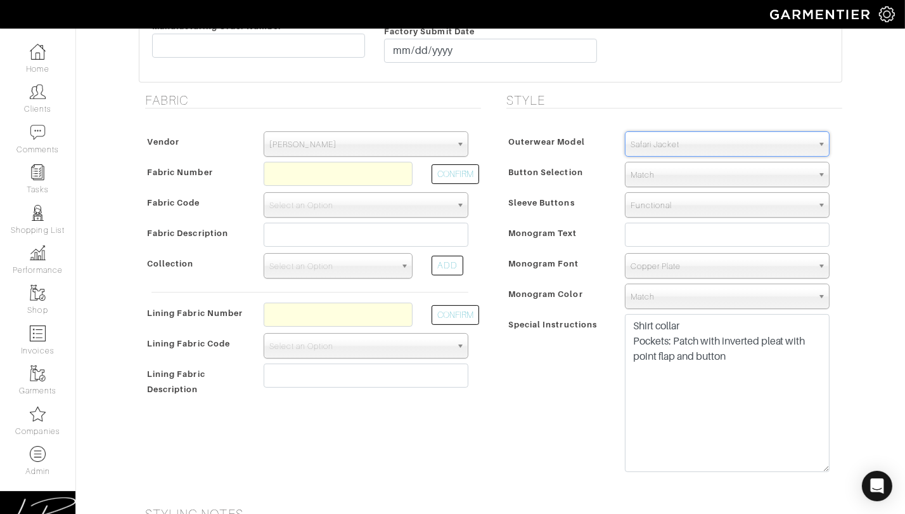
click at [593, 132] on div "Outerwear Model Peak Lapel Notch Lapel Bal Collar Peak Lapel Notch Lapel Bal Co…" at bounding box center [671, 143] width 336 height 25
drag, startPoint x: 292, startPoint y: 172, endPoint x: 381, endPoint y: 171, distance: 88.8
click at [293, 172] on input "text" at bounding box center [338, 174] width 149 height 24
paste input "XL4-51174760"
type input "XL4-51174760"
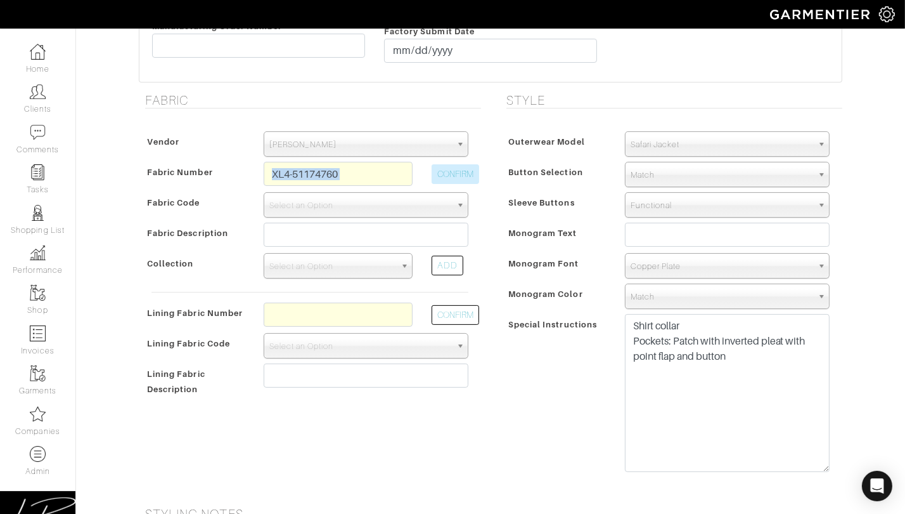
drag, startPoint x: 419, startPoint y: 169, endPoint x: 441, endPoint y: 169, distance: 21.6
click at [425, 169] on div "Fabric Number XL4-51174760 CONFIRM" at bounding box center [310, 177] width 336 height 30
click at [442, 169] on button "CONFIRM" at bounding box center [456, 174] width 48 height 20
select select "1097"
type input "ECRU PLAIN - 777 PROPOSTE GIACCHE FW25"
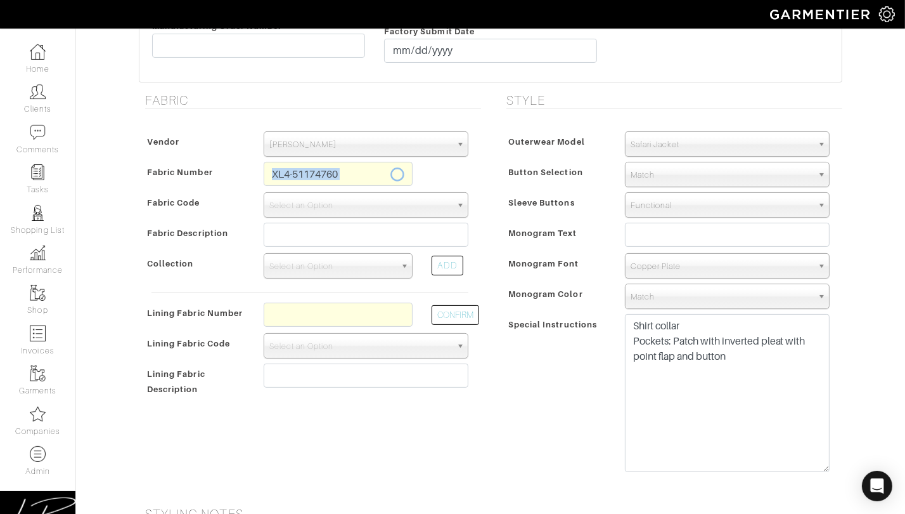
select select
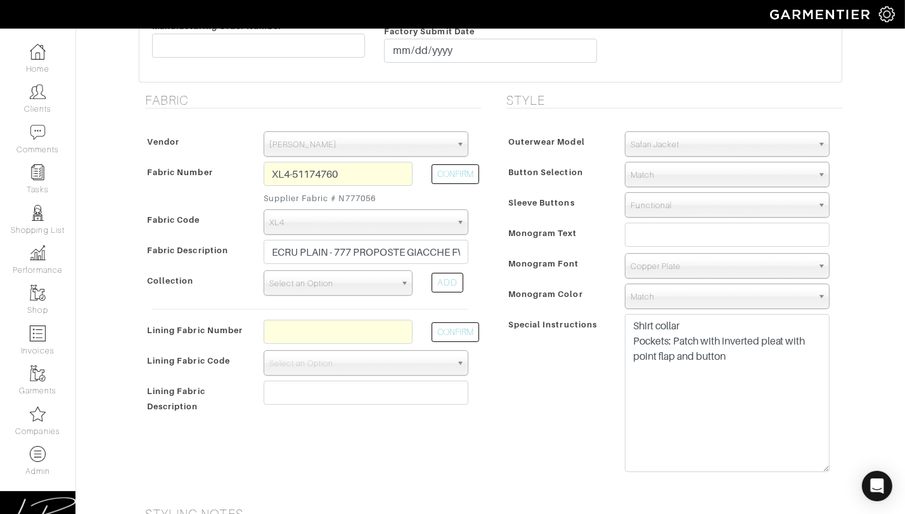
click at [351, 276] on span "Select an Option" at bounding box center [332, 283] width 126 height 25
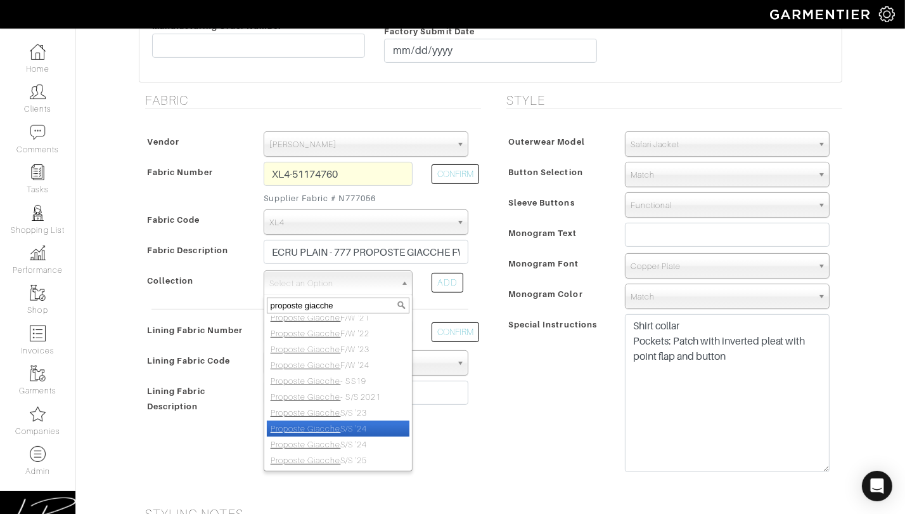
scroll to position [0, 0]
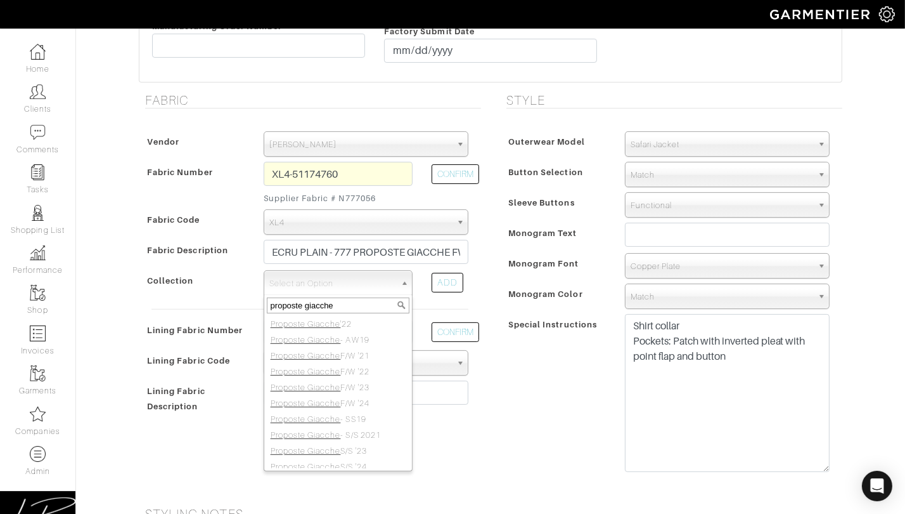
type input "proposte giacche"
drag, startPoint x: 491, startPoint y: 281, endPoint x: 474, endPoint y: 281, distance: 17.1
click at [491, 281] on div "Style Outerwear Model Peak Lapel Notch Lapel Bal Collar Peak Lapel Notch Lapel …" at bounding box center [671, 292] width 361 height 398
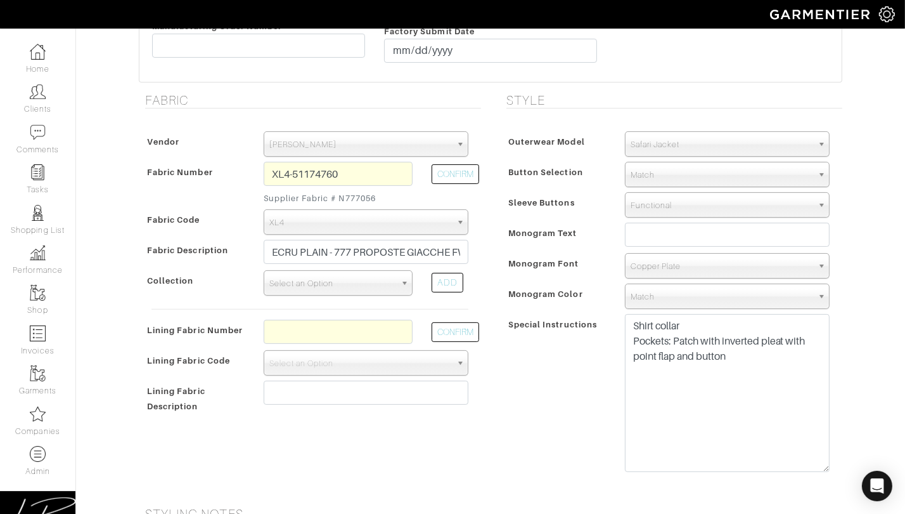
click at [340, 282] on span "Select an Option" at bounding box center [332, 283] width 126 height 25
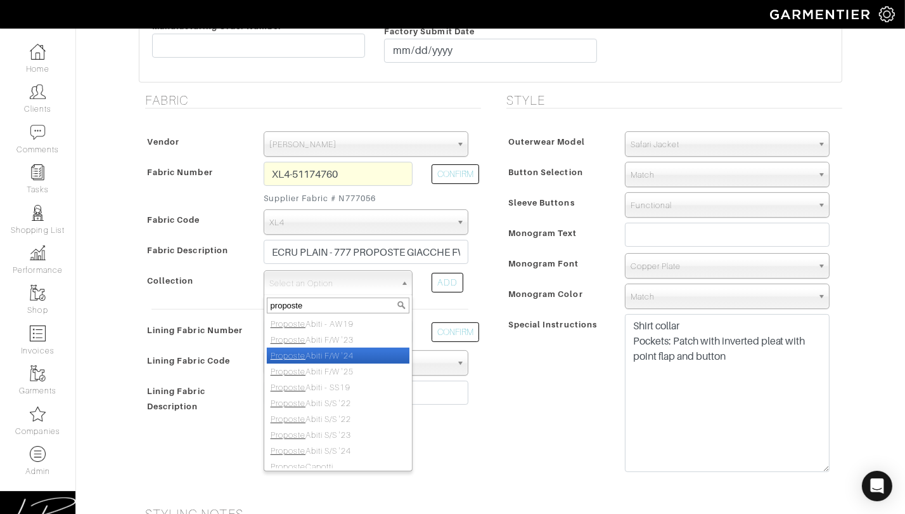
scroll to position [312, 0]
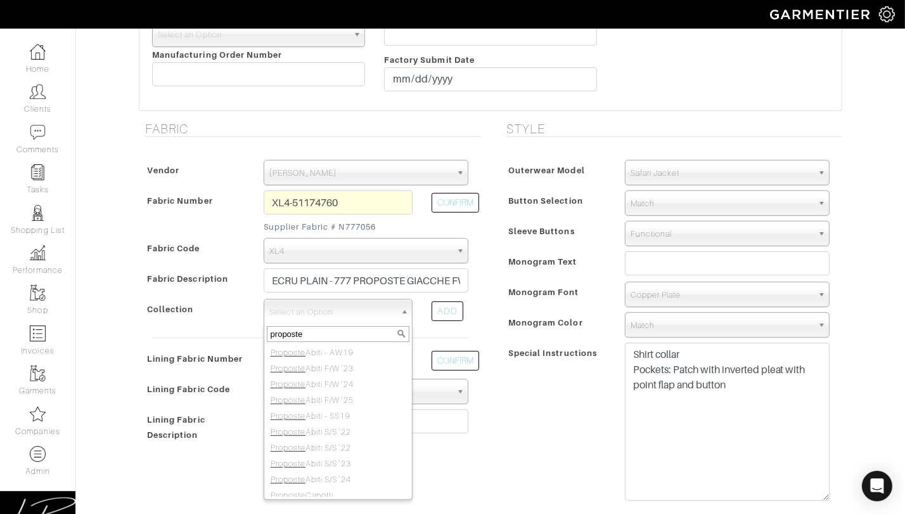
type input "proposte"
drag, startPoint x: 509, startPoint y: 295, endPoint x: 449, endPoint y: 313, distance: 62.2
click at [509, 295] on span "Monogram Font" at bounding box center [543, 292] width 71 height 18
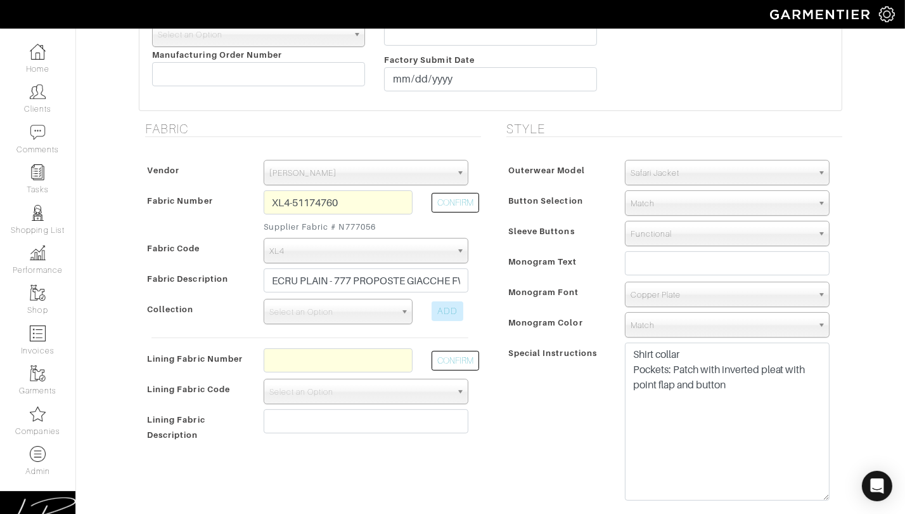
click at [444, 314] on div "ADD" at bounding box center [448, 311] width 32 height 20
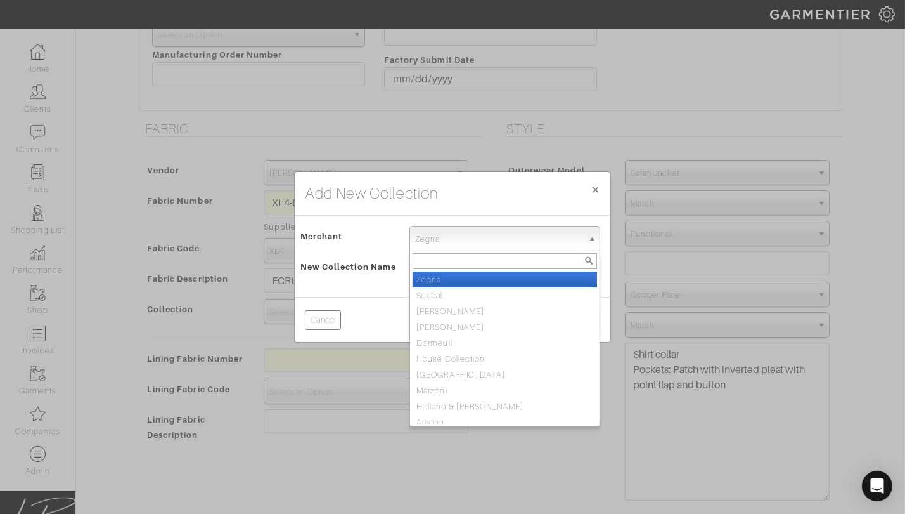
click at [443, 240] on span "Zegna" at bounding box center [499, 238] width 168 height 25
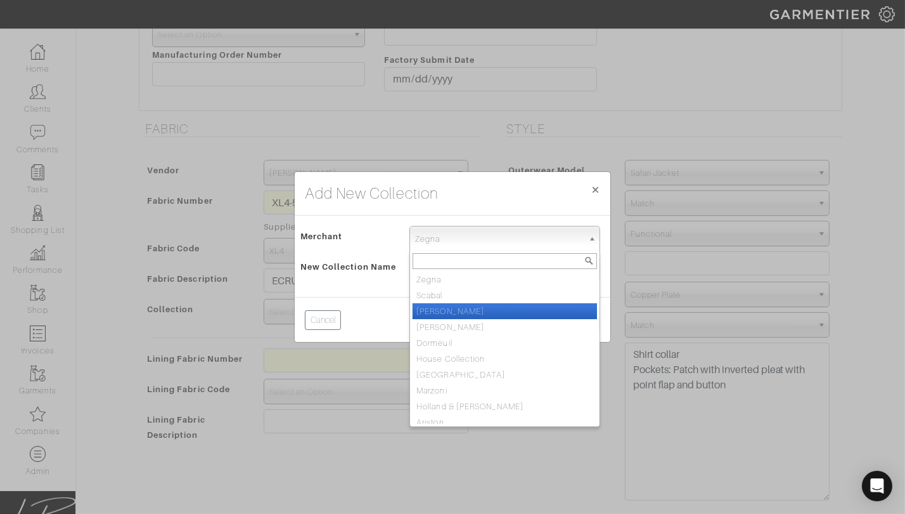
click at [470, 309] on li "Loro Piana" at bounding box center [505, 311] width 184 height 16
select select "76"
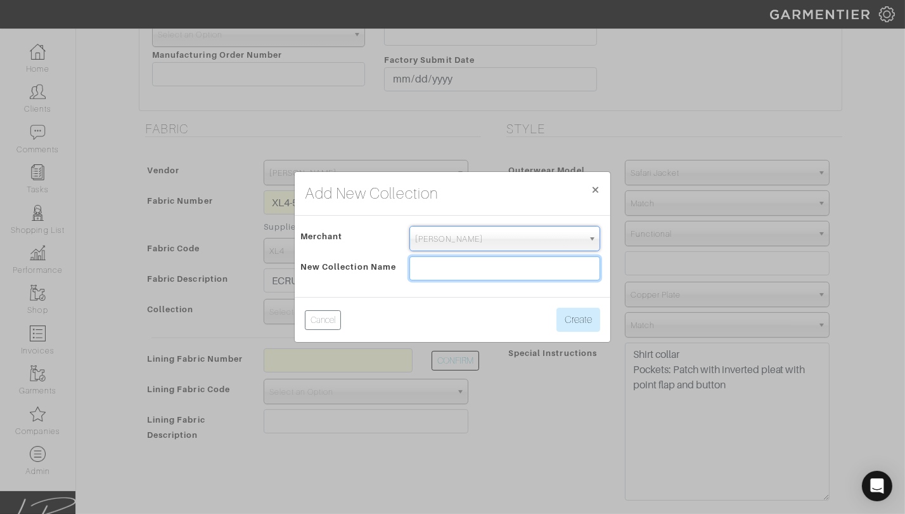
click at [455, 273] on input "text" at bounding box center [505, 268] width 191 height 24
drag, startPoint x: 482, startPoint y: 268, endPoint x: 462, endPoint y: 269, distance: 21.0
click at [462, 268] on input "Proposte Abiti F/W '25" at bounding box center [505, 268] width 191 height 24
type input "Proposte Giacche F/W '25"
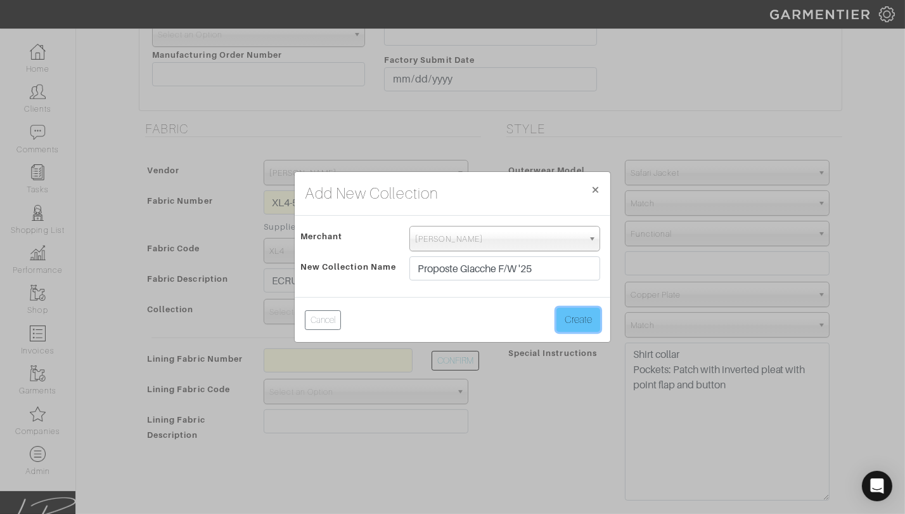
click at [572, 313] on button "Create" at bounding box center [579, 319] width 44 height 24
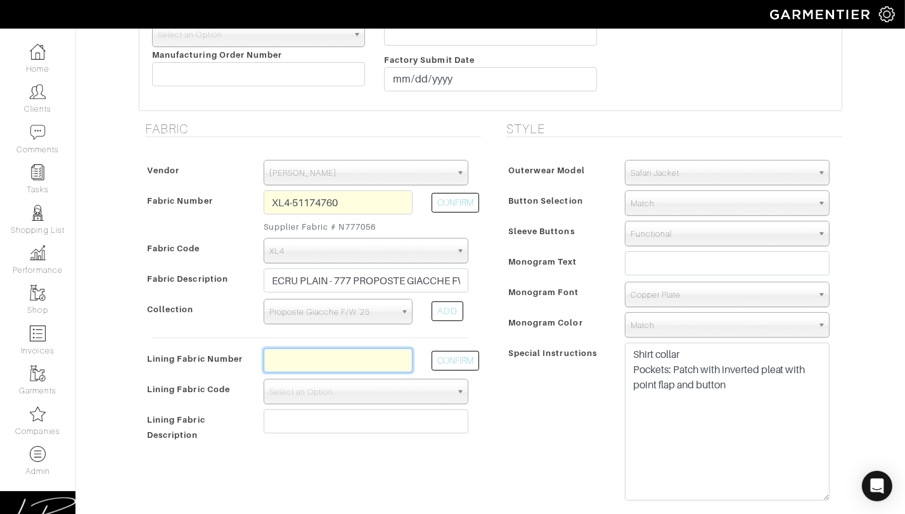
click at [339, 352] on input "text" at bounding box center [338, 360] width 149 height 24
type input "l1-47134314"
drag, startPoint x: 507, startPoint y: 352, endPoint x: 486, endPoint y: 356, distance: 21.3
click at [507, 352] on div "Special Instructions" at bounding box center [559, 426] width 112 height 162
click at [450, 358] on button "CONFIRM" at bounding box center [456, 361] width 48 height 20
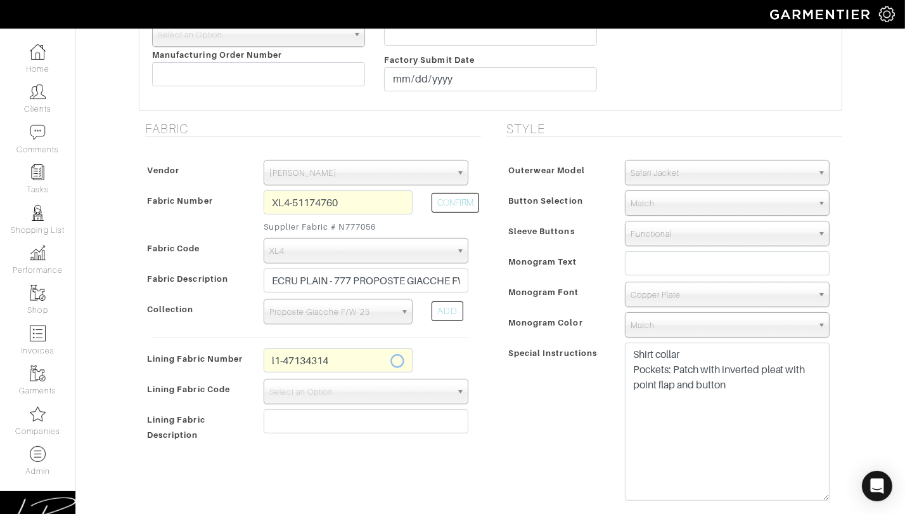
select select "6293"
type input "Royal Blue Solid"
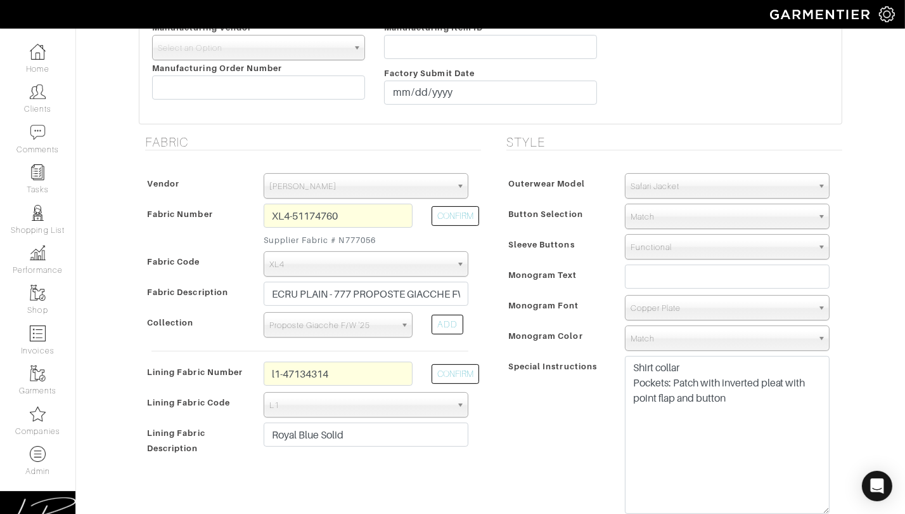
scroll to position [302, 0]
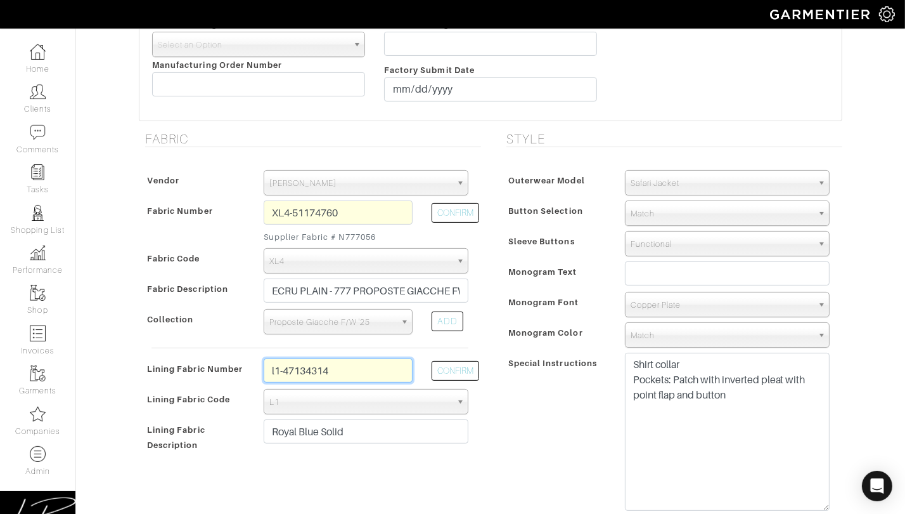
click at [355, 372] on input "l1-47134314" at bounding box center [338, 370] width 149 height 24
type input "l1-47134319"
click at [455, 373] on button "CONFIRM" at bounding box center [456, 371] width 48 height 20
type input "Cream Solid"
click at [504, 420] on div "Special Instructions" at bounding box center [559, 436] width 112 height 162
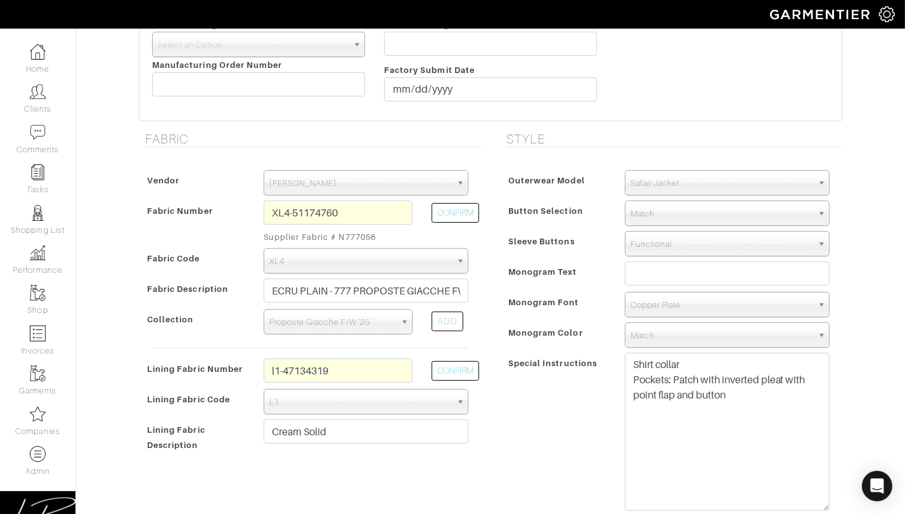
click at [707, 206] on span "Match" at bounding box center [722, 213] width 182 height 25
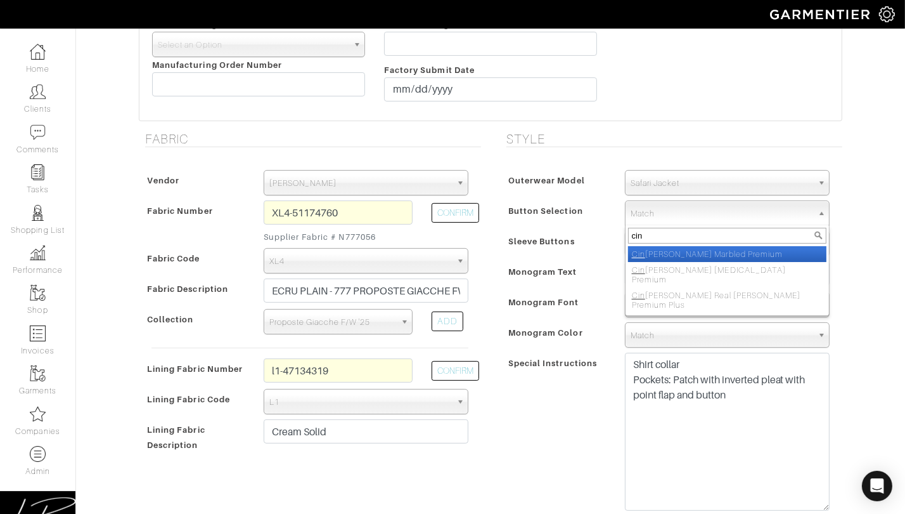
type input "cinn"
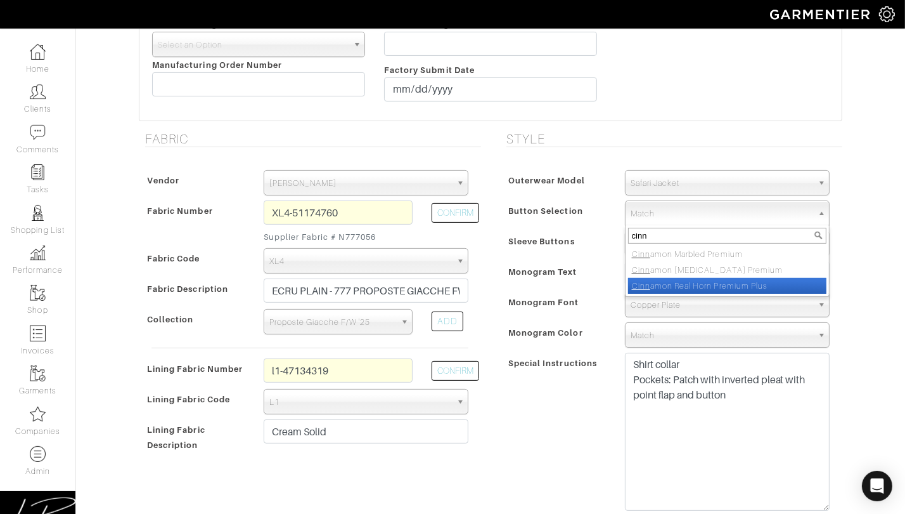
select select "159"
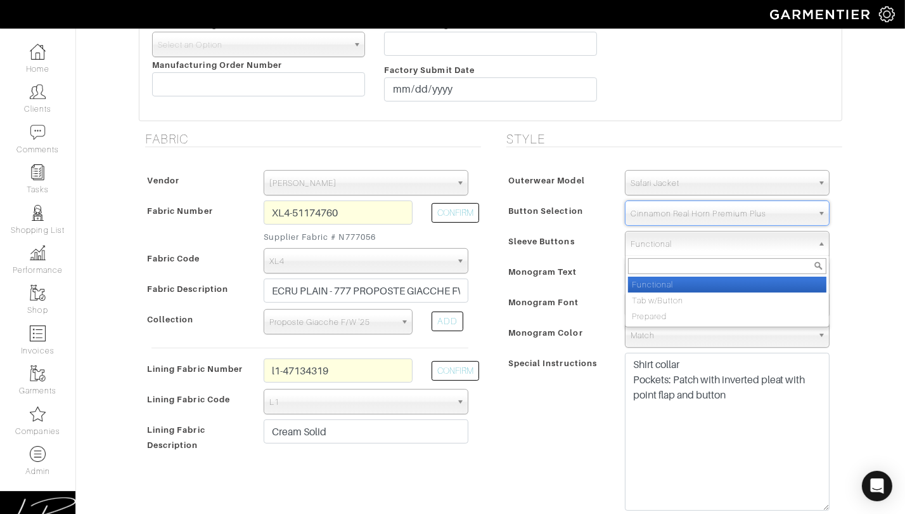
drag, startPoint x: 678, startPoint y: 235, endPoint x: 676, endPoint y: 241, distance: 6.6
click at [678, 235] on span "Functional" at bounding box center [722, 243] width 182 height 25
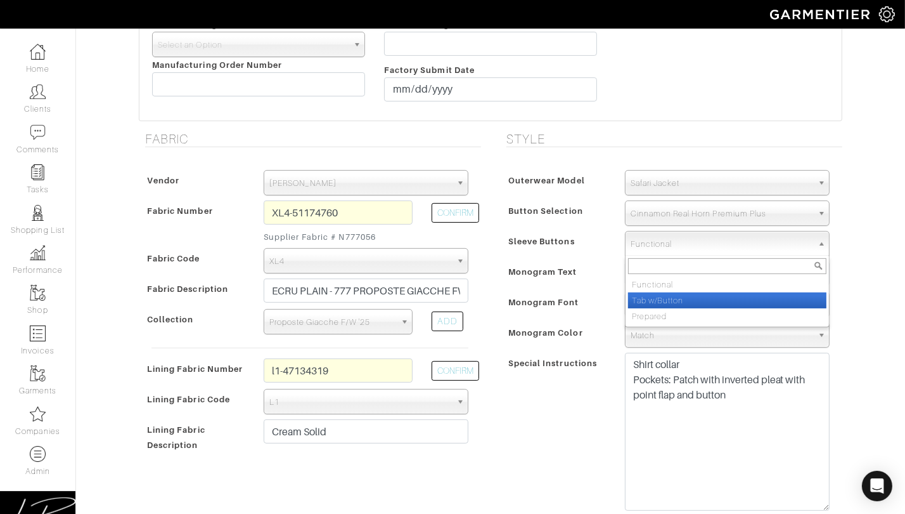
click at [669, 302] on li "Tab w/Button" at bounding box center [727, 300] width 198 height 16
select select "Tab w/Button"
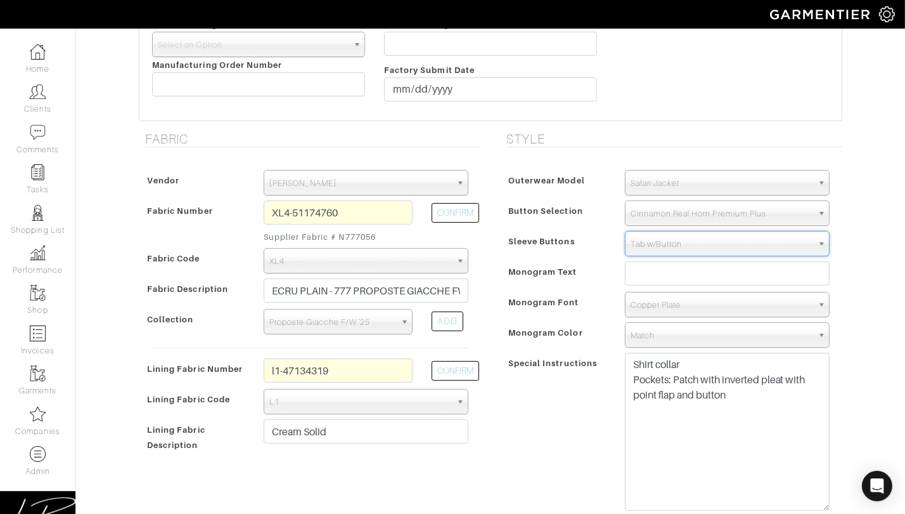
click at [579, 272] on div "Monogram Text" at bounding box center [559, 278] width 112 height 28
click at [660, 270] on input "text" at bounding box center [727, 273] width 205 height 24
type input "The Montana Tailor"
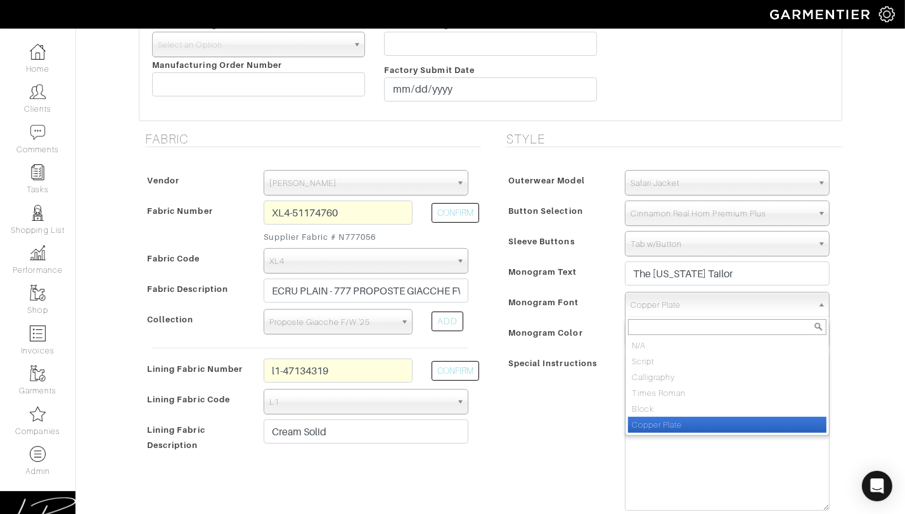
click at [711, 303] on span "Copper Plate" at bounding box center [722, 304] width 182 height 25
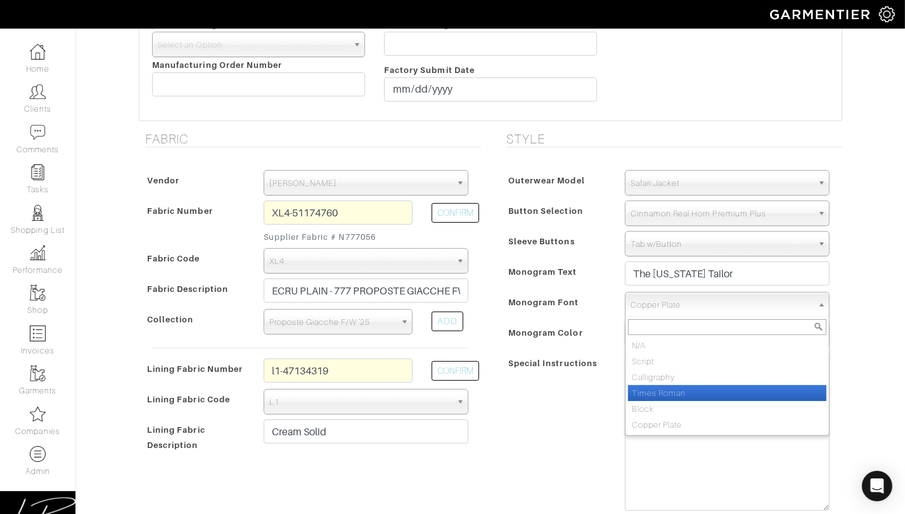
click at [718, 387] on li "Times Roman" at bounding box center [727, 393] width 198 height 16
click at [659, 306] on span "Times Roman" at bounding box center [722, 304] width 182 height 25
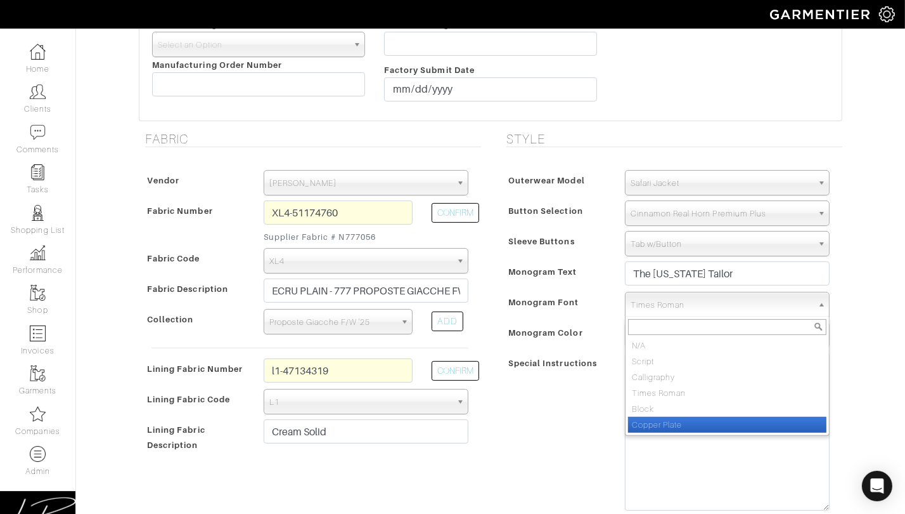
click at [688, 425] on li "Copper Plate" at bounding box center [727, 425] width 198 height 16
select select "Copper Plate"
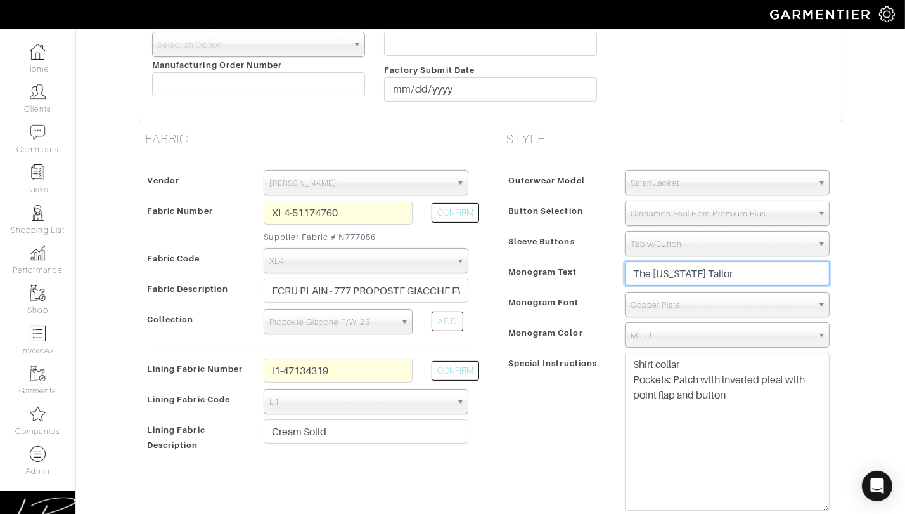
drag, startPoint x: 786, startPoint y: 275, endPoint x: 786, endPoint y: 254, distance: 20.9
click at [785, 254] on div "Outerwear Model Peak Lapel Notch Lapel Bal Collar Peak Lapel Notch Lapel Bal Co…" at bounding box center [671, 343] width 342 height 372
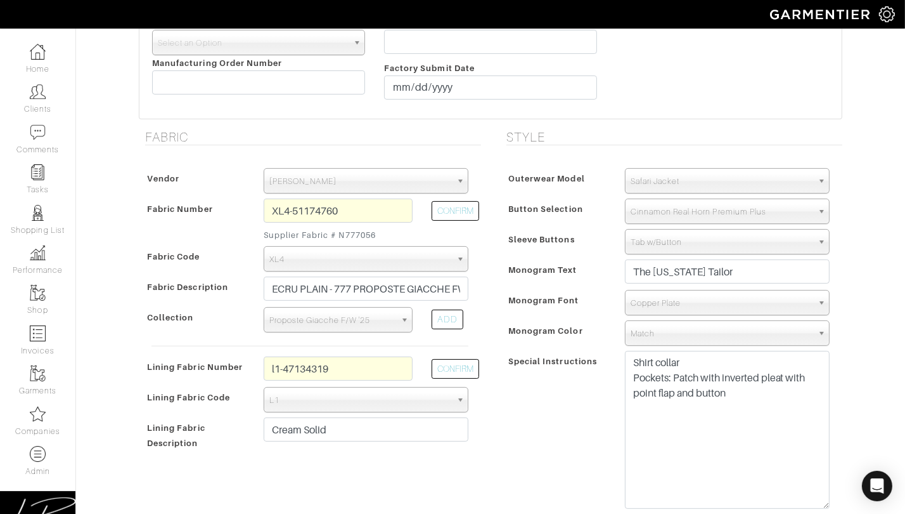
click at [560, 287] on div "Monogram Text" at bounding box center [559, 276] width 112 height 28
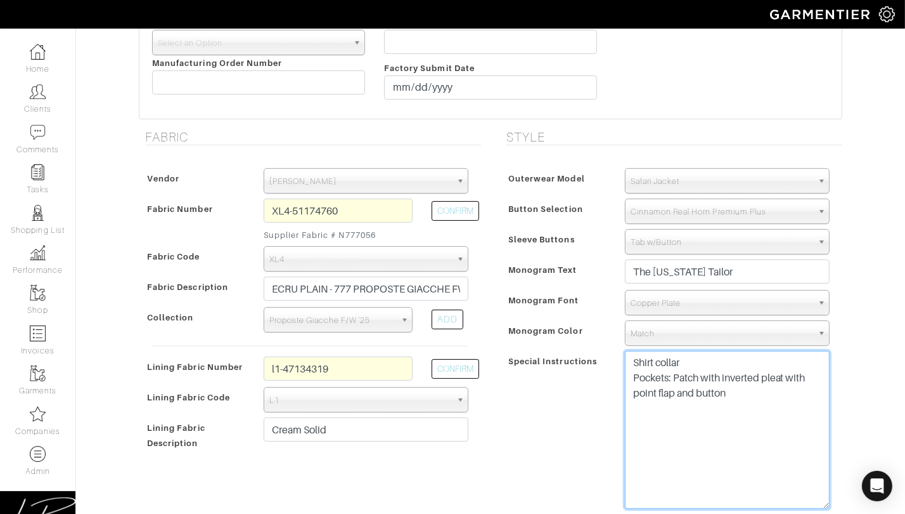
click at [770, 406] on textarea "Shirt collar Pockets: Patch with inverted pleat with point flap and button" at bounding box center [727, 430] width 205 height 158
type textarea "Shirt collar Pockets: Patch with inverted pleat with point flap and button Mono…"
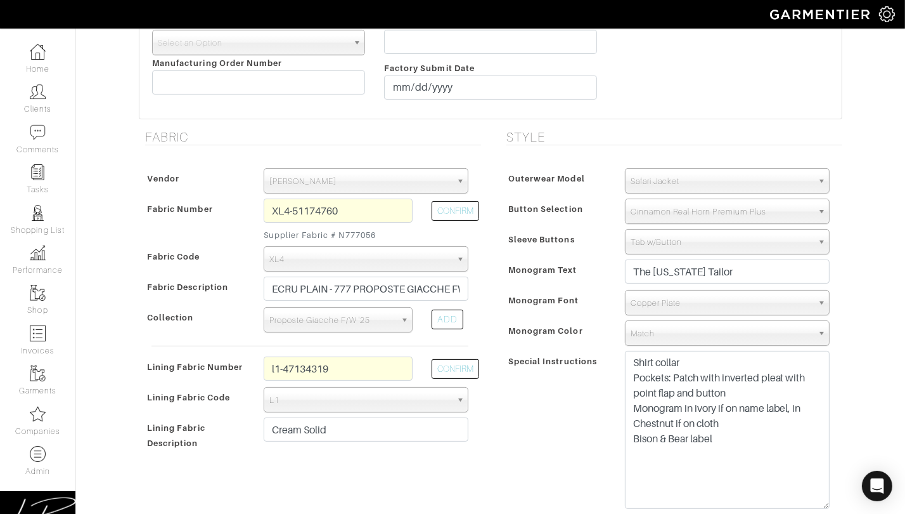
click at [595, 389] on div "Special Instructions" at bounding box center [559, 434] width 112 height 162
click at [676, 335] on span "Match" at bounding box center [722, 333] width 182 height 25
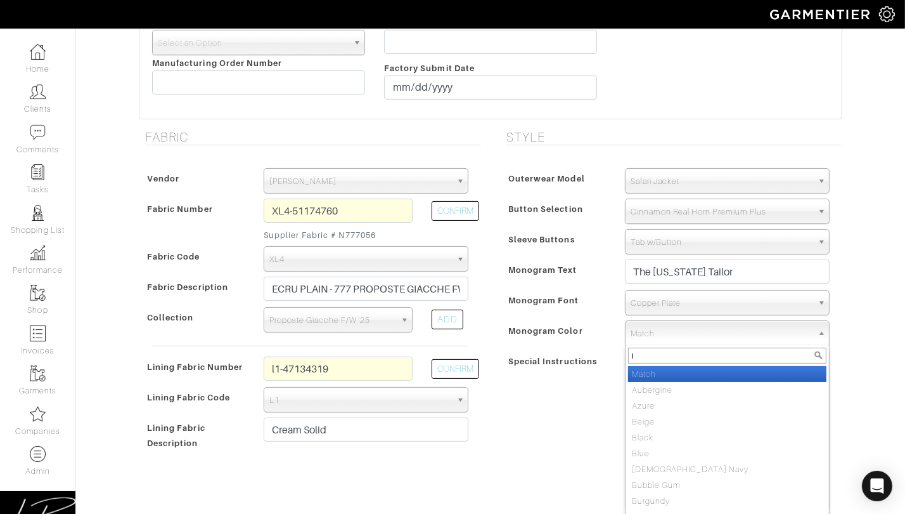
type input "iv"
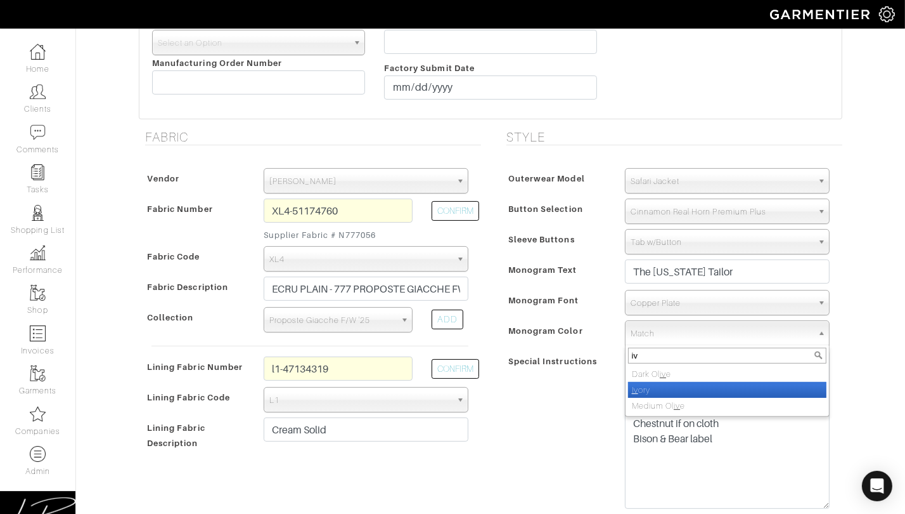
select select "39"
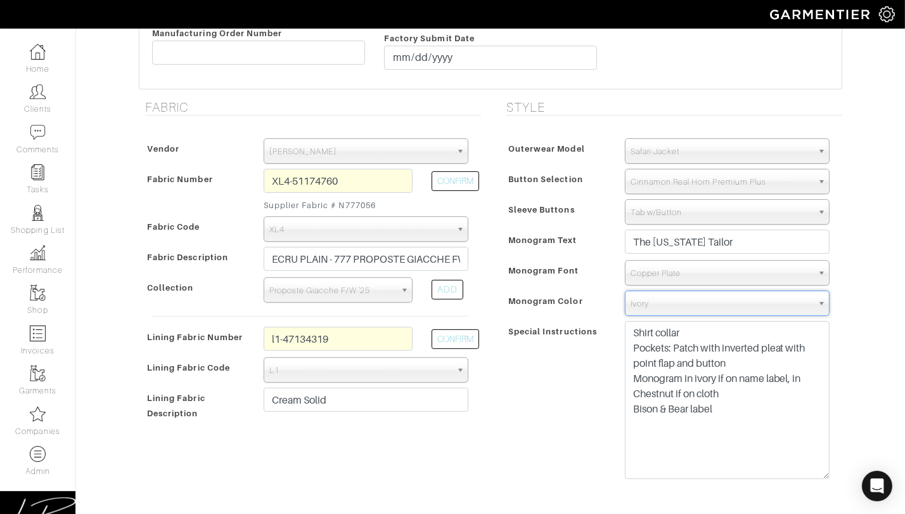
scroll to position [347, 0]
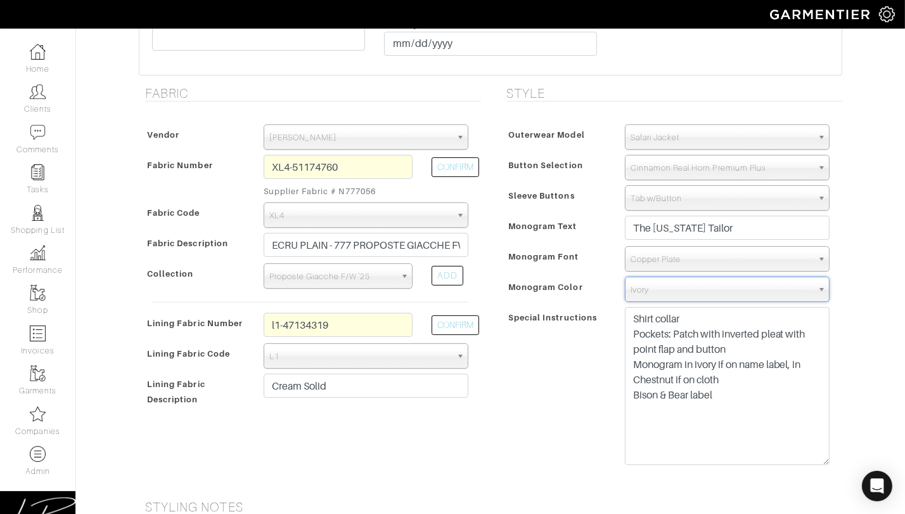
click at [594, 326] on div "Special Instructions" at bounding box center [559, 390] width 112 height 162
click at [577, 391] on div "Special Instructions" at bounding box center [559, 390] width 112 height 162
click at [712, 430] on textarea "Shirt collar Pockets: Patch with inverted pleat with point flap and button Mono…" at bounding box center [727, 386] width 205 height 158
paste textarea "Lower collar moderately 3/8" Arms forward max Raise armhole slightly 1/4" Decre…"
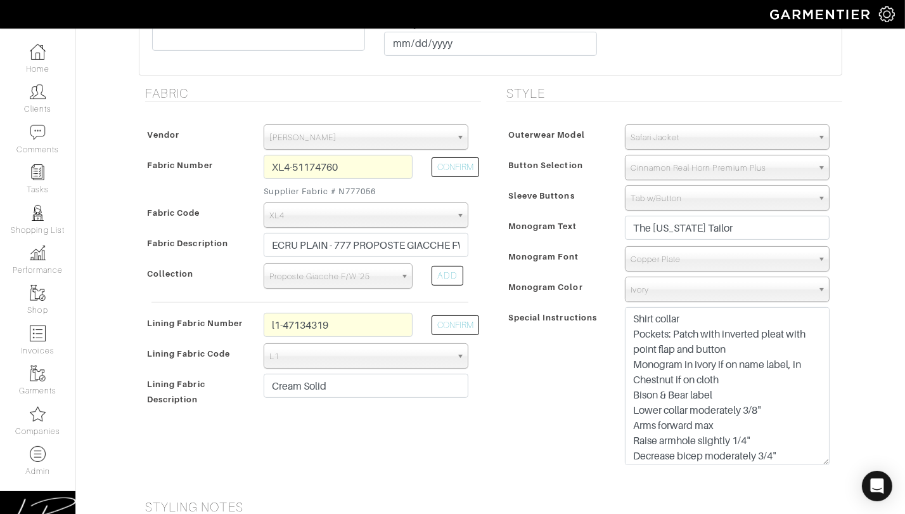
click at [567, 426] on div "Special Instructions" at bounding box center [559, 390] width 112 height 162
drag, startPoint x: 820, startPoint y: 474, endPoint x: 818, endPoint y: 491, distance: 17.2
click at [820, 496] on textarea "Shirt collar Pockets: Patch with inverted pleat with point flap and button Mono…" at bounding box center [727, 403] width 205 height 192
click at [570, 432] on div "Special Instructions" at bounding box center [559, 407] width 112 height 196
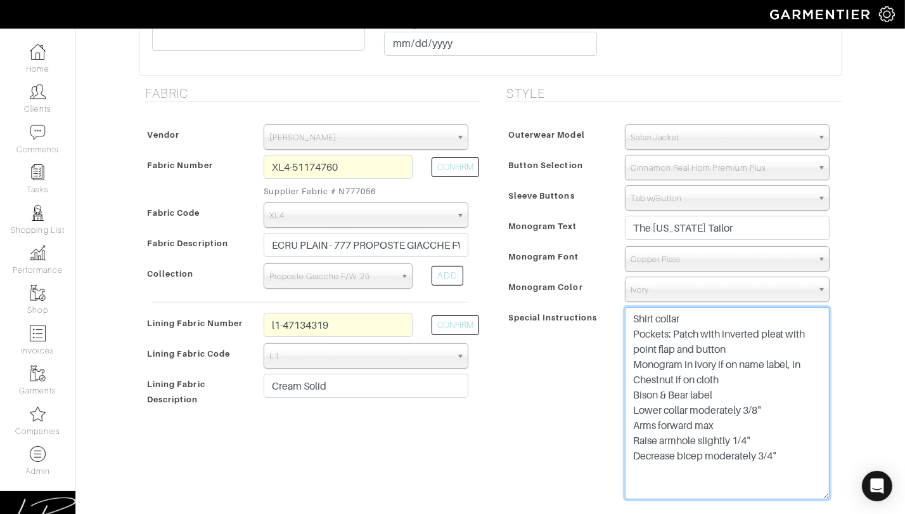
click at [720, 315] on textarea "Shirt collar Pockets: Patch with inverted pleat with point flap and button Mono…" at bounding box center [727, 403] width 205 height 192
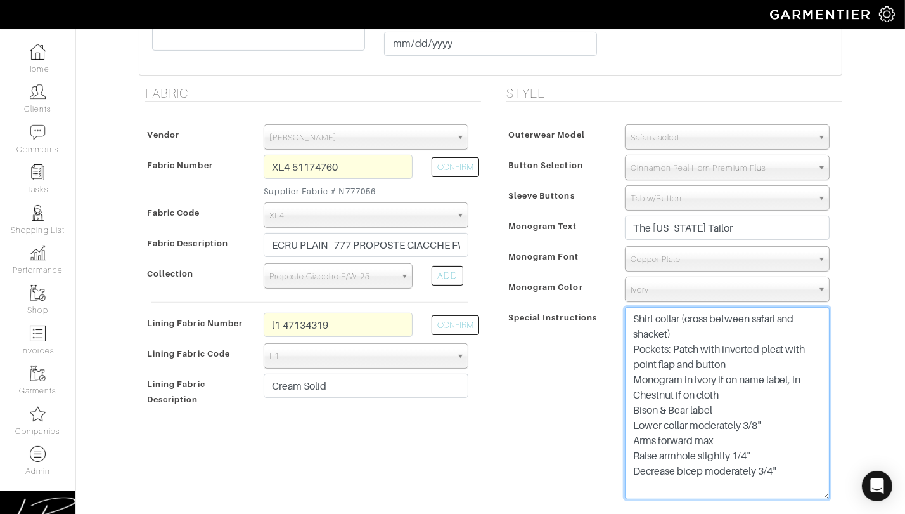
type textarea "Shirt collar (cross between safari and shacket) Pockets: Patch with inverted pl…"
click at [817, 474] on textarea "Shirt collar (cross between safari and shacket) Pockets: Patch with inverted pl…" at bounding box center [727, 403] width 205 height 192
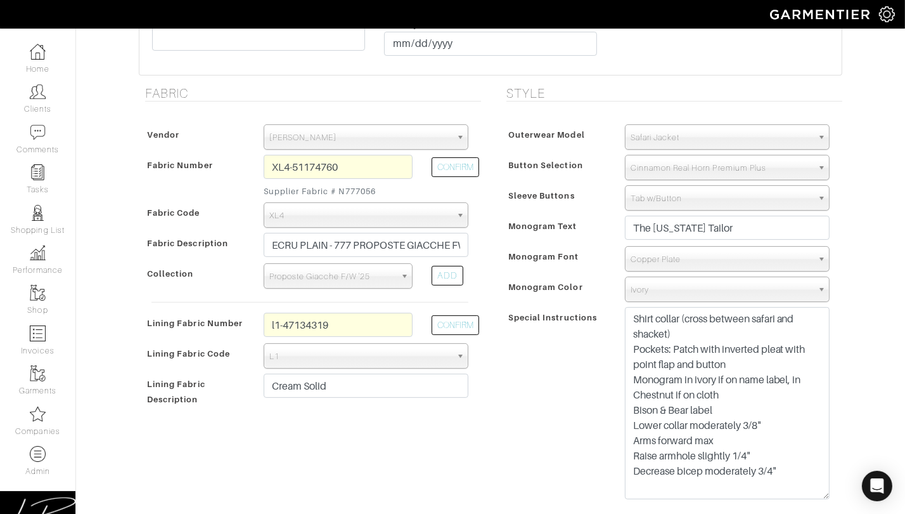
click at [589, 216] on div "Monogram Text The Montana Tailor" at bounding box center [671, 231] width 336 height 30
click at [671, 205] on span "Tab w/Button" at bounding box center [722, 198] width 182 height 25
click at [591, 389] on div "Special Instructions" at bounding box center [559, 407] width 112 height 196
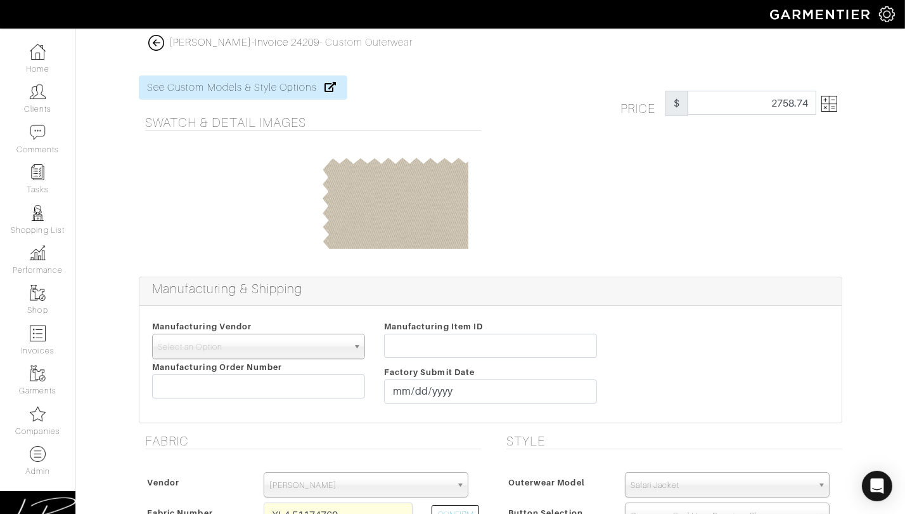
click at [826, 100] on img at bounding box center [830, 104] width 16 height 16
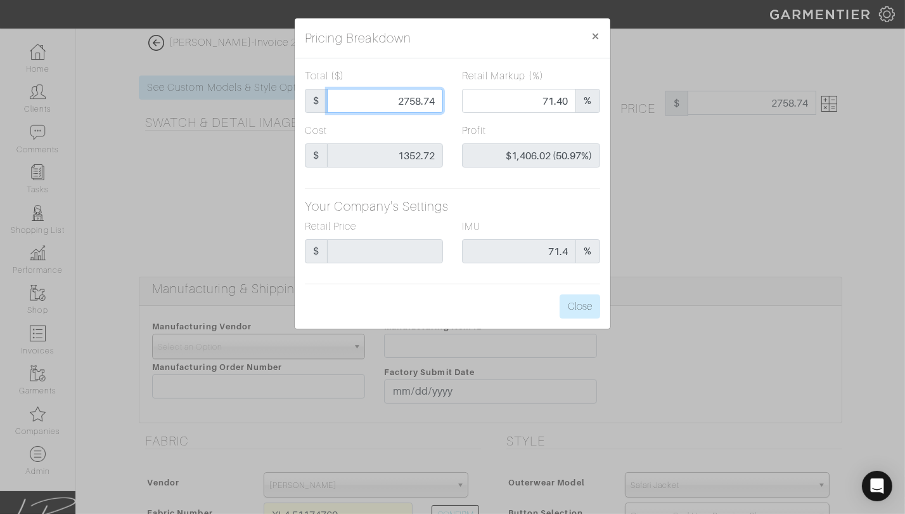
drag, startPoint x: 356, startPoint y: 105, endPoint x: 461, endPoint y: 103, distance: 104.6
click at [461, 103] on div "Total ($) $ 2758.74 Retail Markup (%) 71.40 %" at bounding box center [452, 95] width 314 height 55
type input "1"
type input "0.00"
type input "-$1,351.72 (-135172.00%)"
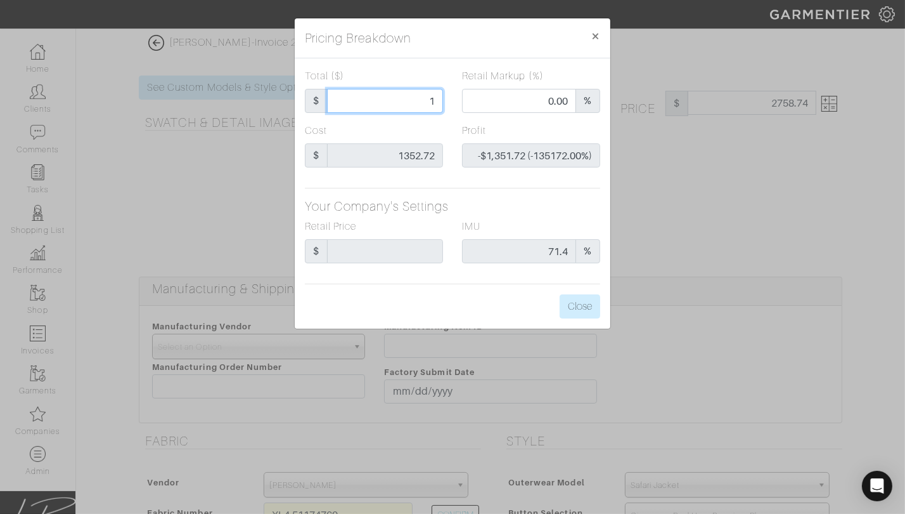
type input "13"
type input "-$1,339.72 (-10305.54%)"
type input "135"
type input "-$1,217.72 (-902.01%)"
type input "1352"
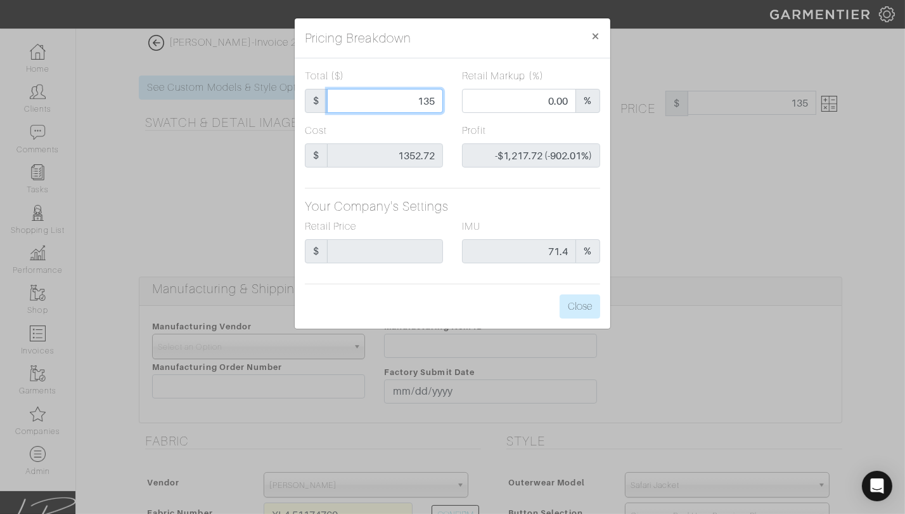
type input "41.64"
type input "-$0.72 (-0.05%)"
type input "1352.7"
type input "41.67"
type input "-$0.02 (-0.00%)"
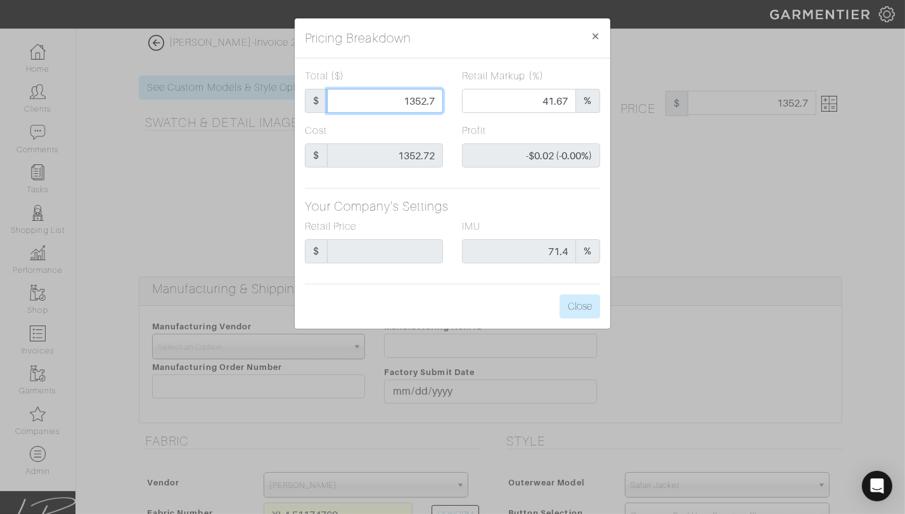
type input "1352.72"
type input "$0.00 (0.00%)"
type input "1352.72"
click at [501, 185] on div "Total ($) $ 1352.72 Retail Markup (%) 41.67 % Cost $ 1352.72 Profit $0.00 (0.00…" at bounding box center [453, 193] width 316 height 270
click at [585, 311] on button "Close" at bounding box center [580, 306] width 41 height 24
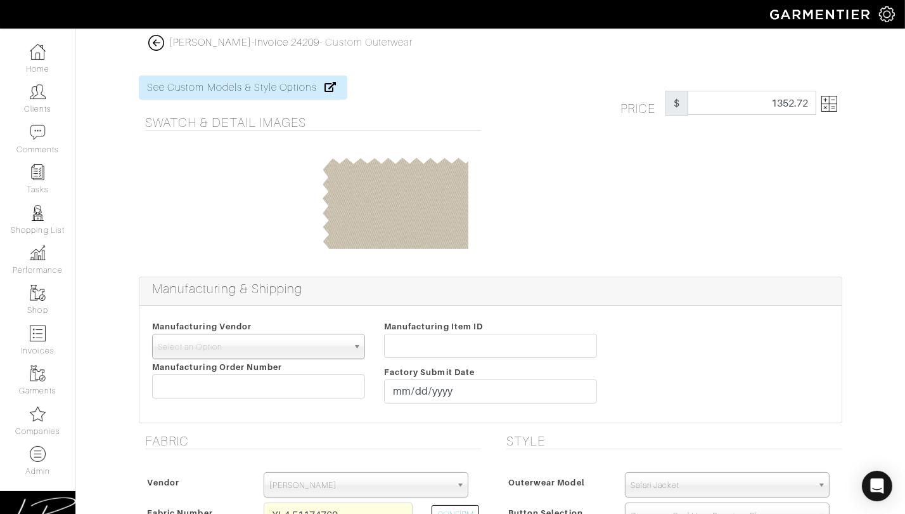
click at [632, 301] on div "Manufacturing & Shipping" at bounding box center [490, 291] width 702 height 29
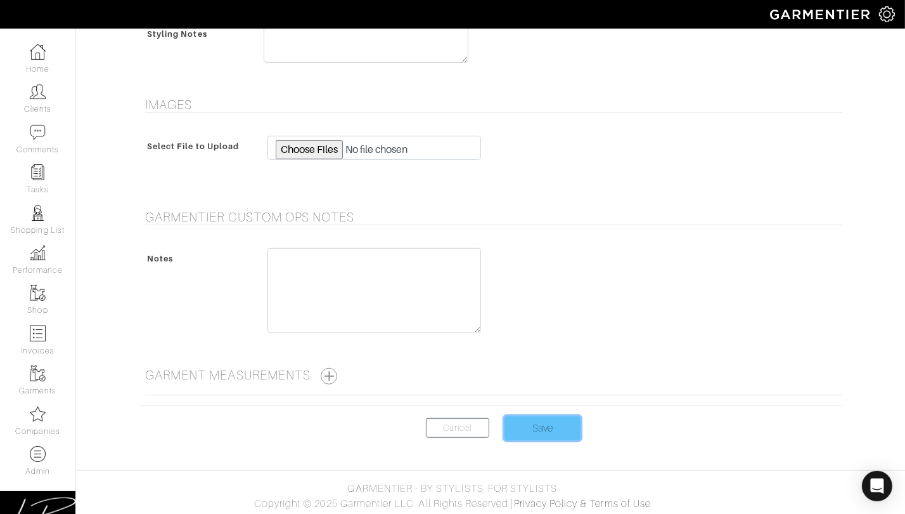
click at [571, 429] on input "Save" at bounding box center [543, 428] width 76 height 24
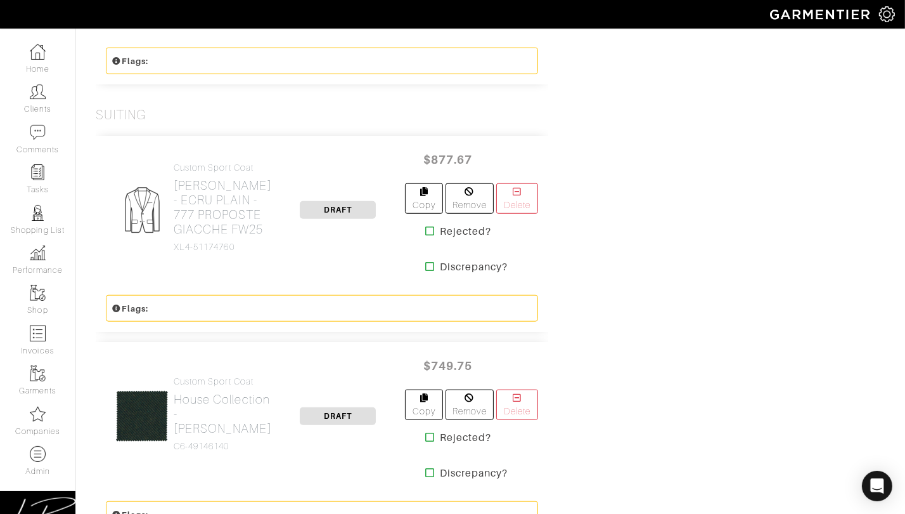
scroll to position [1113, 0]
click at [425, 225] on icon at bounding box center [430, 230] width 10 height 10
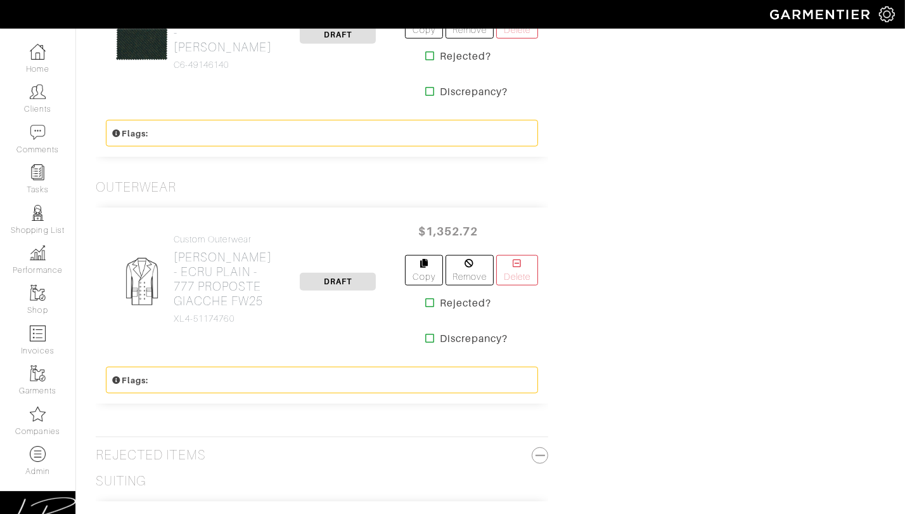
scroll to position [1287, 0]
click at [212, 250] on h2 "[PERSON_NAME] - ECRU PLAIN - 777 PROPOSTE GIACCHE FW25" at bounding box center [223, 279] width 98 height 58
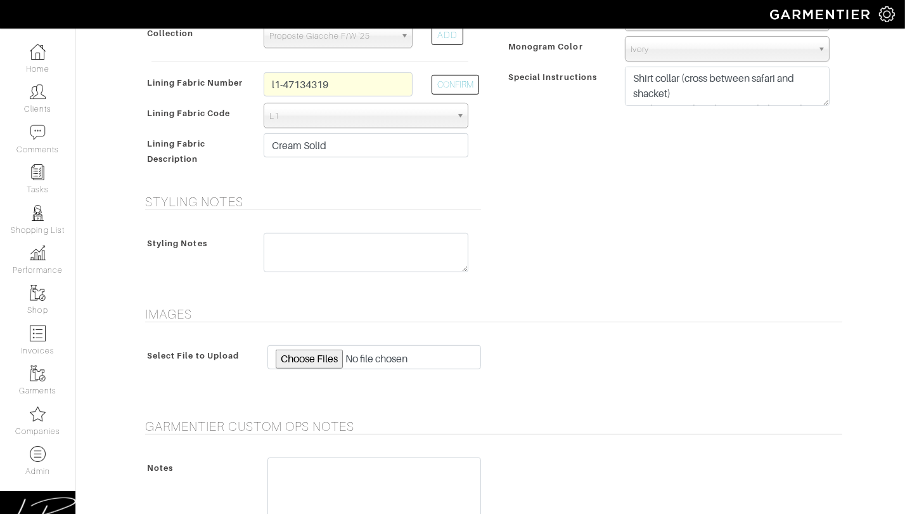
scroll to position [615, 0]
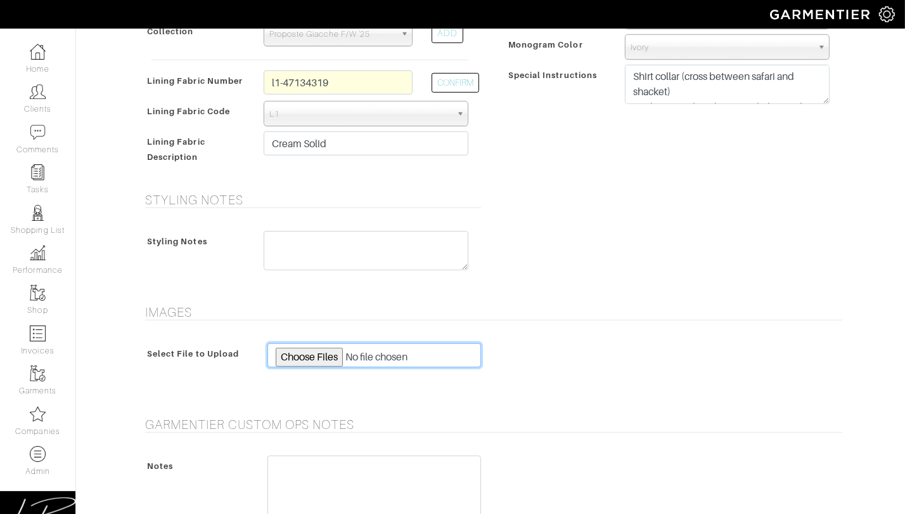
click at [323, 352] on input "file" at bounding box center [375, 355] width 214 height 24
type input "C:\fakepath\302556-001777-00007-1285.jpeg"
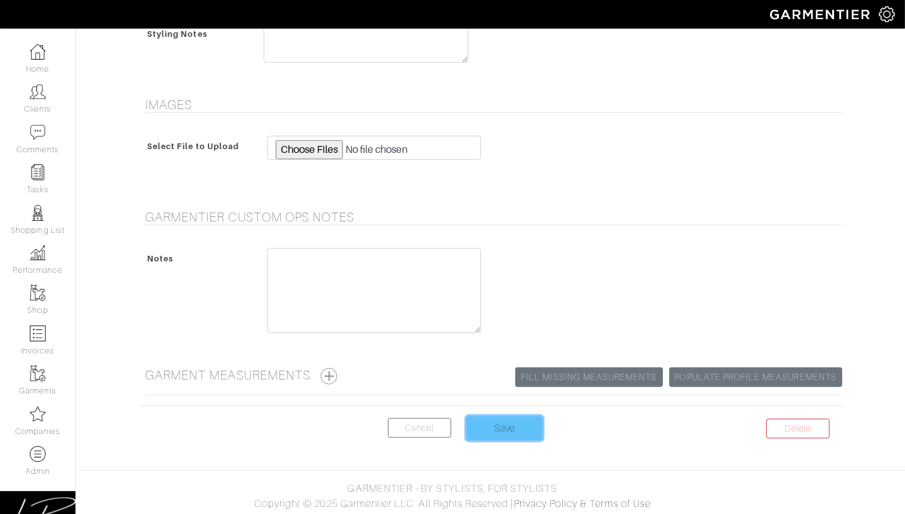
click at [500, 425] on input "Save" at bounding box center [505, 428] width 76 height 24
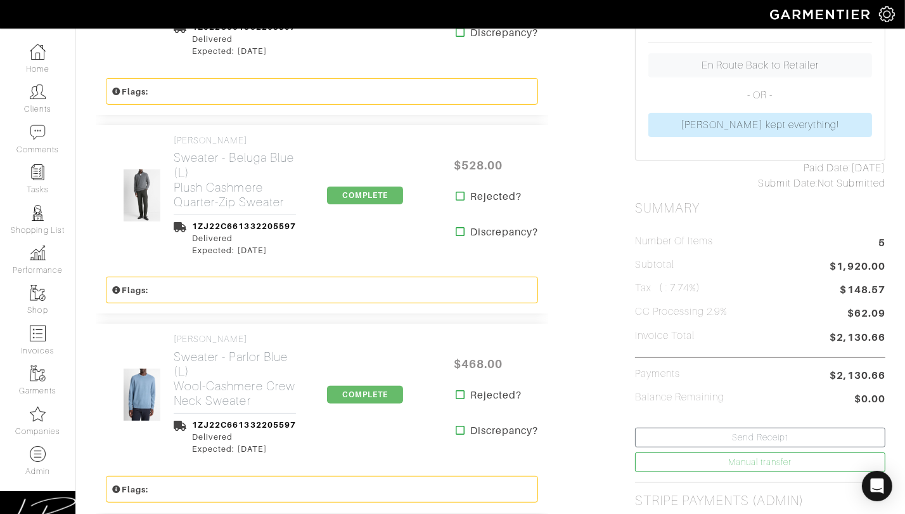
scroll to position [404, 0]
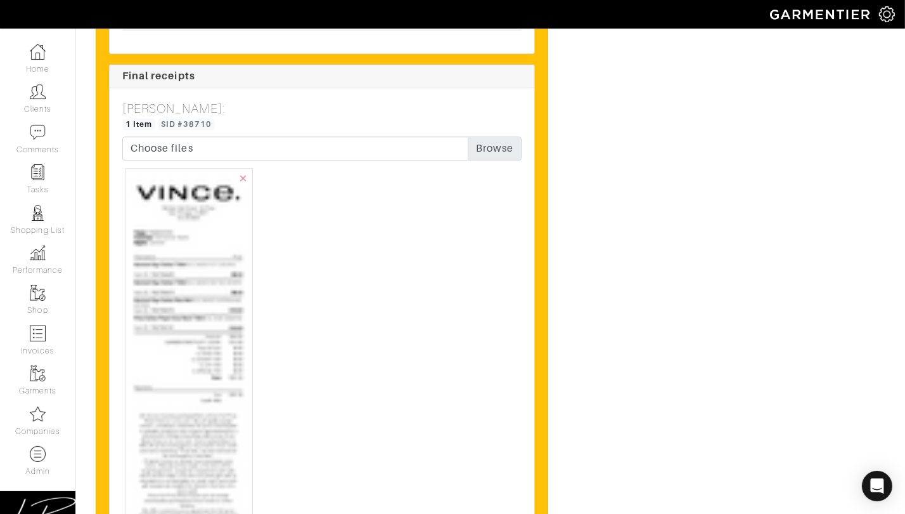
scroll to position [3086, 0]
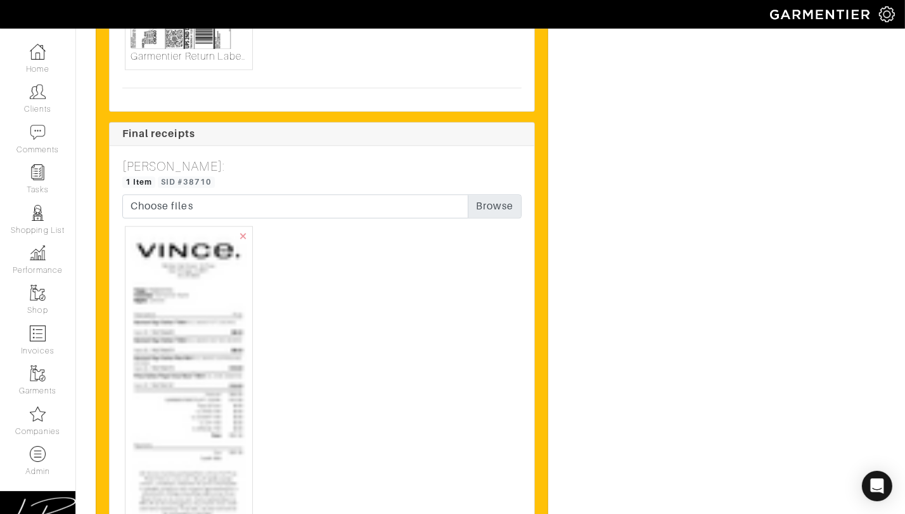
click at [210, 331] on img at bounding box center [189, 509] width 117 height 556
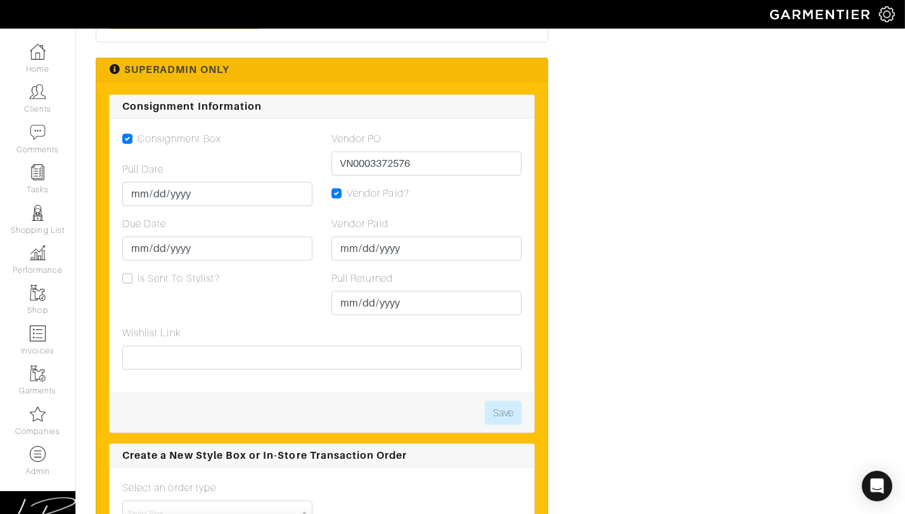
scroll to position [1587, 0]
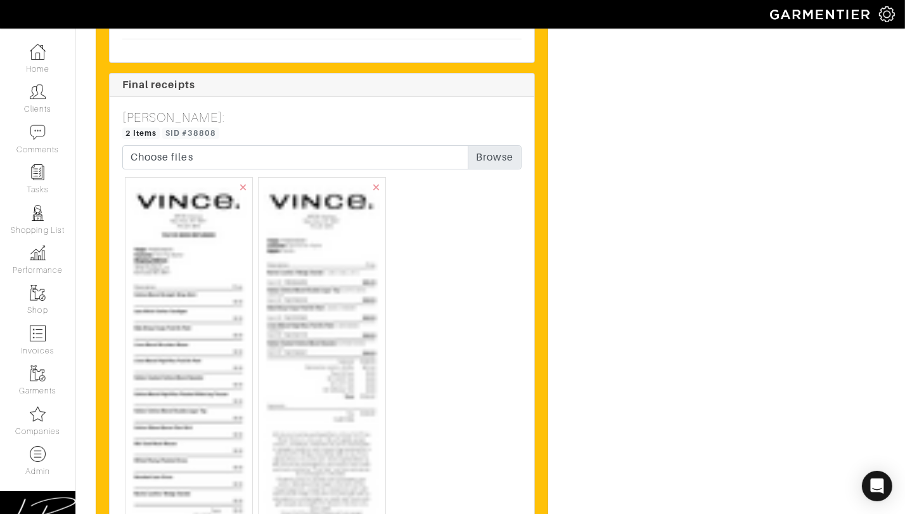
scroll to position [4825, 0]
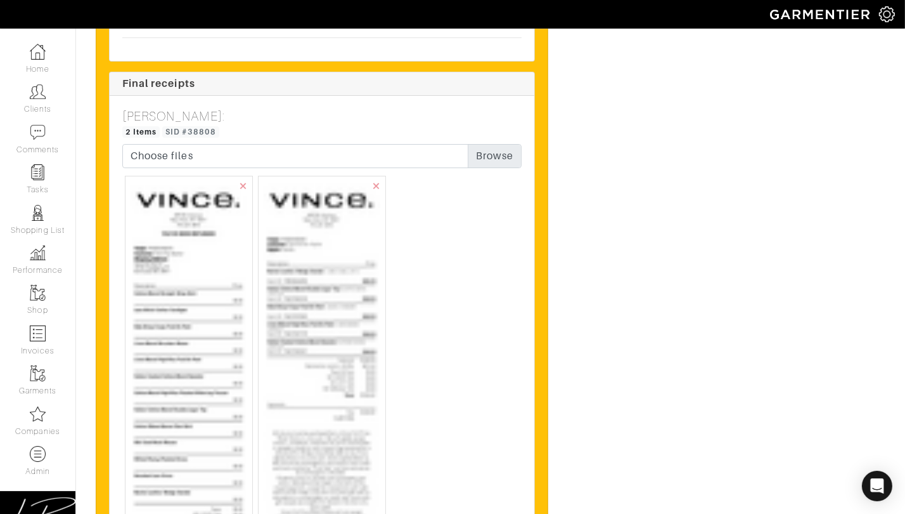
drag, startPoint x: 176, startPoint y: 250, endPoint x: 227, endPoint y: 250, distance: 50.7
click at [177, 250] on img at bounding box center [189, 440] width 117 height 519
click at [295, 248] on img at bounding box center [322, 472] width 117 height 583
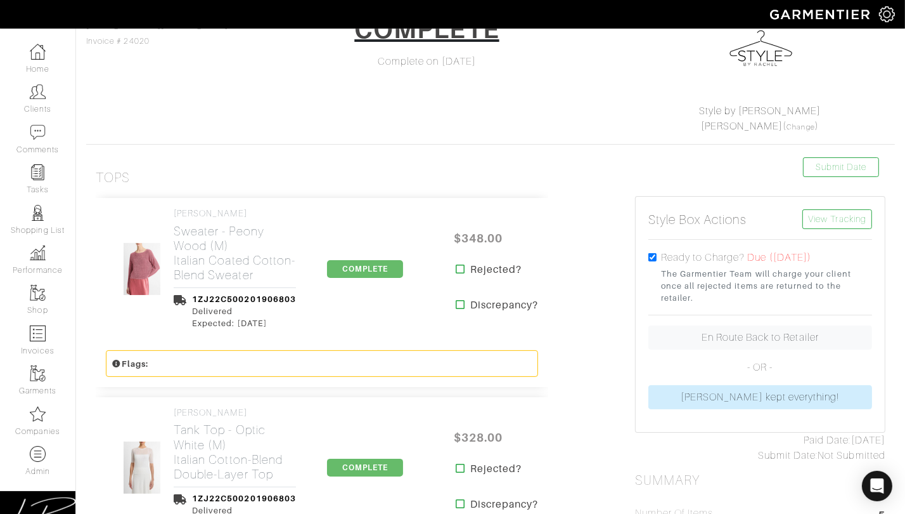
scroll to position [89, 0]
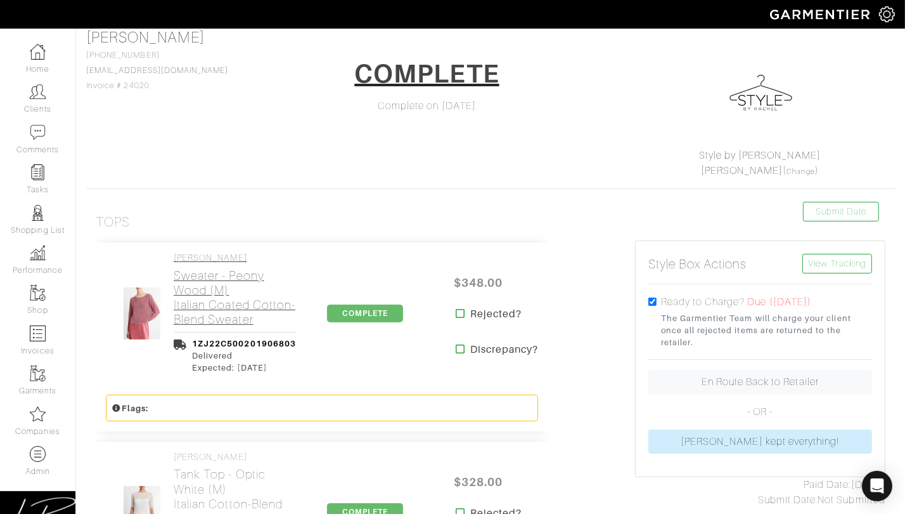
click at [192, 272] on h2 "Sweater - Peony Wood (M) Italian Coated Cotton-Blend Sweater" at bounding box center [235, 297] width 122 height 58
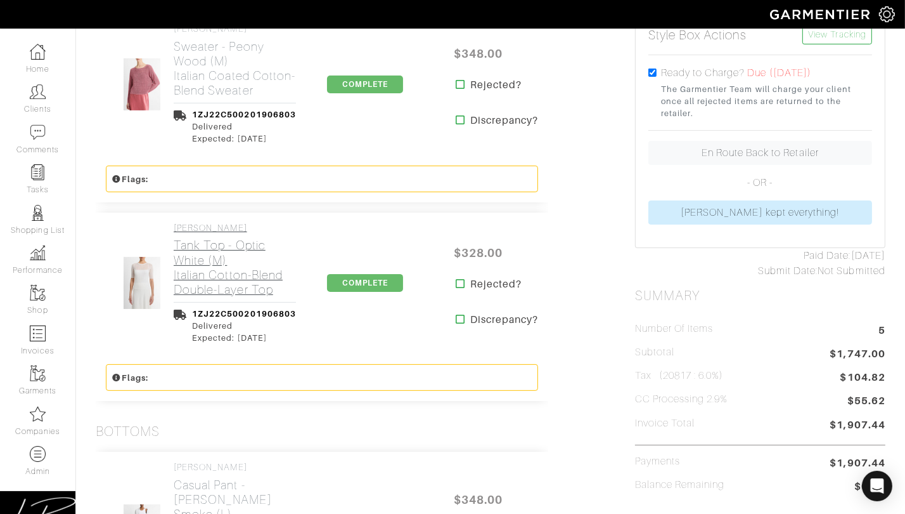
click at [197, 268] on h2 "Tank Top - Optic White (M) Italian Cotton-Blend Double-Layer Top" at bounding box center [235, 267] width 122 height 58
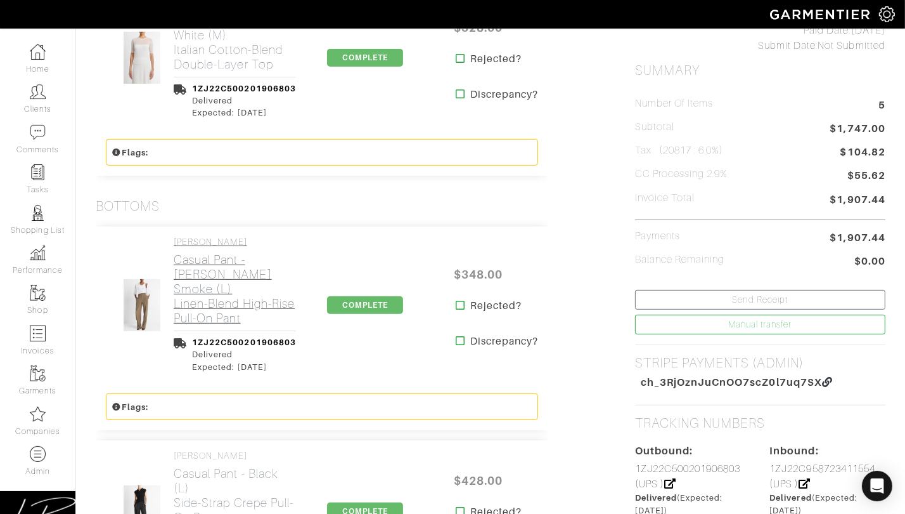
click at [197, 268] on h2 "Casual Pant - Moss Smoke (L) Linen-Blend High-Rise Pull-On Pant" at bounding box center [235, 288] width 122 height 73
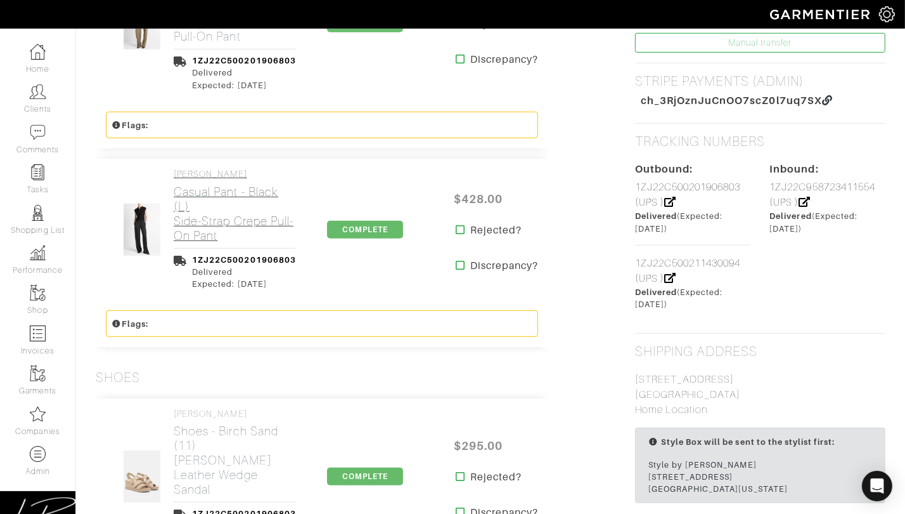
drag, startPoint x: 207, startPoint y: 202, endPoint x: 204, endPoint y: 217, distance: 15.1
click at [207, 202] on h2 "Casual Pant - Black (L) Side-Strap Crepe Pull-On Pant" at bounding box center [235, 213] width 122 height 58
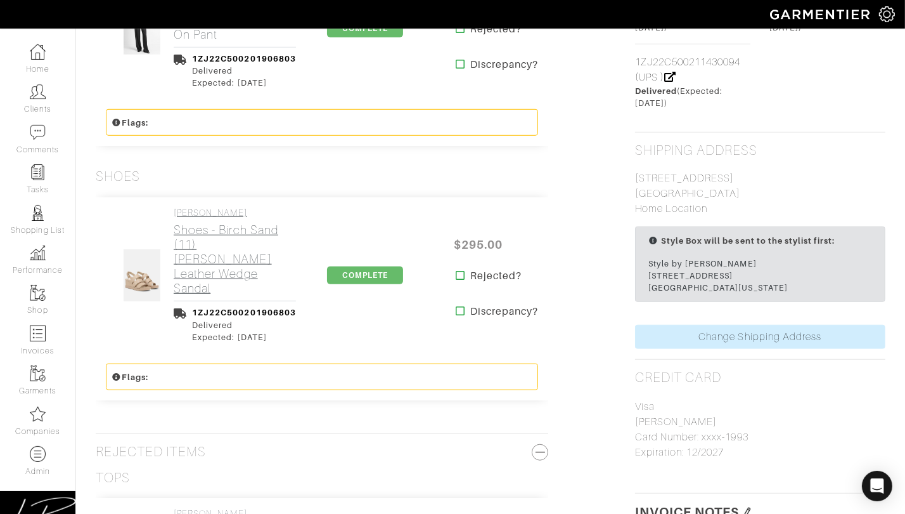
scroll to position [1026, 0]
click at [203, 222] on h2 "Shoes - Birch Sand (11) Rochel Leather Wedge Sandal" at bounding box center [235, 258] width 122 height 73
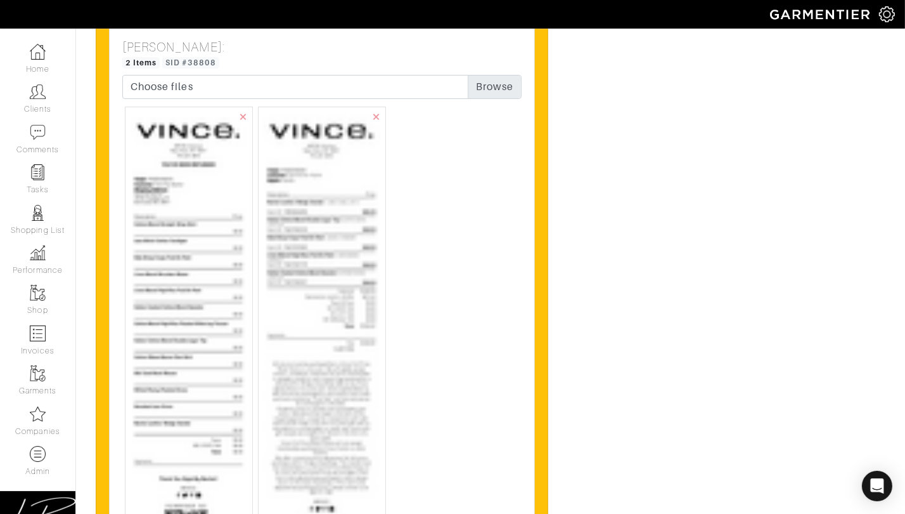
scroll to position [4894, 0]
click at [183, 232] on img at bounding box center [189, 371] width 117 height 519
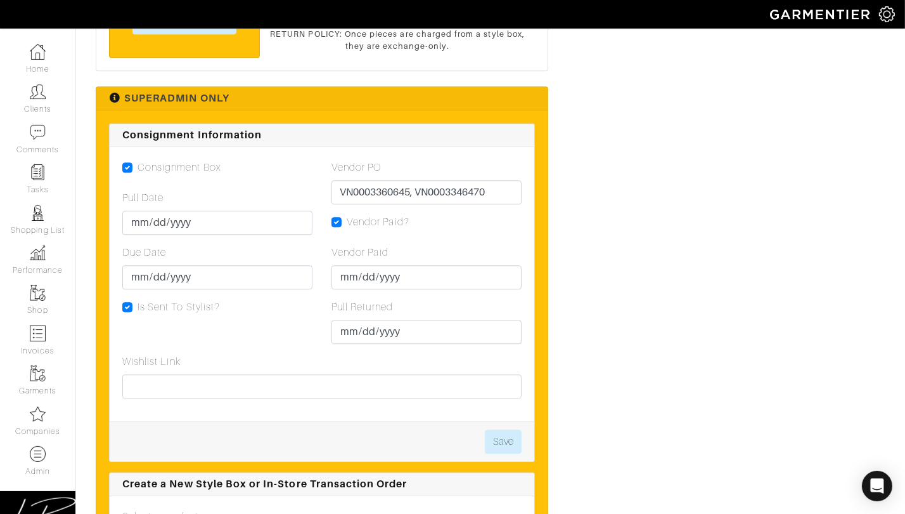
scroll to position [3326, 0]
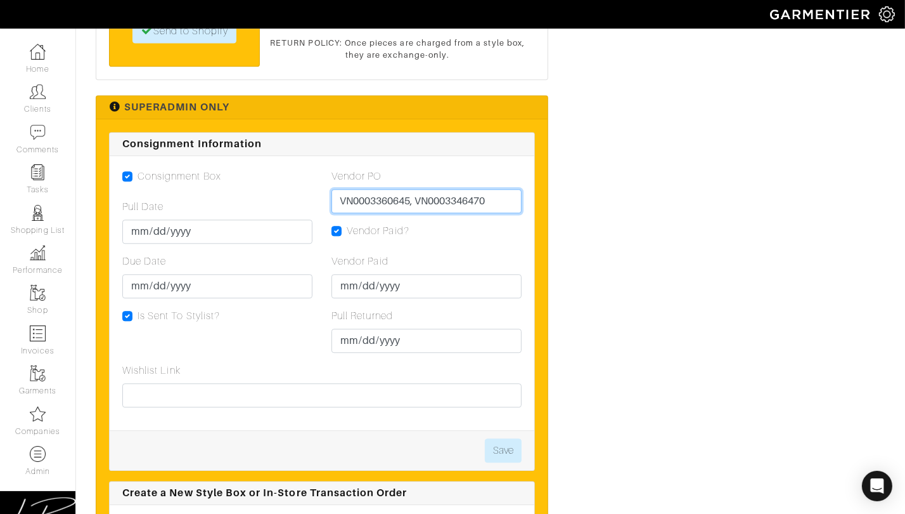
drag, startPoint x: 411, startPoint y: 169, endPoint x: 538, endPoint y: 171, distance: 126.8
type input "VN0003360645"
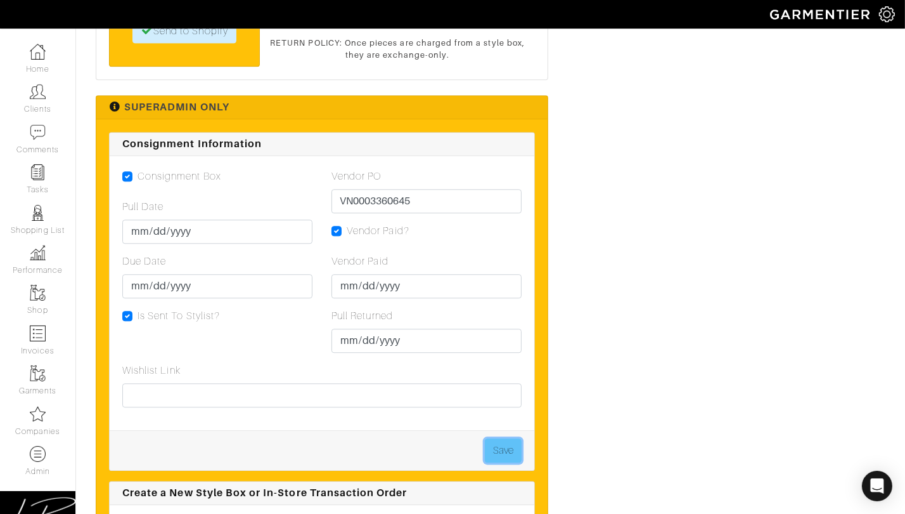
drag, startPoint x: 496, startPoint y: 420, endPoint x: 493, endPoint y: 415, distance: 6.9
click at [496, 438] on button "Save" at bounding box center [503, 450] width 37 height 24
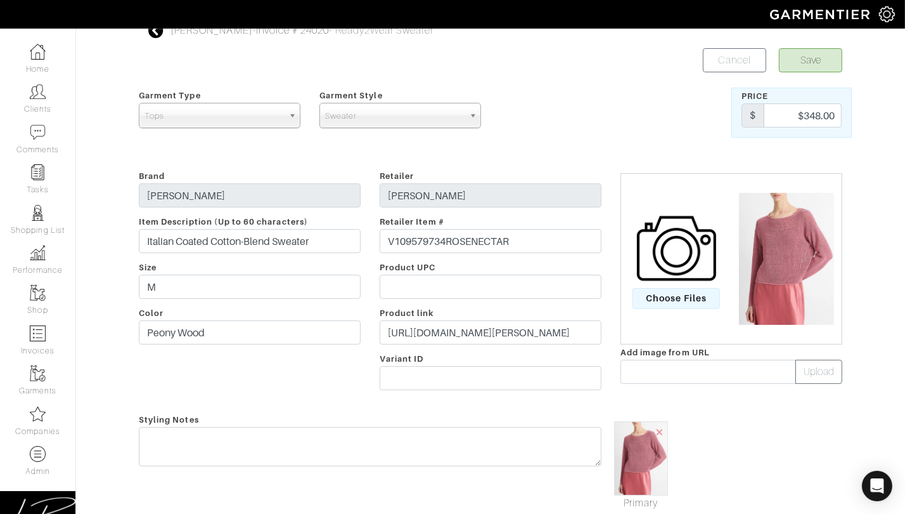
scroll to position [15, 0]
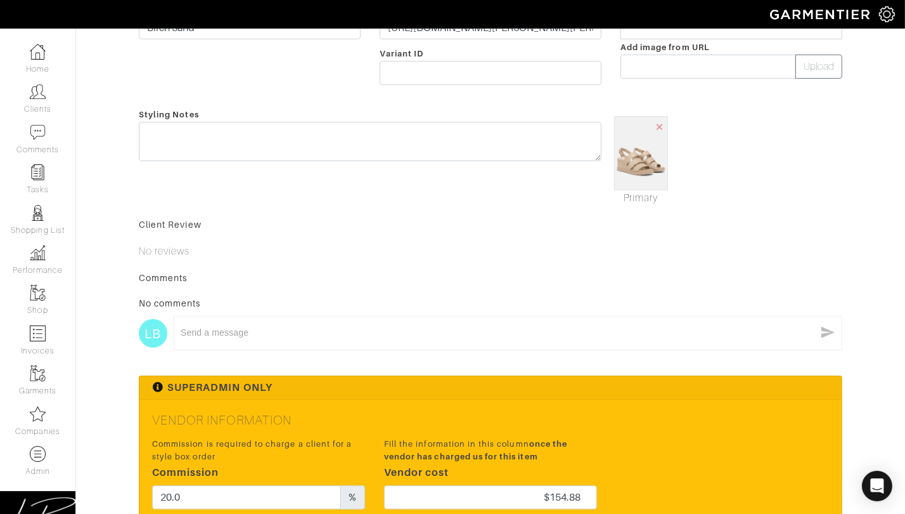
scroll to position [460, 0]
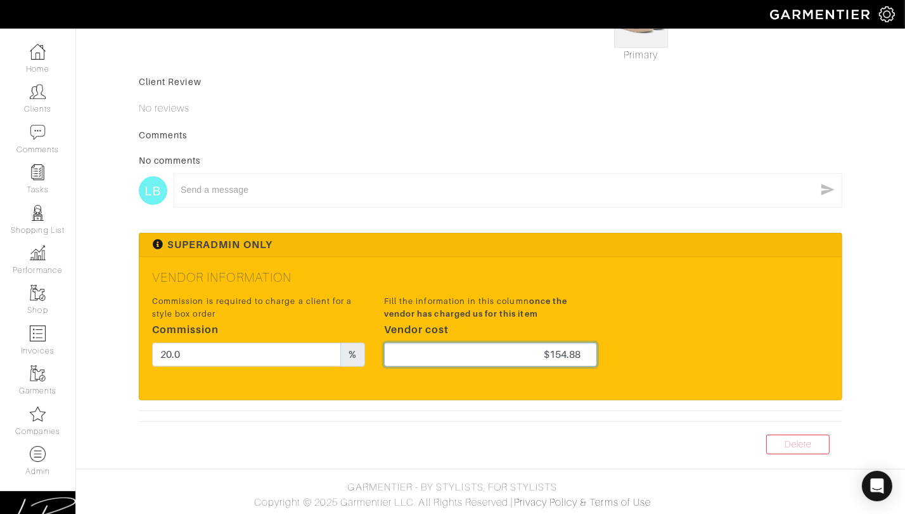
click at [588, 361] on input "$154.88" at bounding box center [490, 354] width 213 height 24
type input "$154.87"
click at [650, 314] on div "Commission is required to charge a client for a style box order Commission 20.0…" at bounding box center [491, 334] width 696 height 84
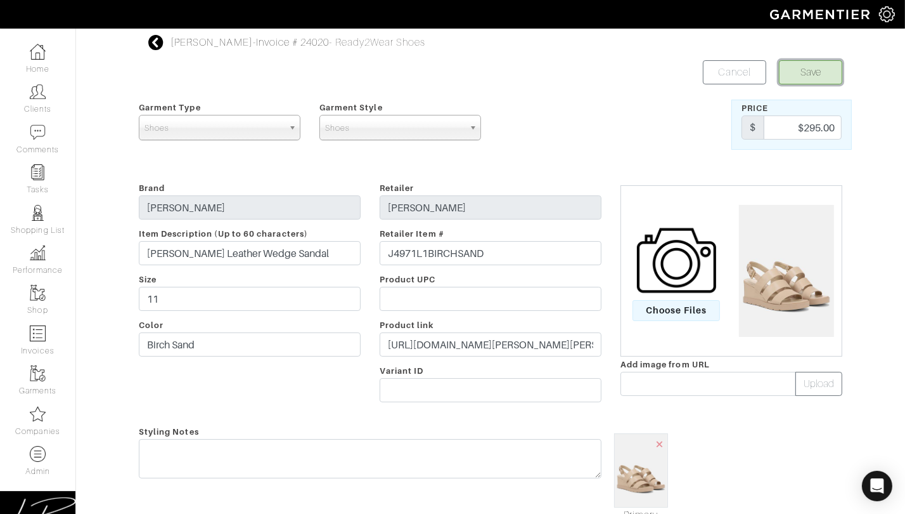
click at [808, 78] on button "Save" at bounding box center [810, 72] width 63 height 24
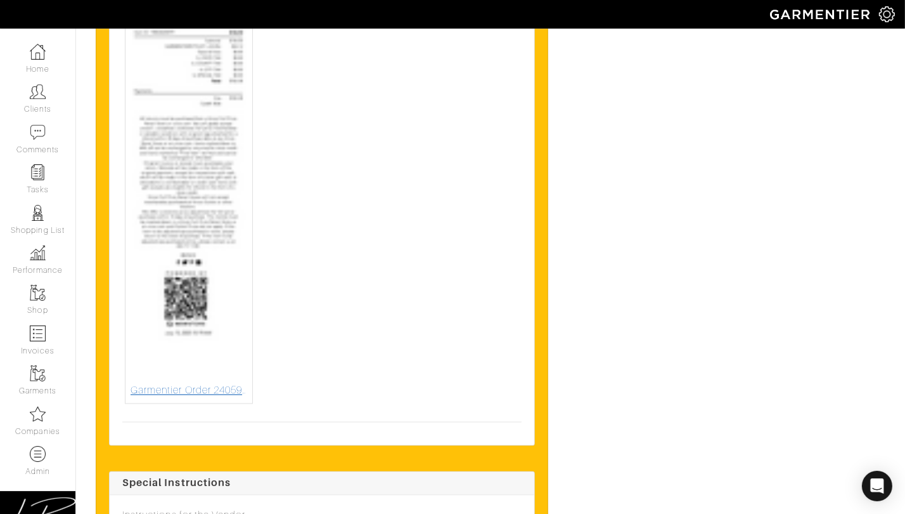
scroll to position [2563, 0]
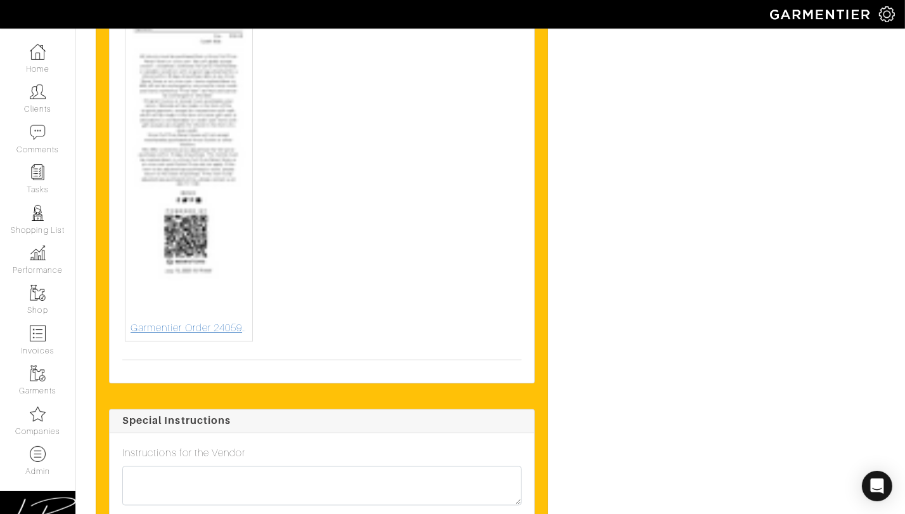
click at [189, 208] on img at bounding box center [189, 95] width 117 height 449
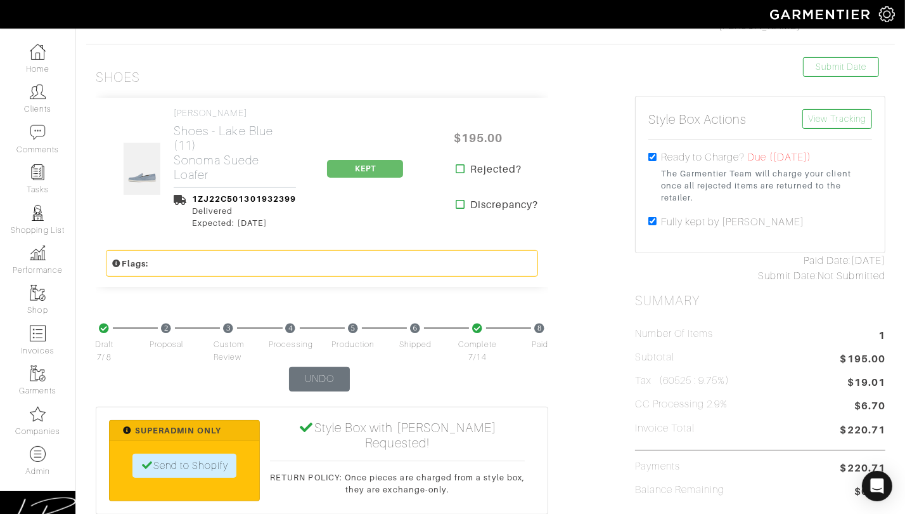
scroll to position [0, 0]
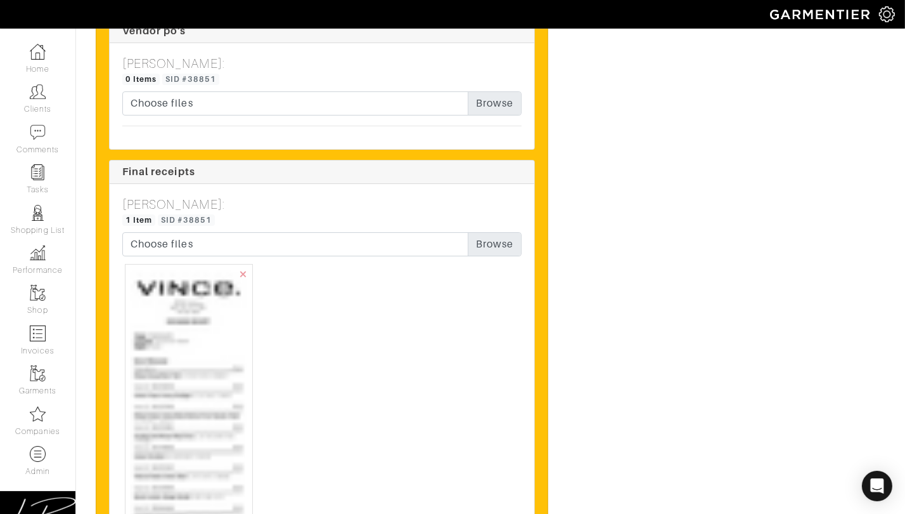
scroll to position [4596, 0]
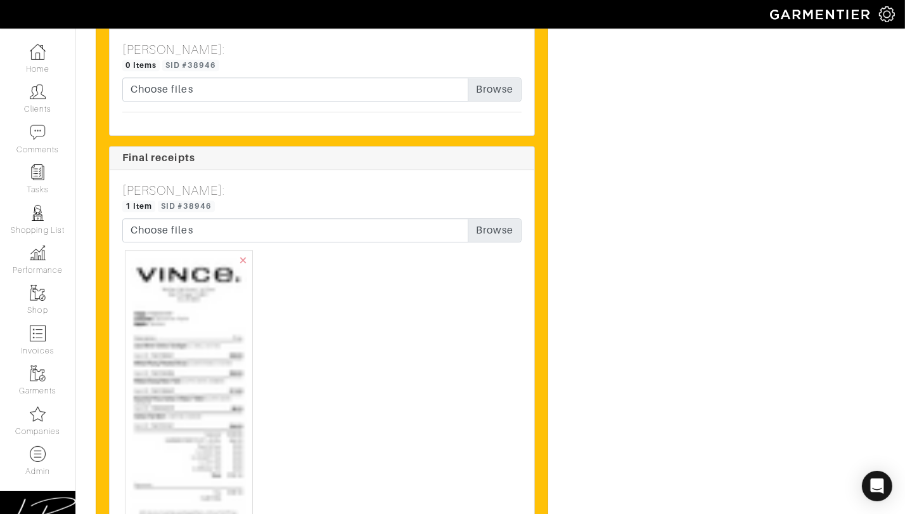
scroll to position [3623, 0]
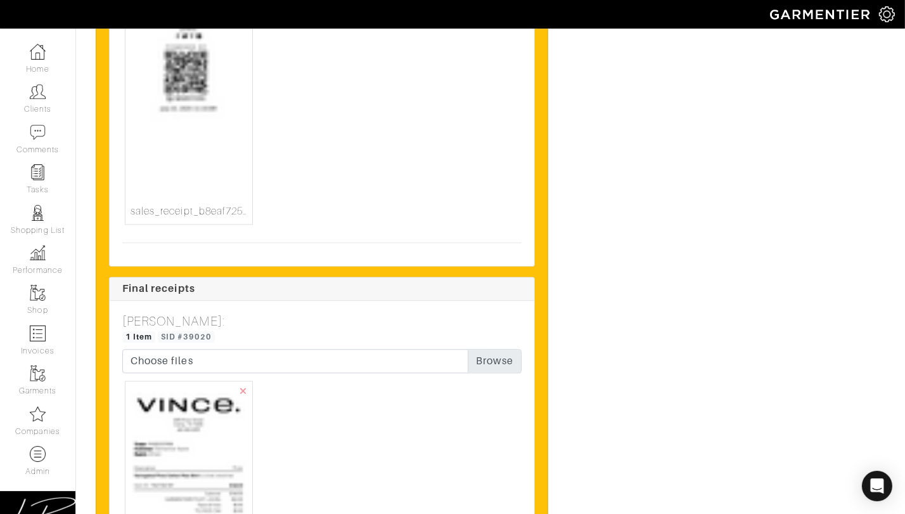
scroll to position [3252, 0]
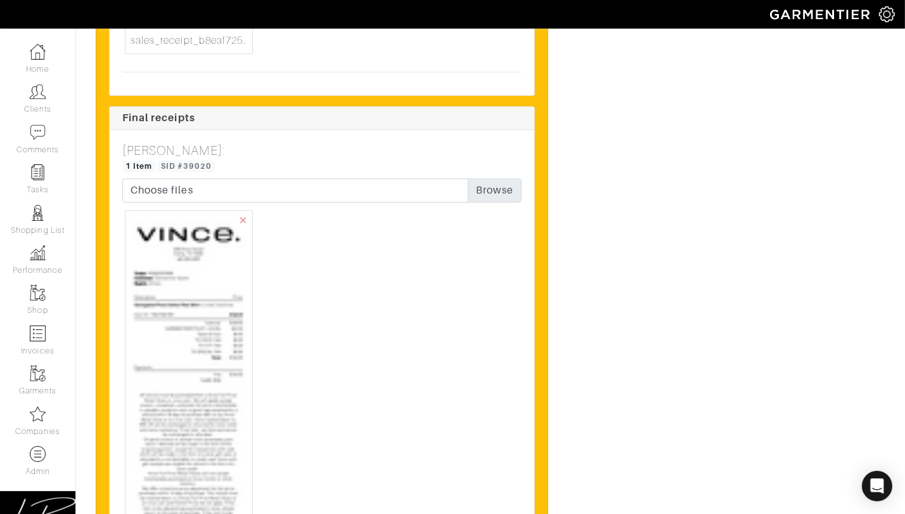
click at [183, 313] on img at bounding box center [189, 440] width 117 height 449
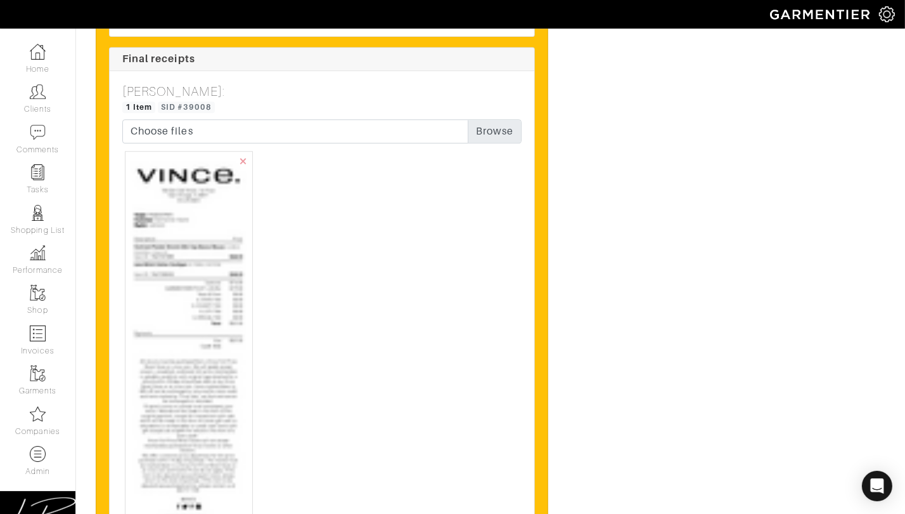
scroll to position [3803, 0]
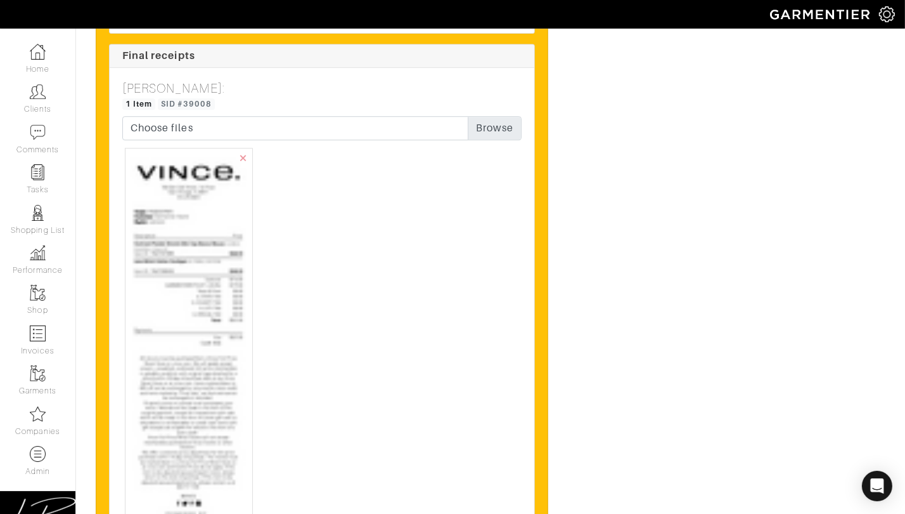
click at [183, 313] on img at bounding box center [189, 396] width 117 height 486
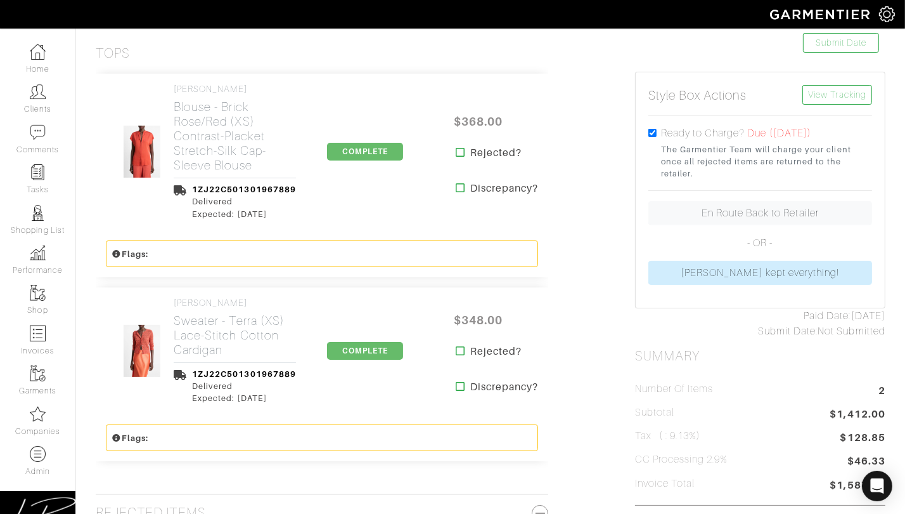
scroll to position [190, 0]
